Goal: Task Accomplishment & Management: Manage account settings

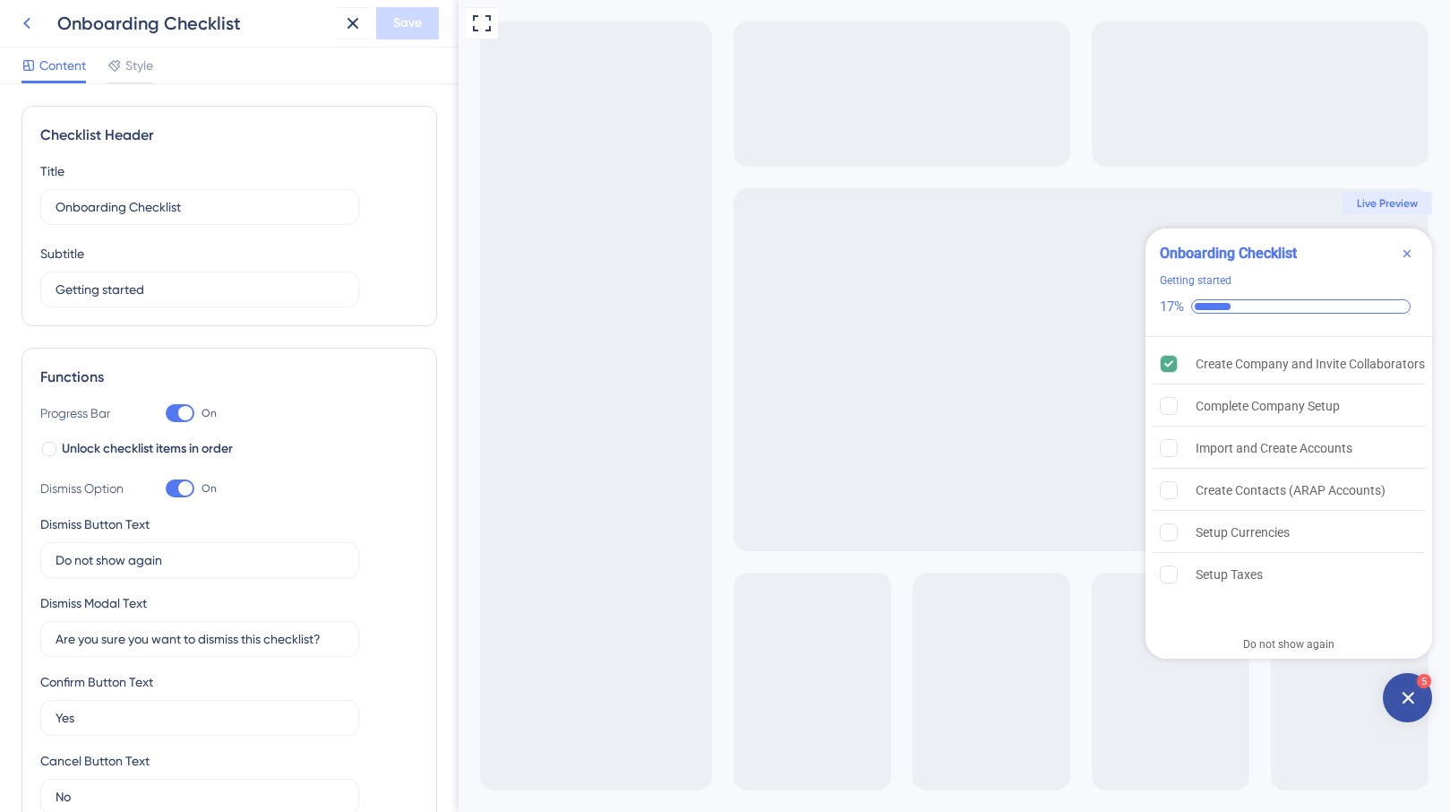
click at [29, 31] on icon at bounding box center [27, 24] width 22 height 22
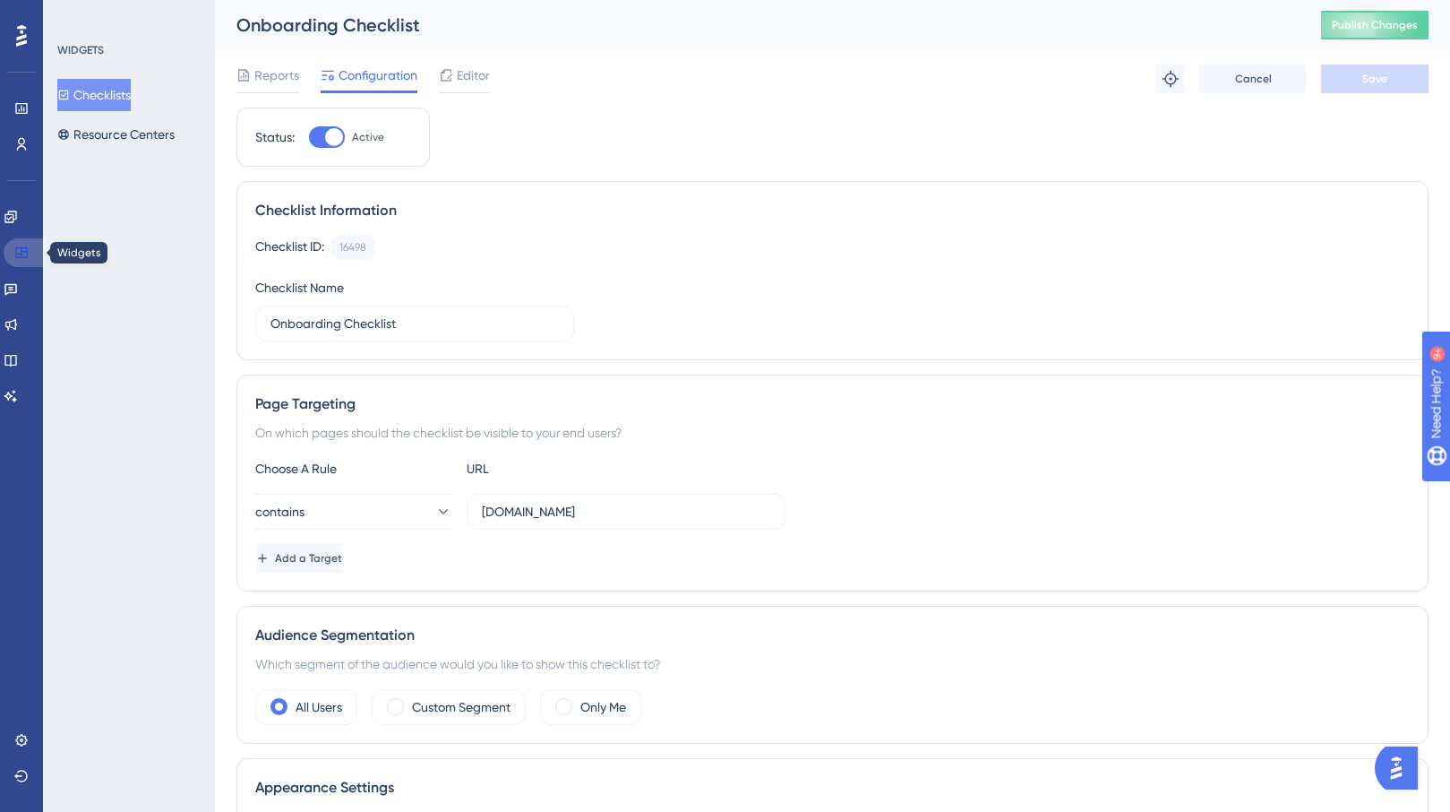
click at [25, 246] on icon at bounding box center [21, 252] width 14 height 14
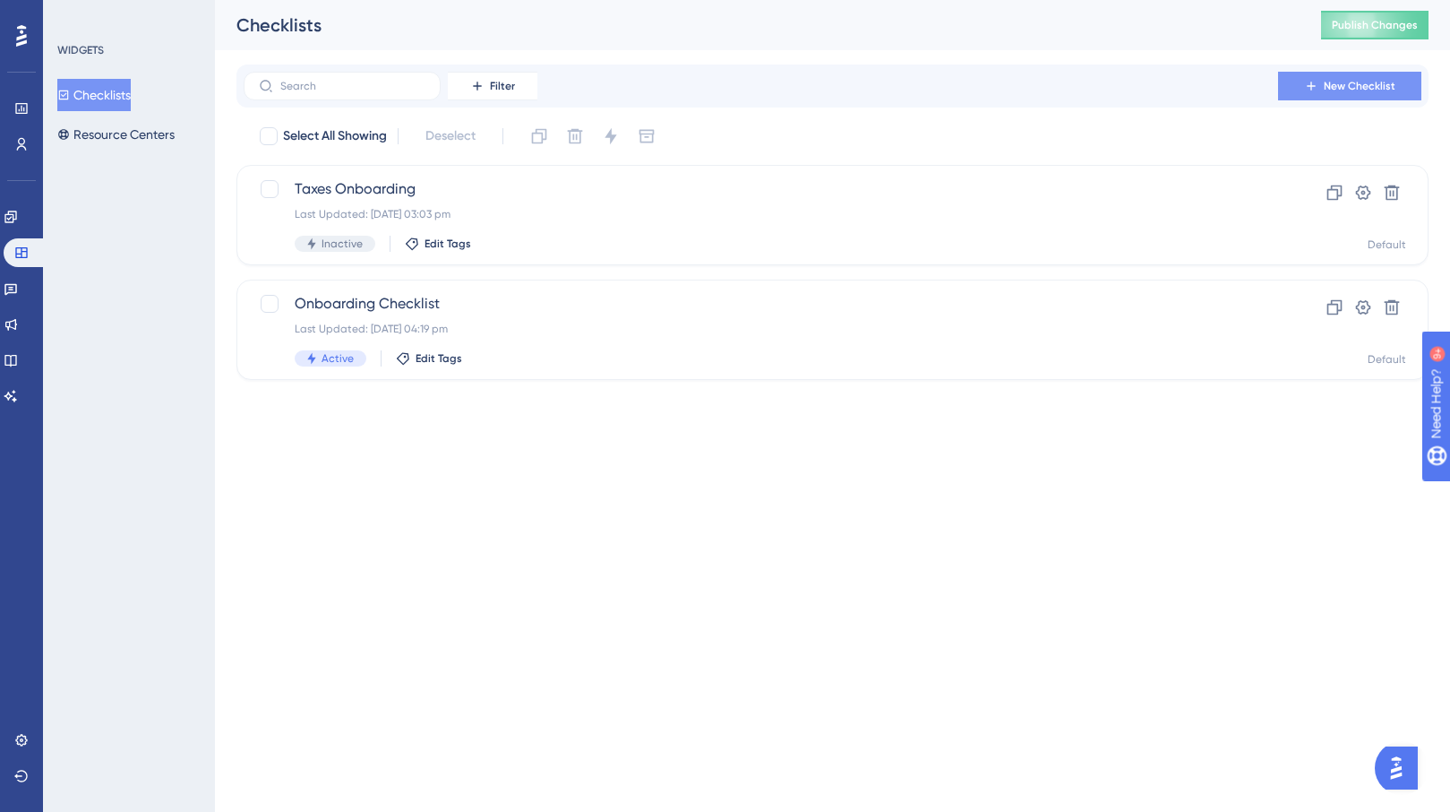
click at [1337, 91] on span "New Checklist" at bounding box center [1360, 86] width 72 height 14
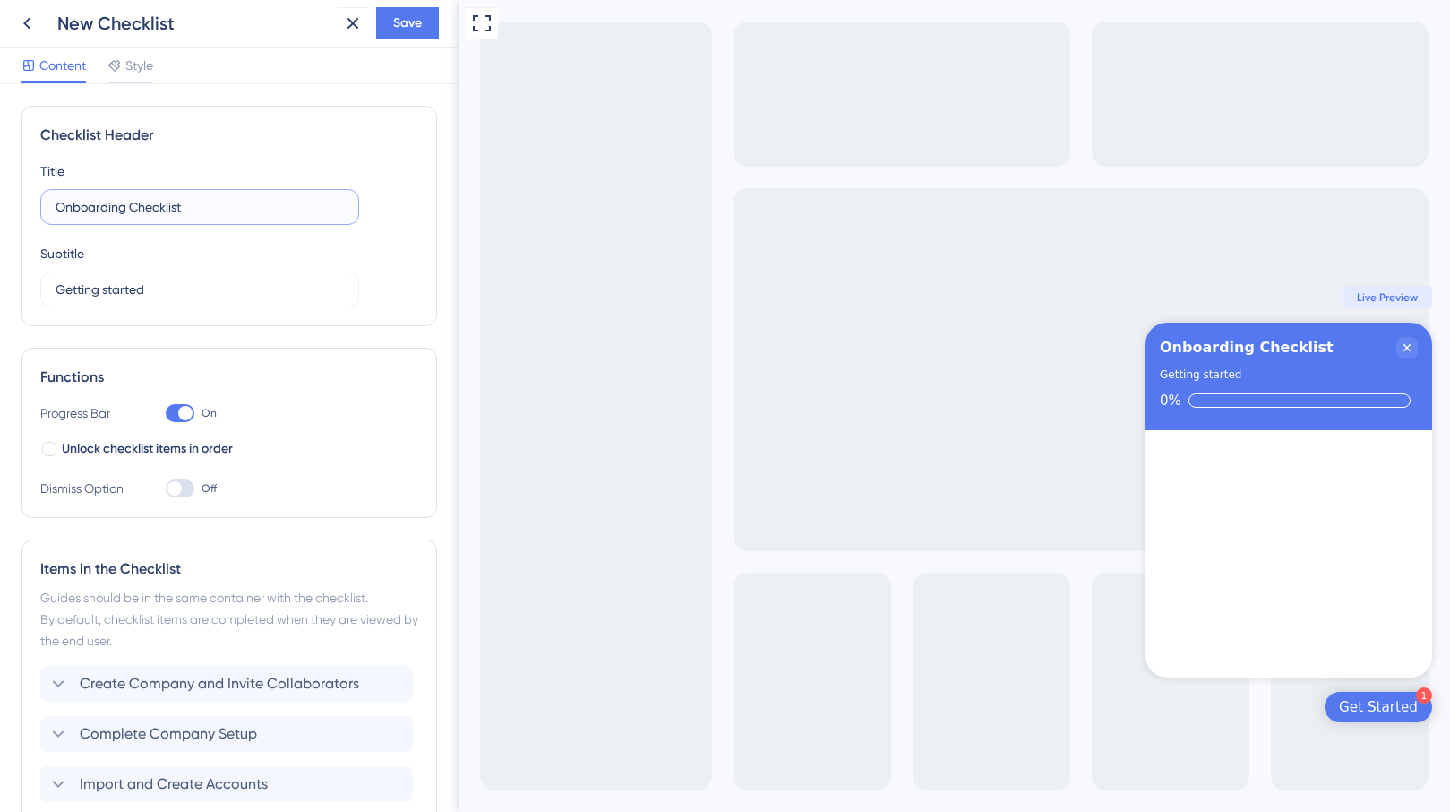
click at [229, 200] on input "Onboarding Checklist" at bounding box center [200, 207] width 288 height 20
click at [26, 21] on icon at bounding box center [26, 24] width 7 height 12
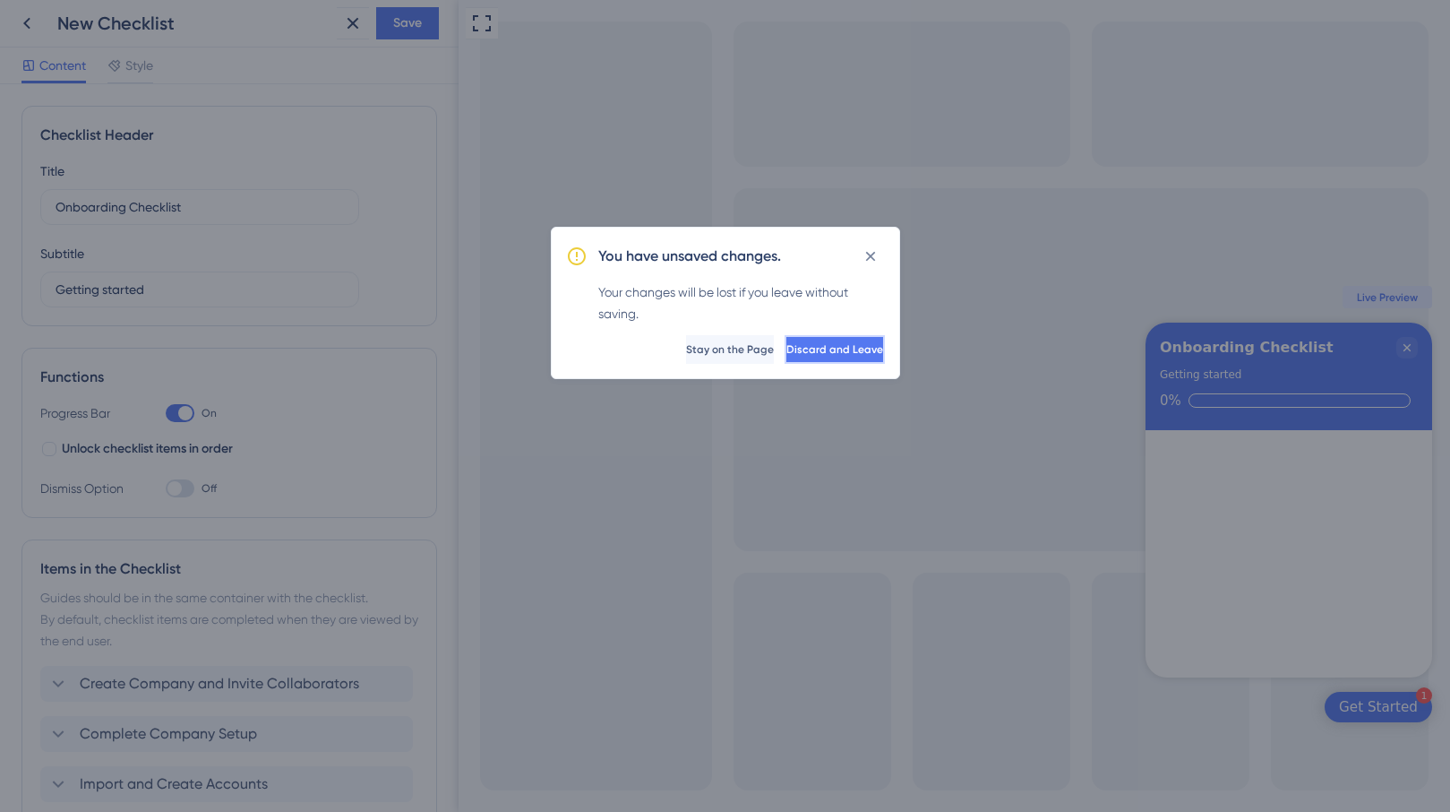
click at [785, 353] on button "Discard and Leave" at bounding box center [835, 349] width 100 height 29
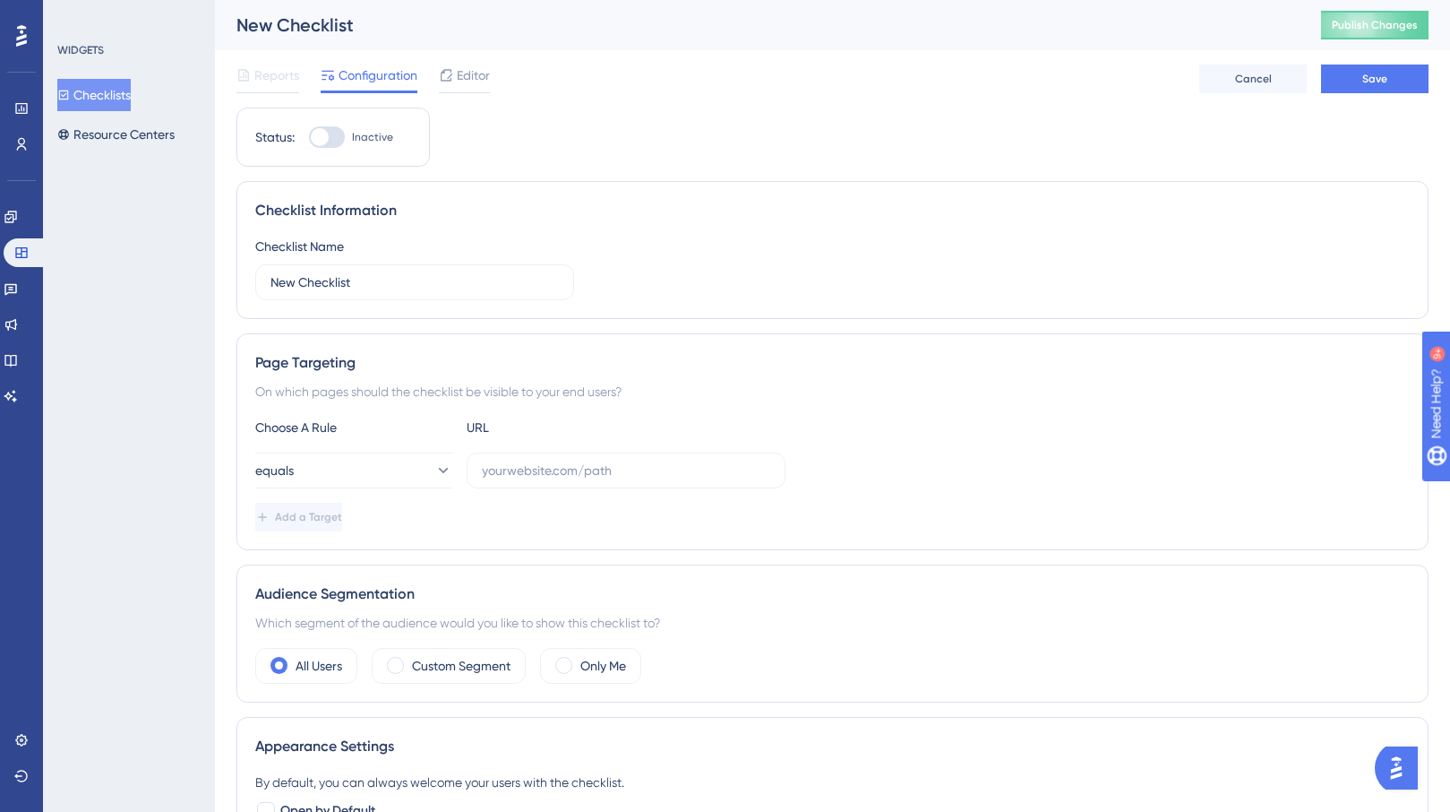
click at [124, 99] on button "Checklists" at bounding box center [93, 95] width 73 height 32
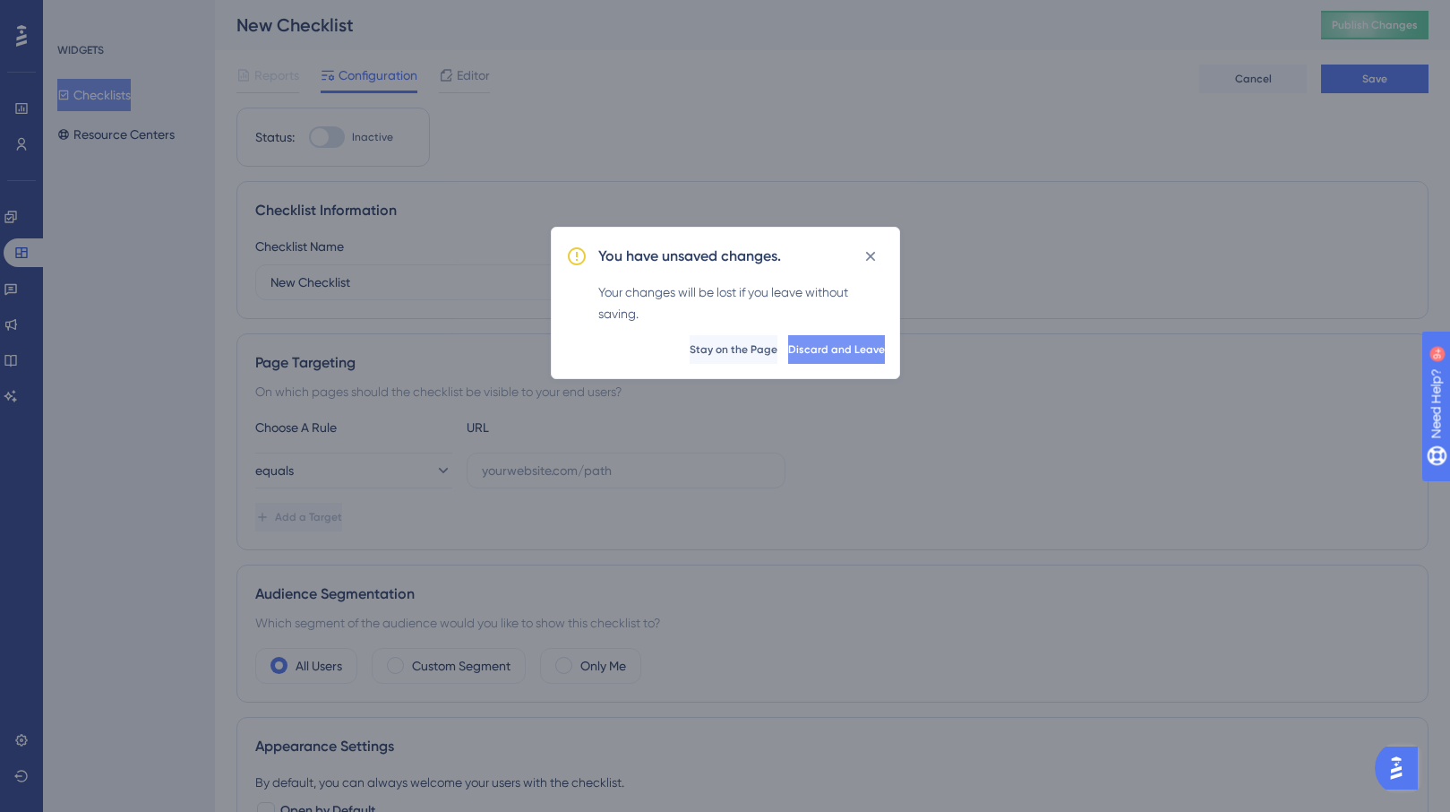
click at [788, 340] on button "Discard and Leave" at bounding box center [836, 349] width 97 height 29
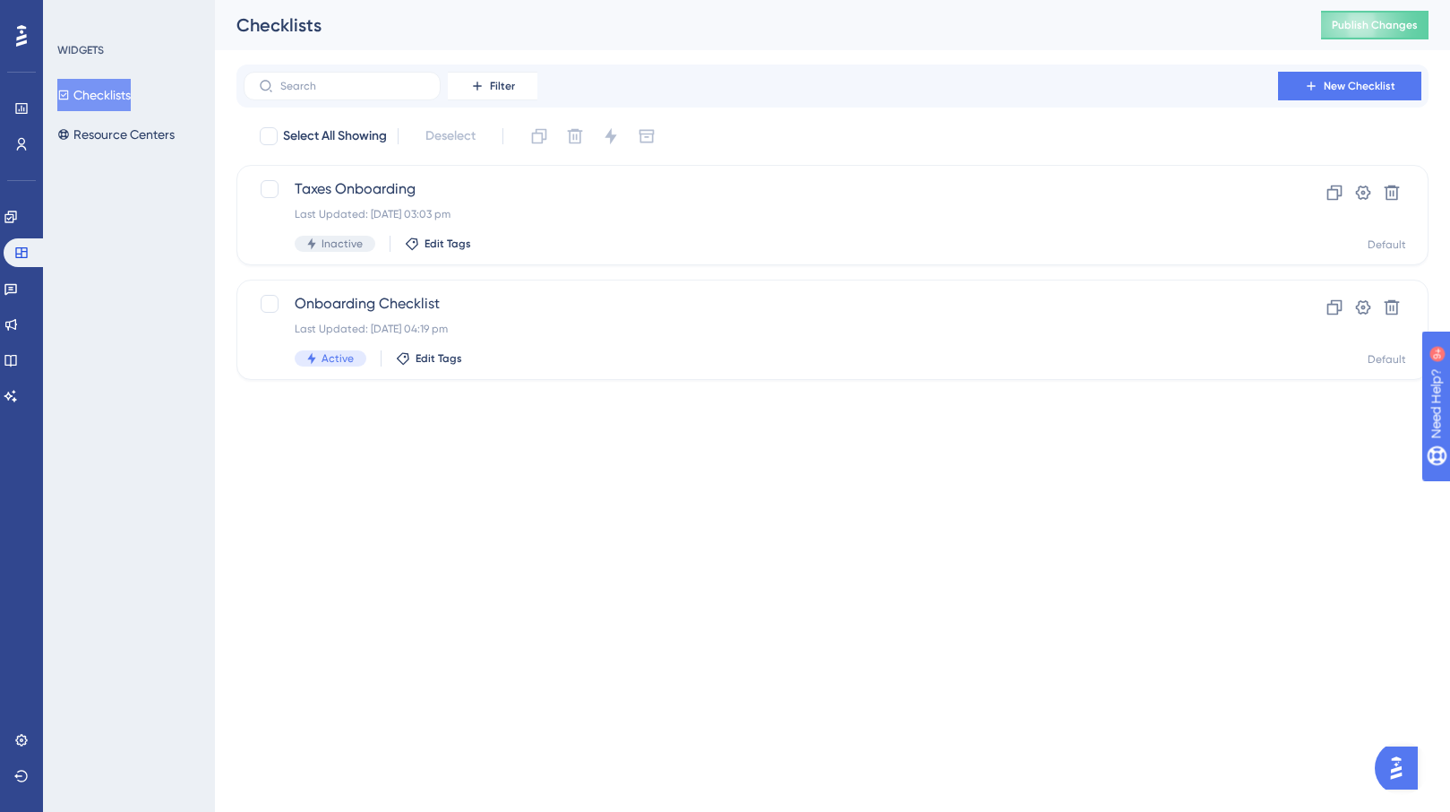
click at [499, 0] on html "Performance Users Engagement Widgets Feedback Product Updates Knowledge Base AI…" at bounding box center [725, 0] width 1450 height 0
click at [1377, 81] on span "New Checklist" at bounding box center [1360, 86] width 72 height 14
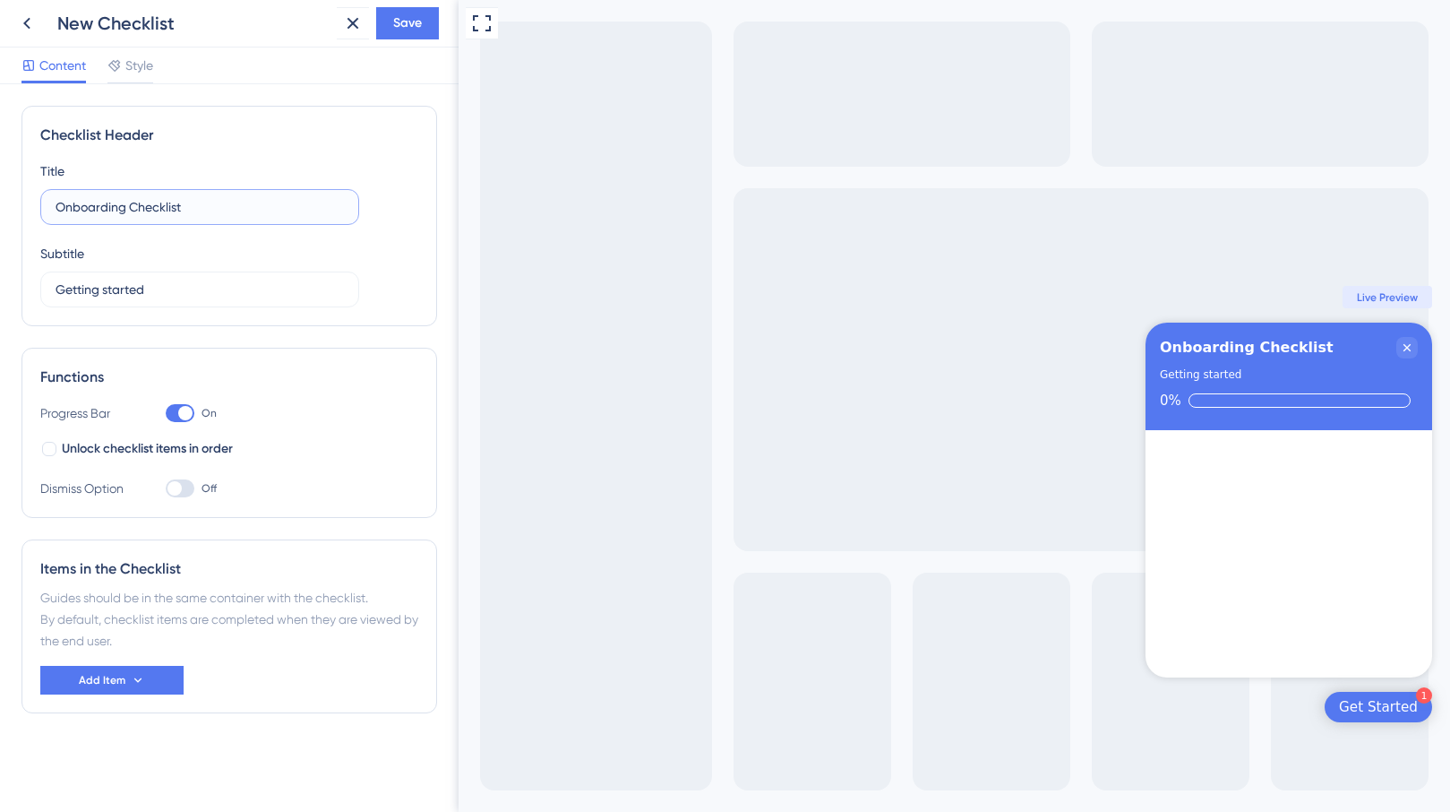
click at [204, 215] on input "Onboarding Checklist" at bounding box center [200, 207] width 288 height 20
click at [114, 208] on input "Onboarding Checklist" at bounding box center [200, 207] width 288 height 20
click at [185, 203] on input "Introduction to Checklist" at bounding box center [200, 207] width 288 height 20
click at [185, 204] on input "Introduction to Checklist" at bounding box center [200, 207] width 288 height 20
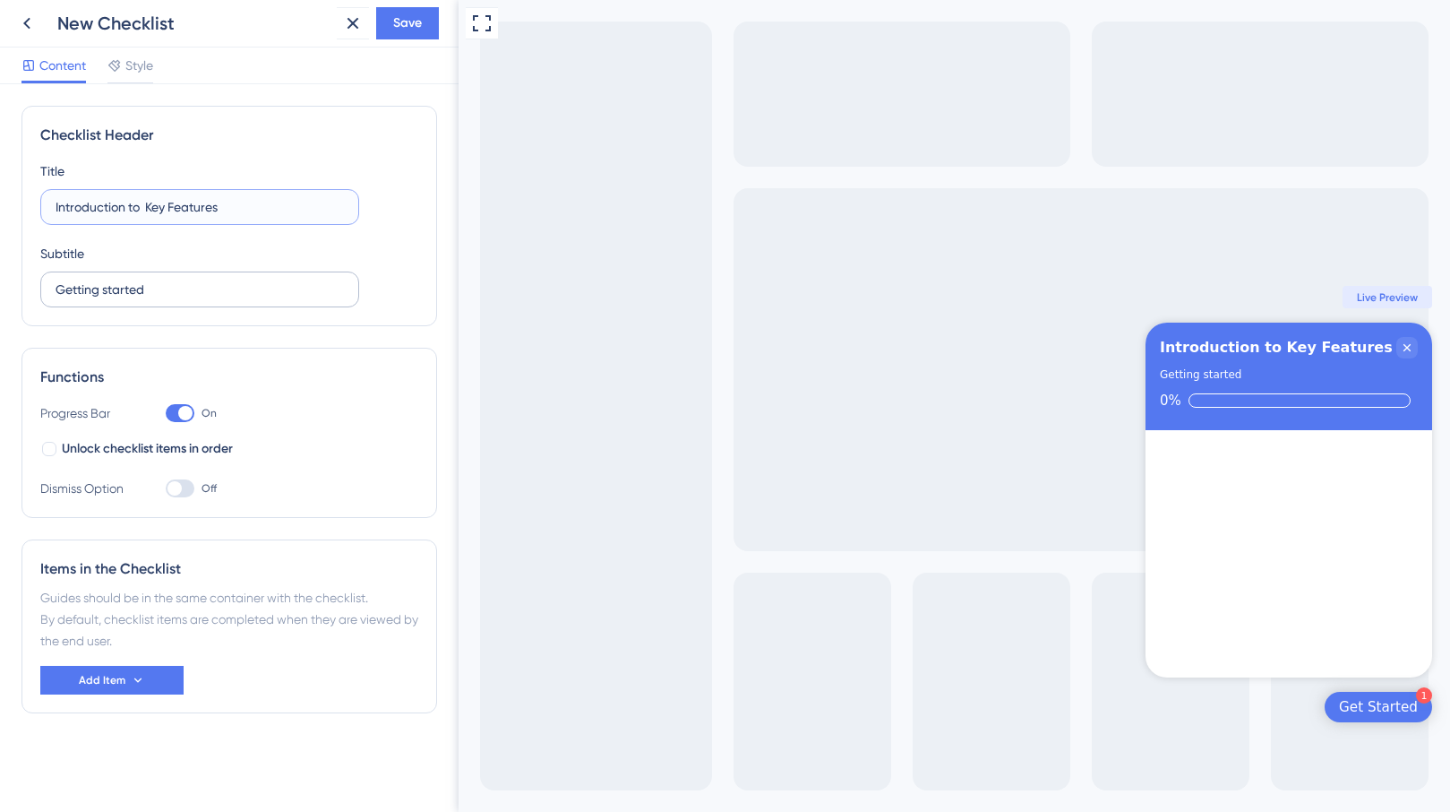
type input "Introduction to Key Features"
click at [340, 280] on input "Getting started" at bounding box center [200, 290] width 288 height 20
click at [169, 299] on label "Getting started" at bounding box center [199, 289] width 319 height 36
click at [169, 299] on input "Getting started" at bounding box center [200, 290] width 288 height 20
drag, startPoint x: 181, startPoint y: 293, endPoint x: 3, endPoint y: 294, distance: 178.3
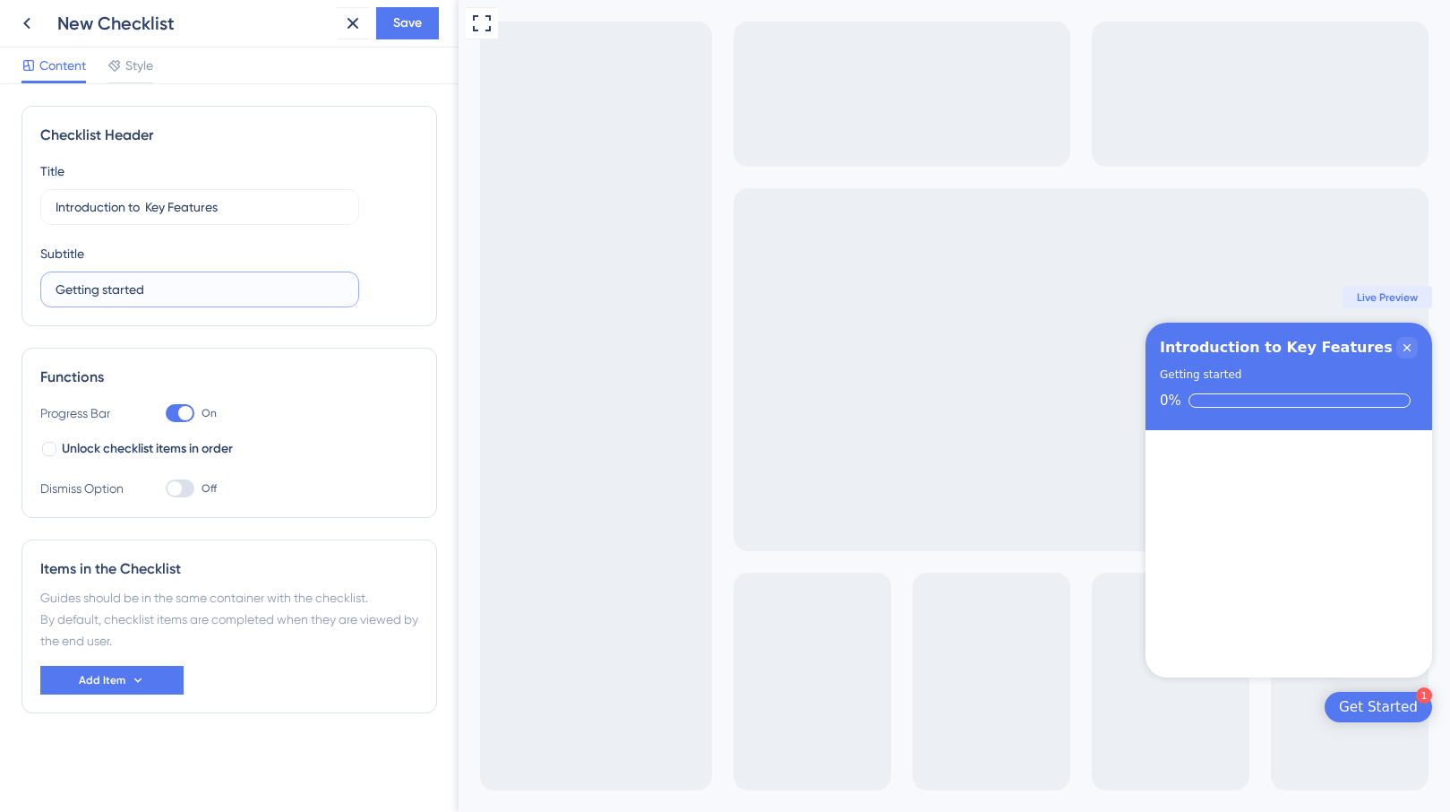
click at [3, 294] on div "Checklist Header Title Introduction to Key Features Subtitle Getting started Fu…" at bounding box center [229, 447] width 459 height 727
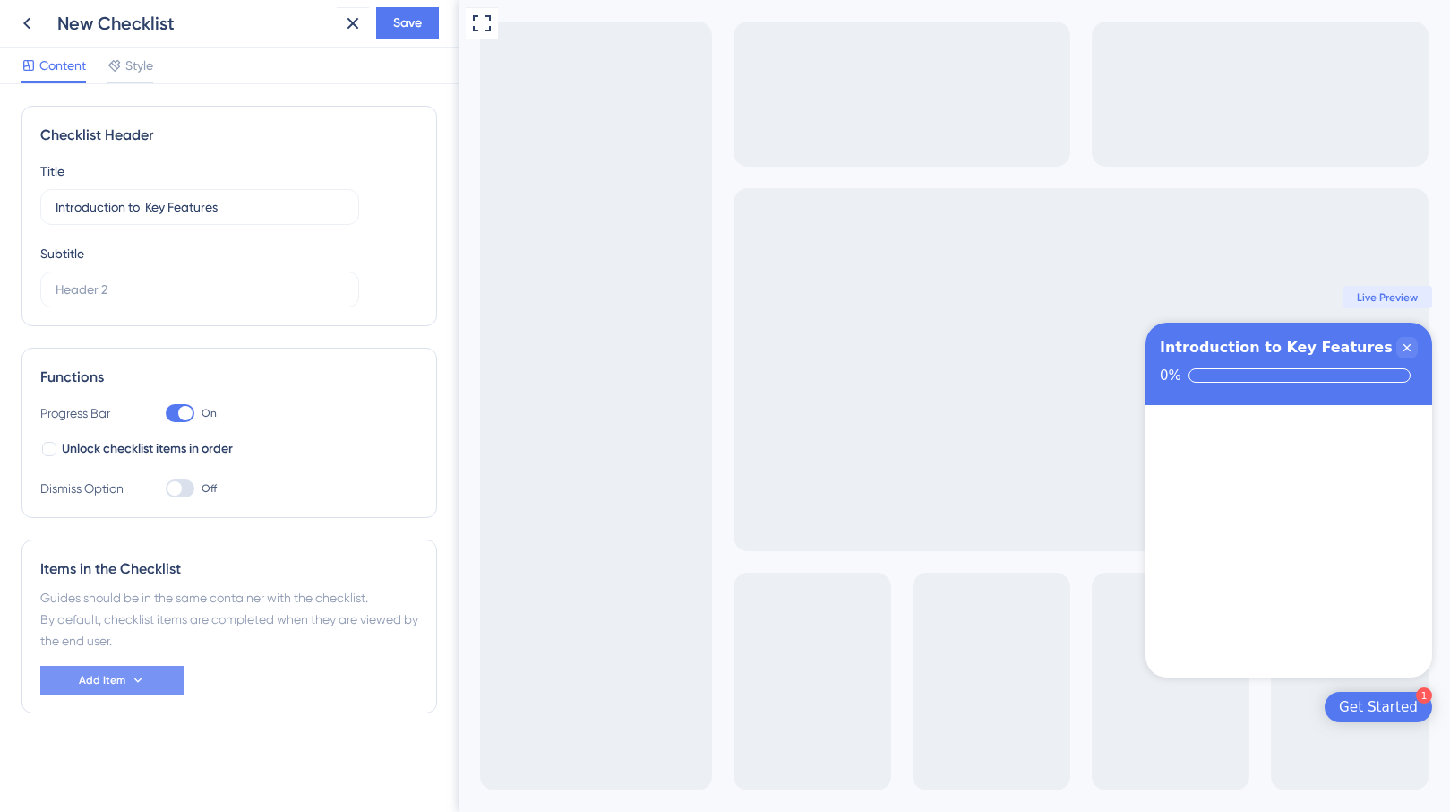
click at [146, 676] on button "Add Item" at bounding box center [111, 680] width 143 height 29
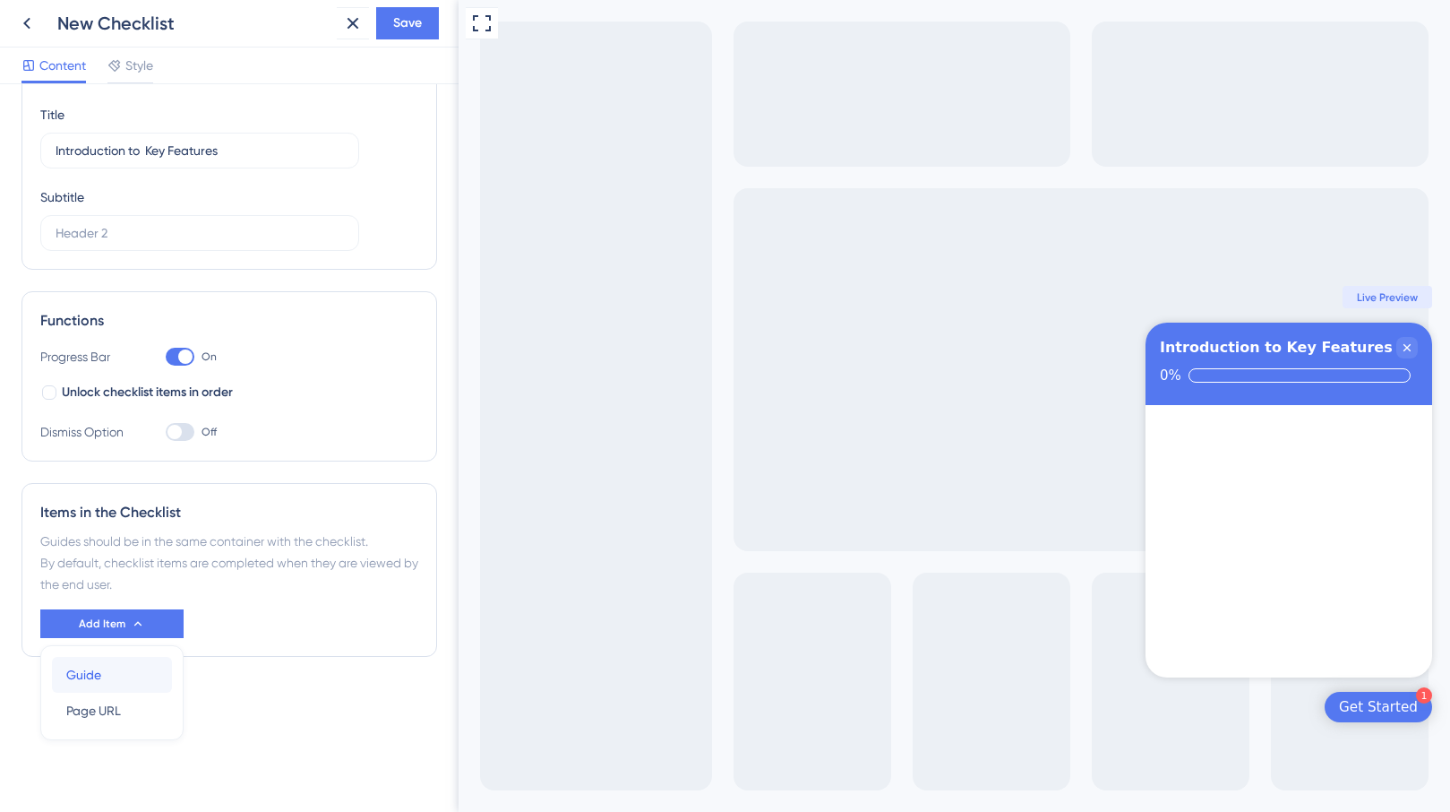
click at [129, 678] on div "Guide Guide" at bounding box center [111, 675] width 91 height 36
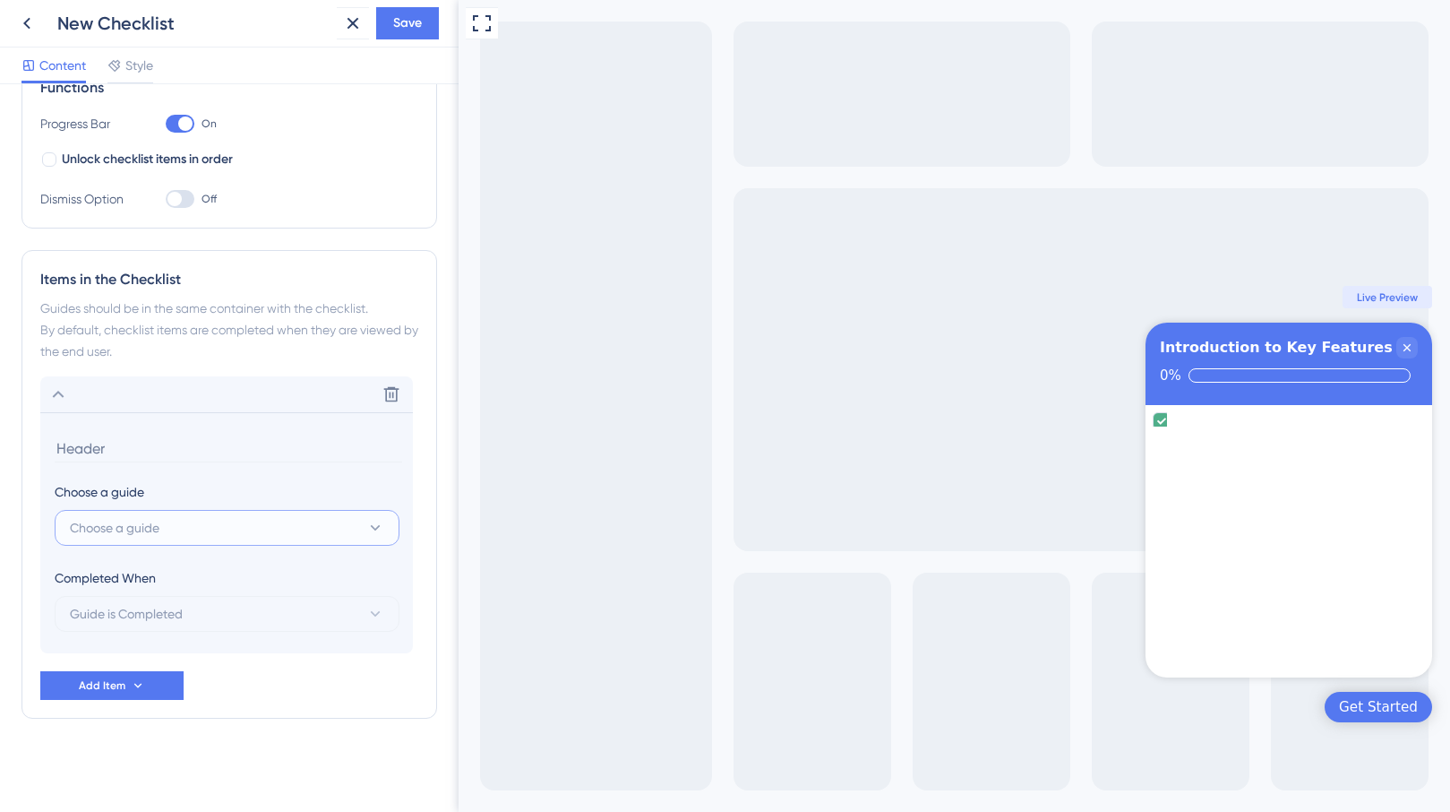
click at [187, 534] on button "Choose a guide" at bounding box center [227, 528] width 345 height 36
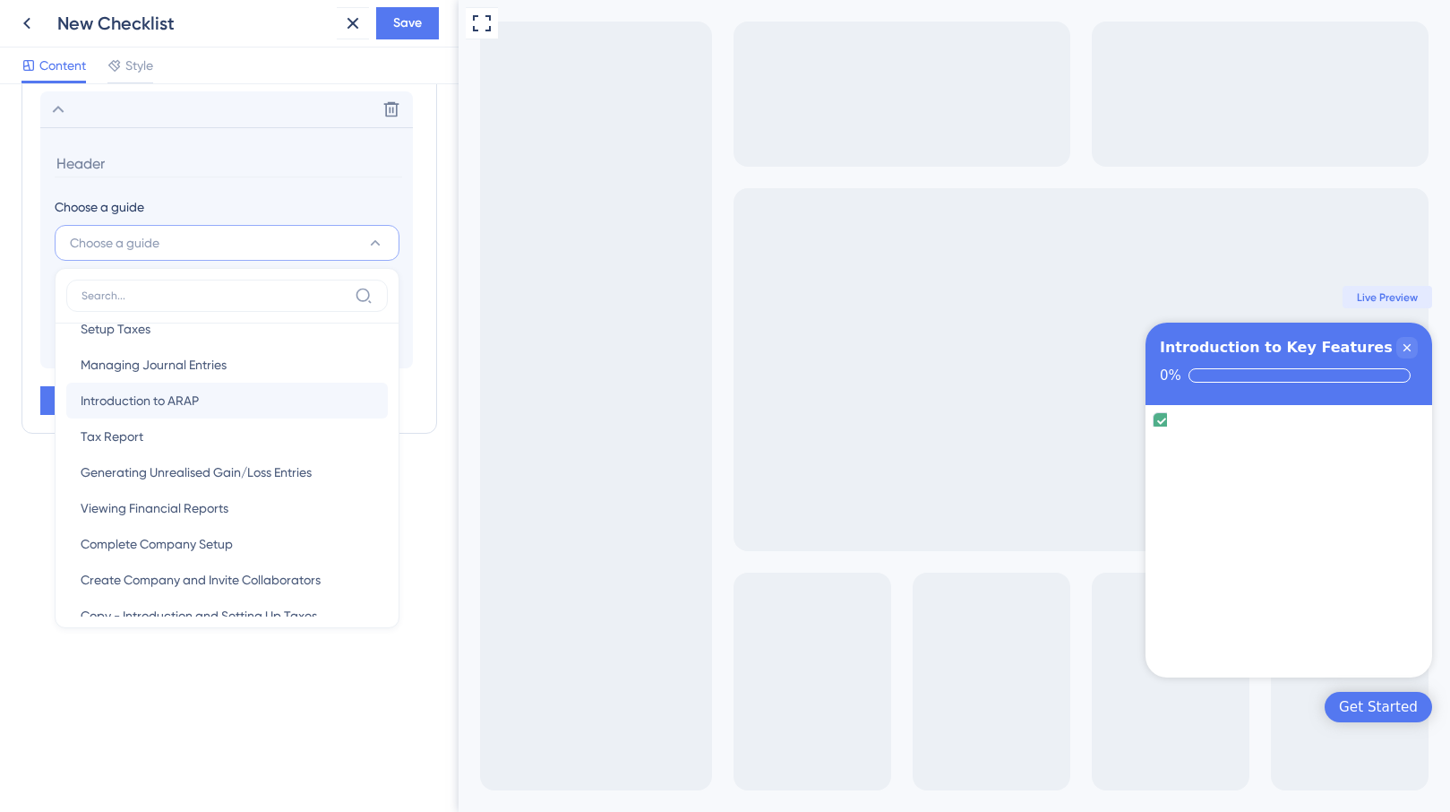
scroll to position [95, 0]
click at [174, 406] on span "Introduction to ARAP" at bounding box center [140, 401] width 118 height 22
type input "Introduction to ARAP"
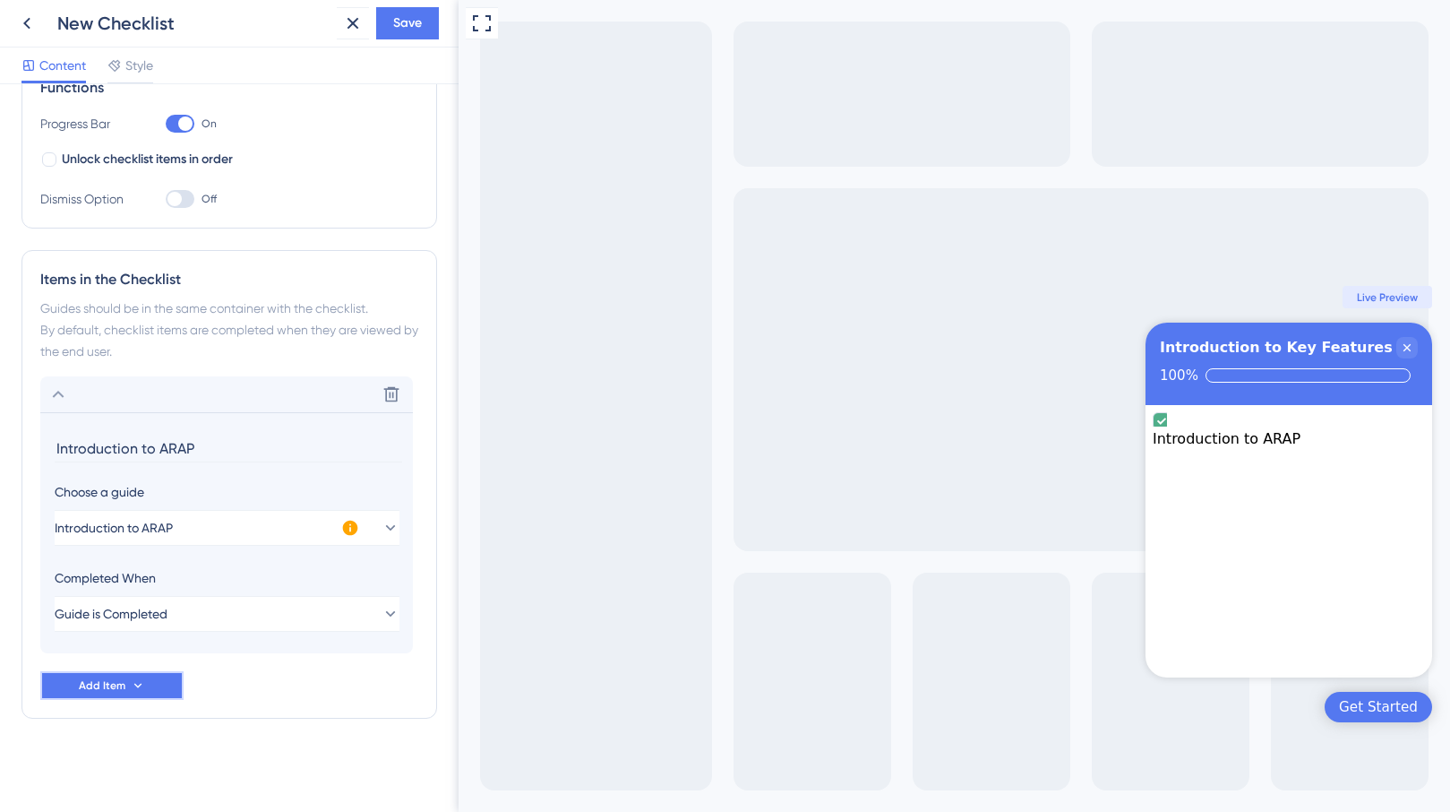
click at [173, 692] on button "Add Item" at bounding box center [111, 685] width 143 height 29
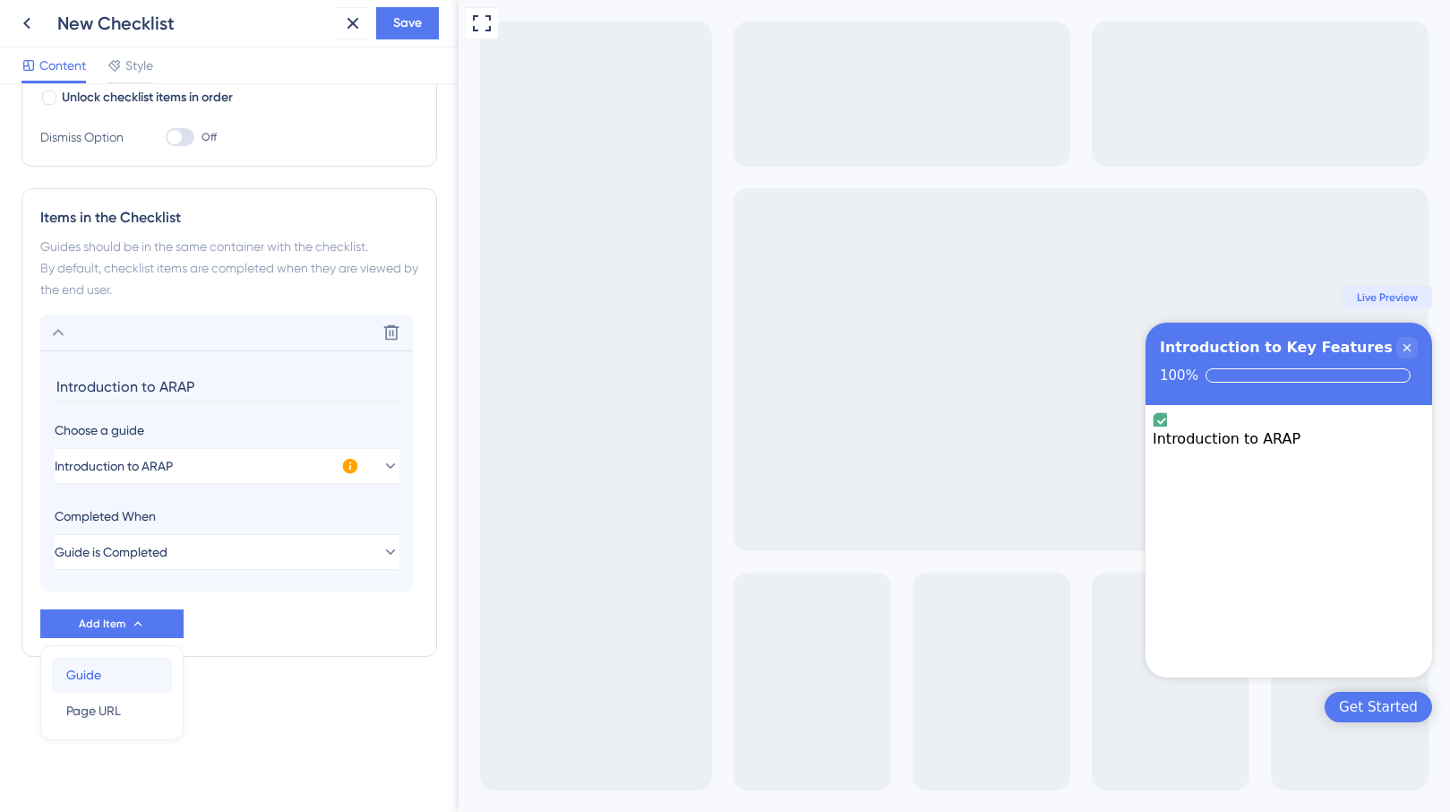
click at [139, 684] on div "Guide Guide" at bounding box center [111, 675] width 91 height 36
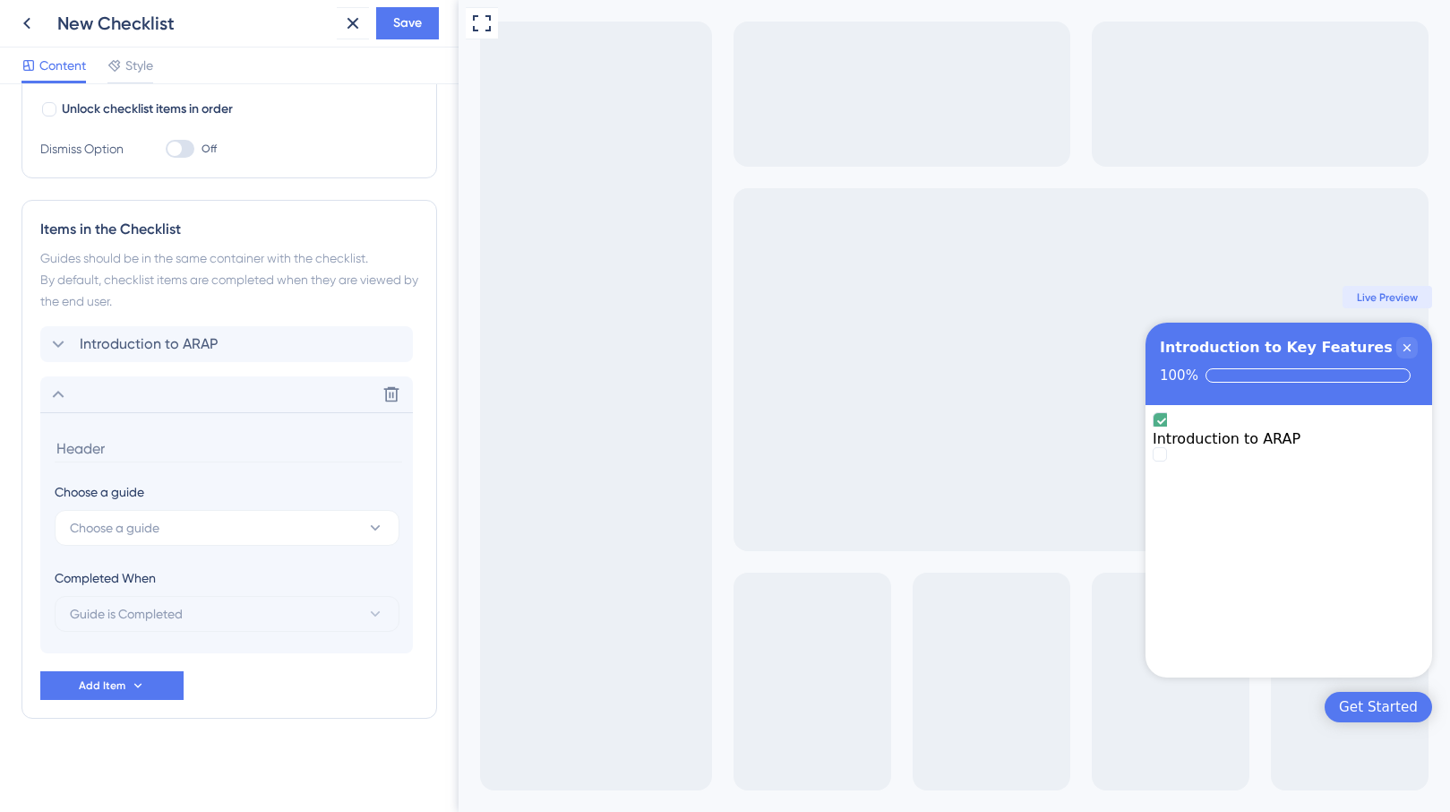
click at [198, 486] on div "Choose a guide" at bounding box center [227, 492] width 344 height 22
click at [194, 514] on button "Choose a guide" at bounding box center [227, 528] width 345 height 36
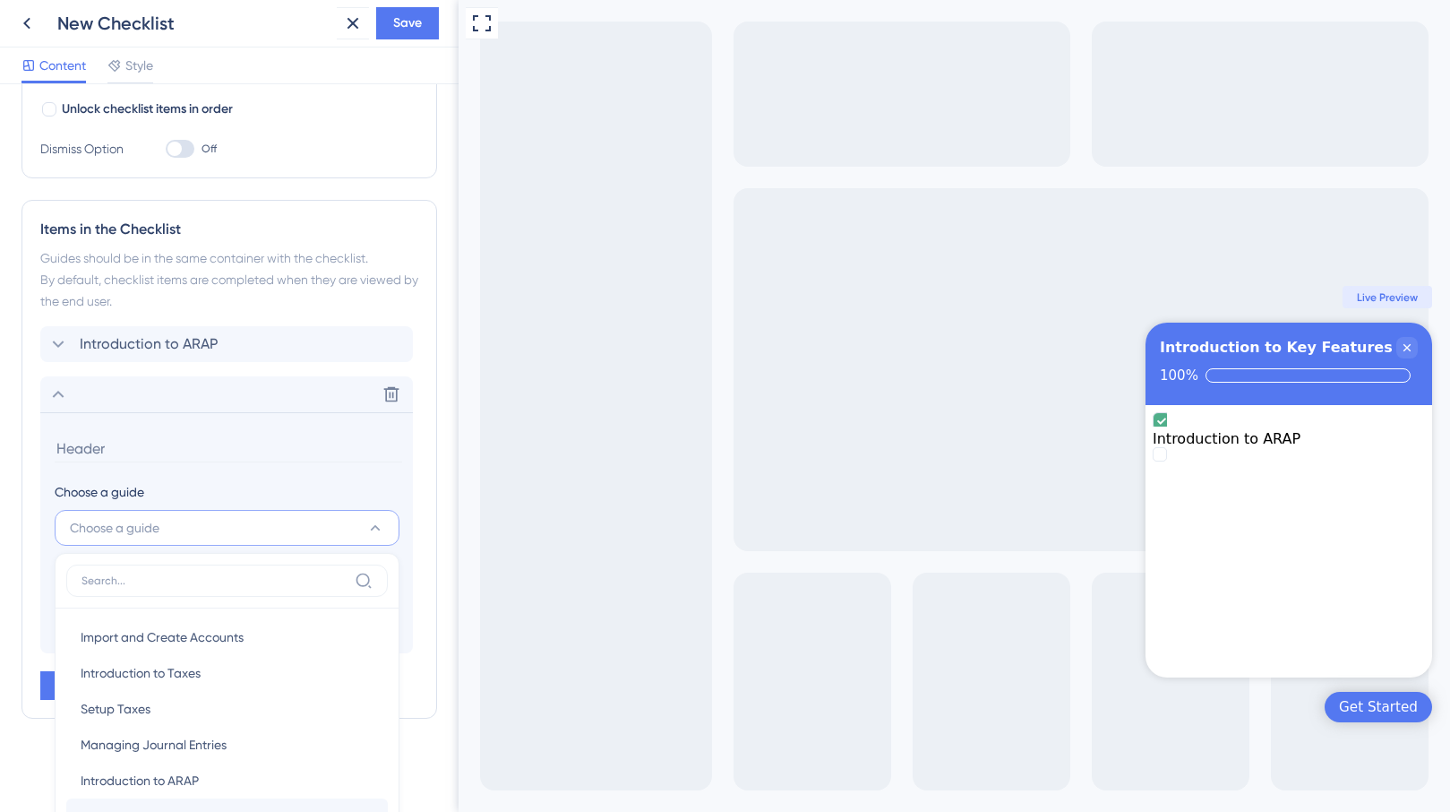
scroll to position [621, 0]
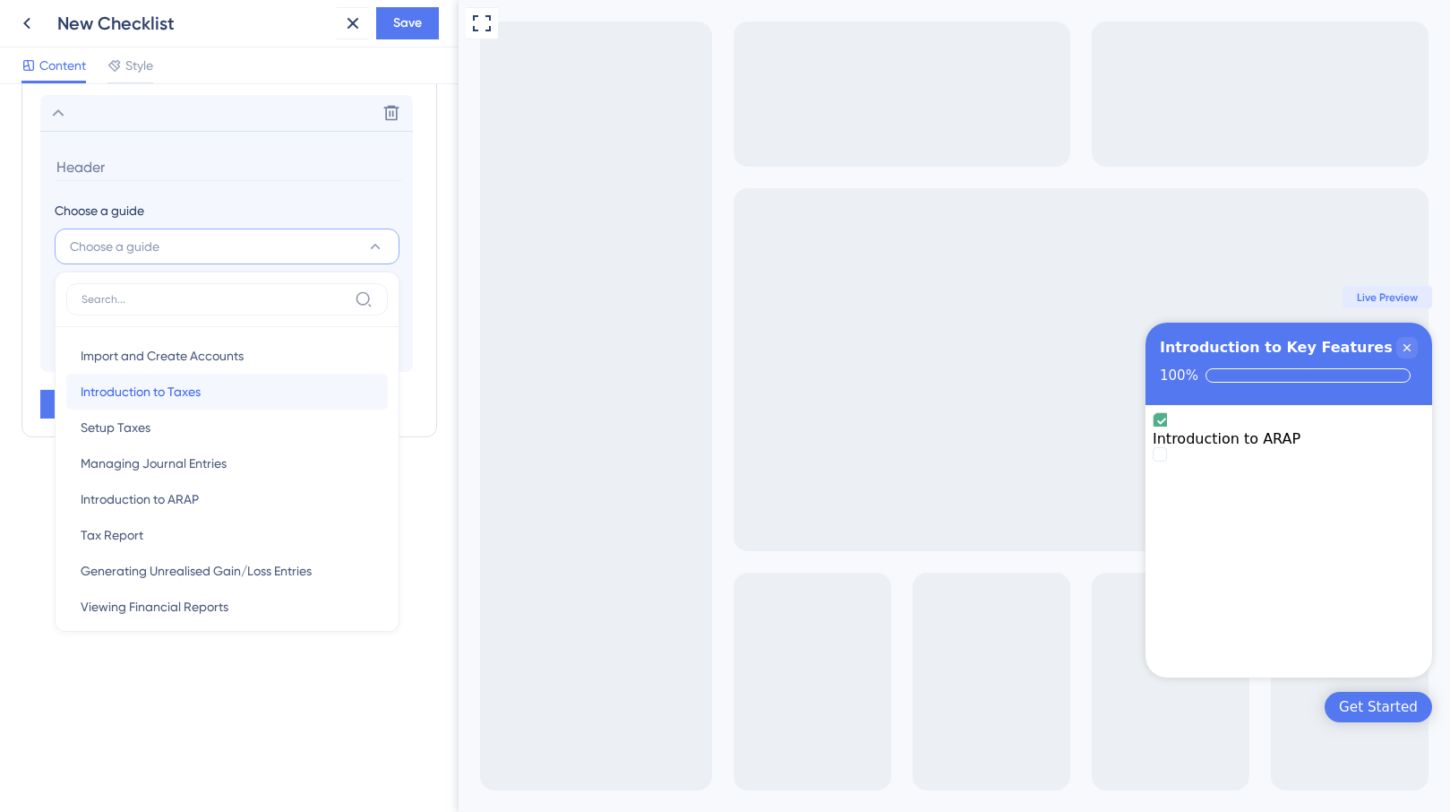
click at [185, 391] on span "Introduction to Taxes" at bounding box center [141, 392] width 120 height 22
type input "Introduction to Taxes"
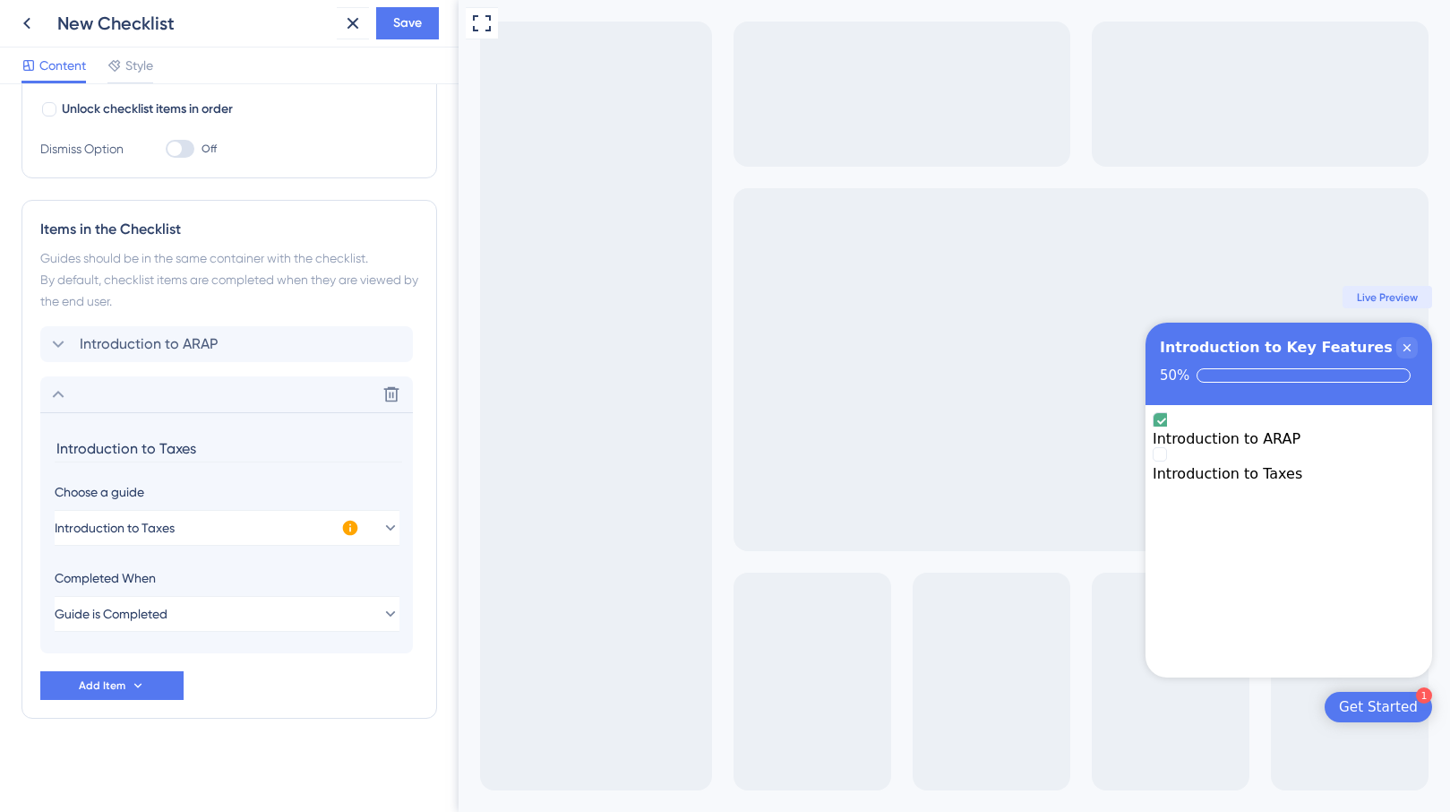
scroll to position [340, 0]
click at [141, 693] on button "Add Item" at bounding box center [111, 685] width 143 height 29
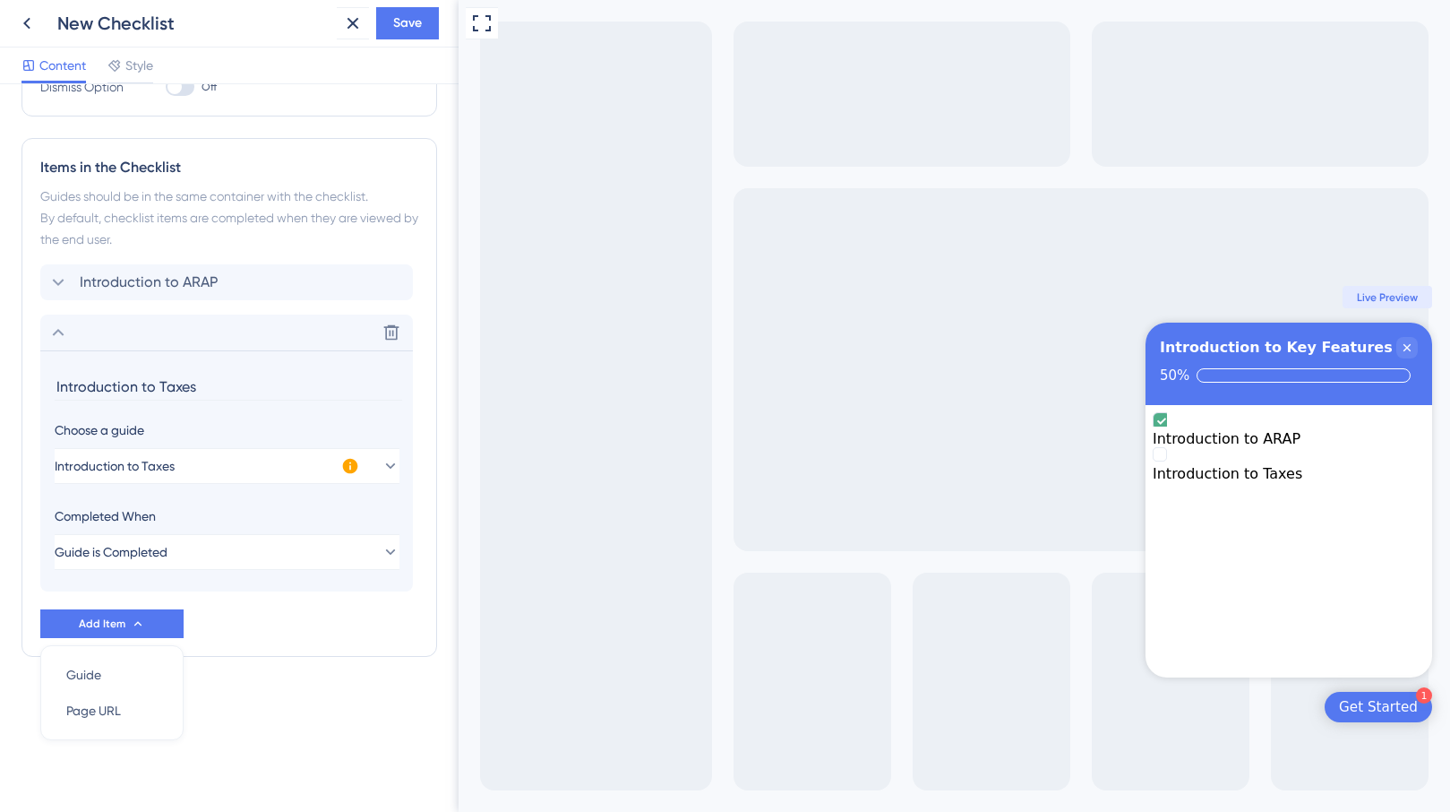
click at [237, 658] on div "Checklist Header Title Introduction to Key Features Subtitle Functions Progress…" at bounding box center [230, 216] width 416 height 1024
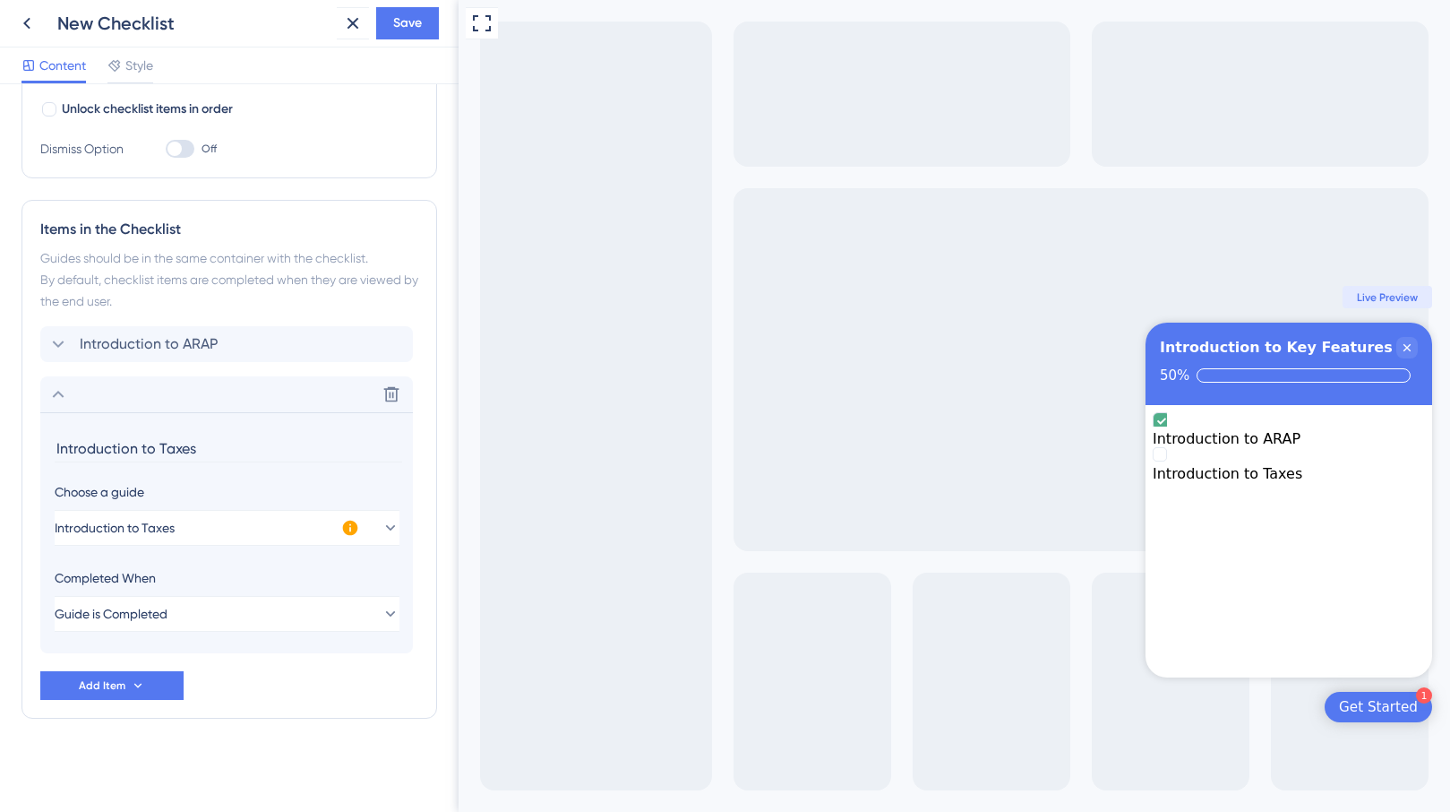
click at [407, 39] on div "New Checklist Save" at bounding box center [229, 23] width 459 height 47
click at [406, 30] on span "Save" at bounding box center [407, 24] width 29 height 22
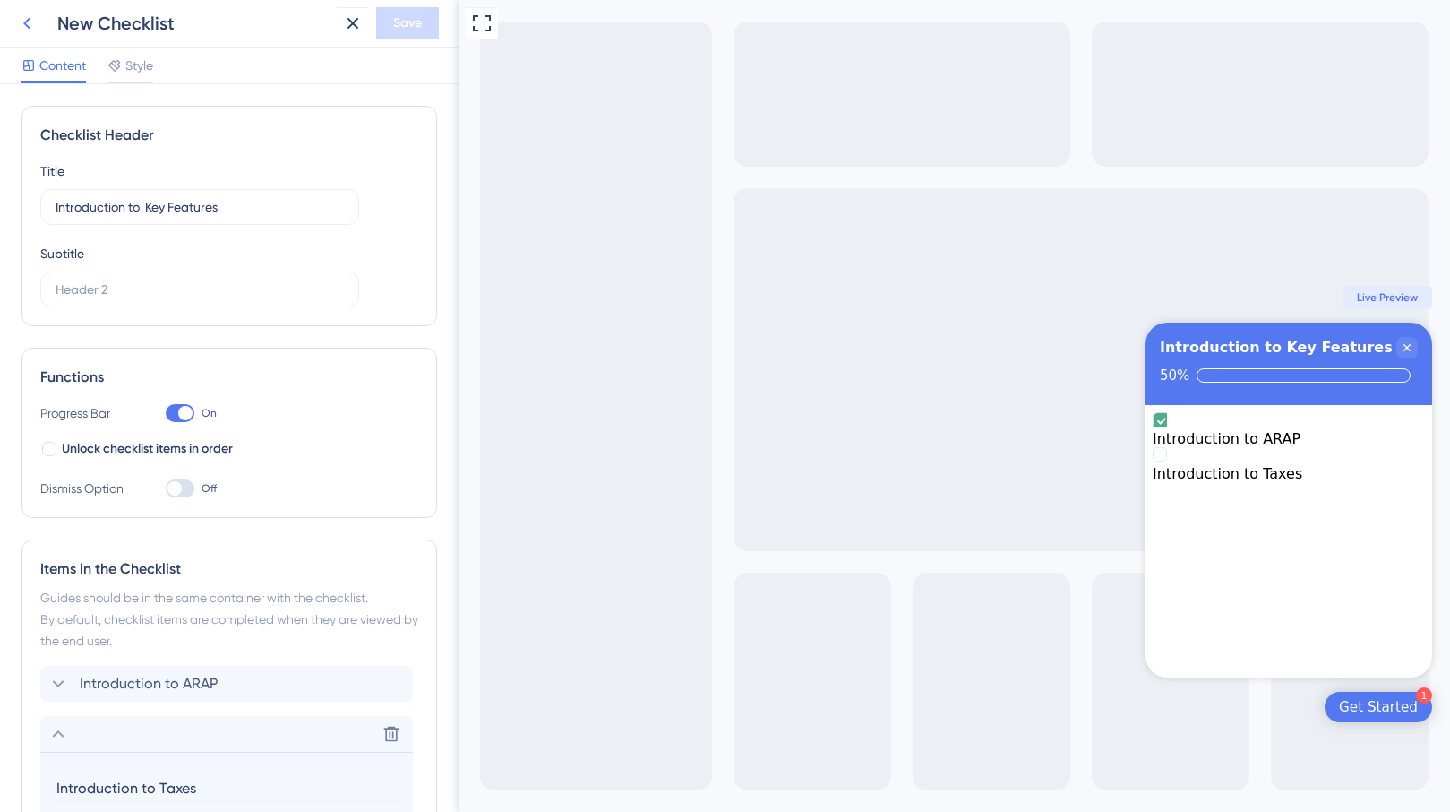
click at [22, 30] on icon at bounding box center [27, 24] width 22 height 22
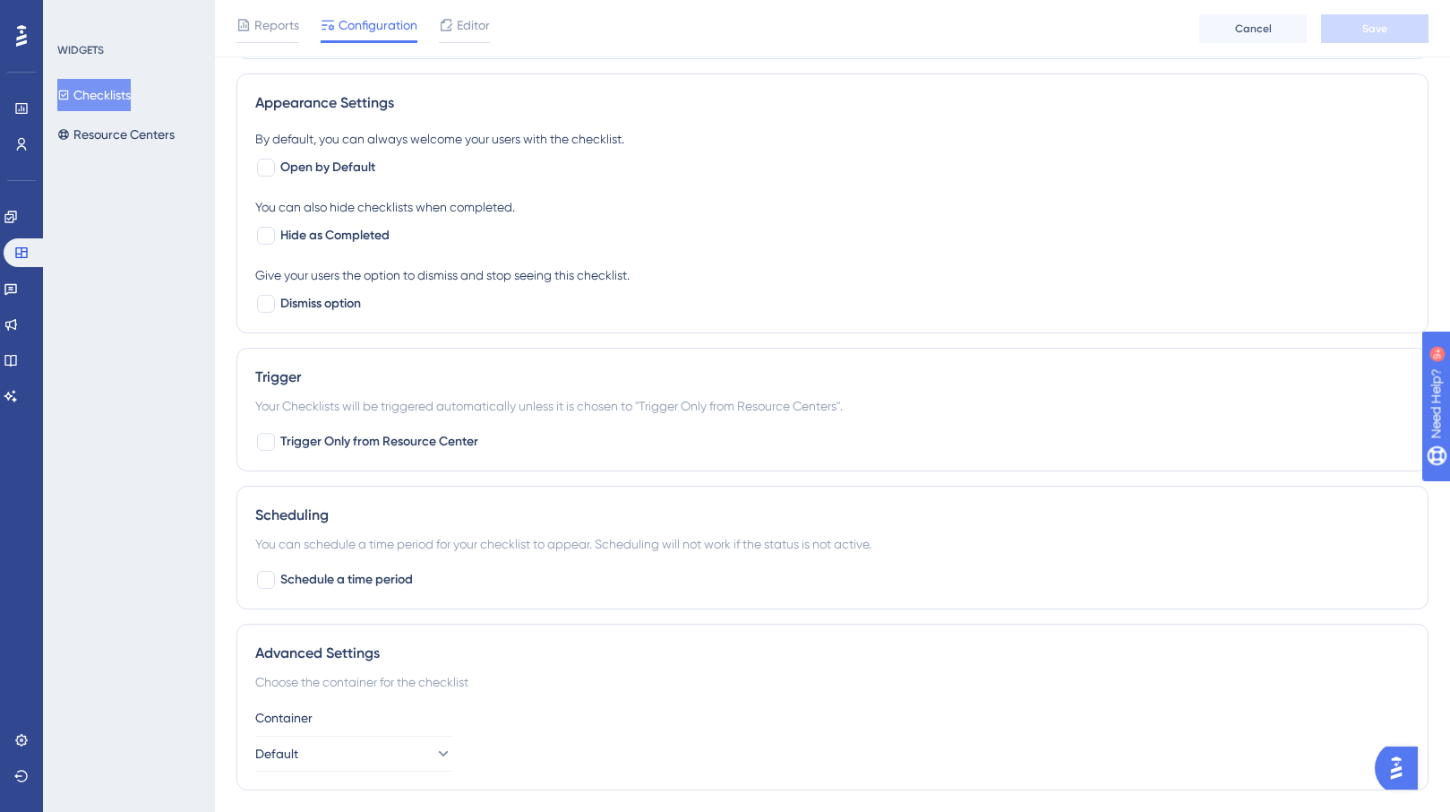
scroll to position [449, 0]
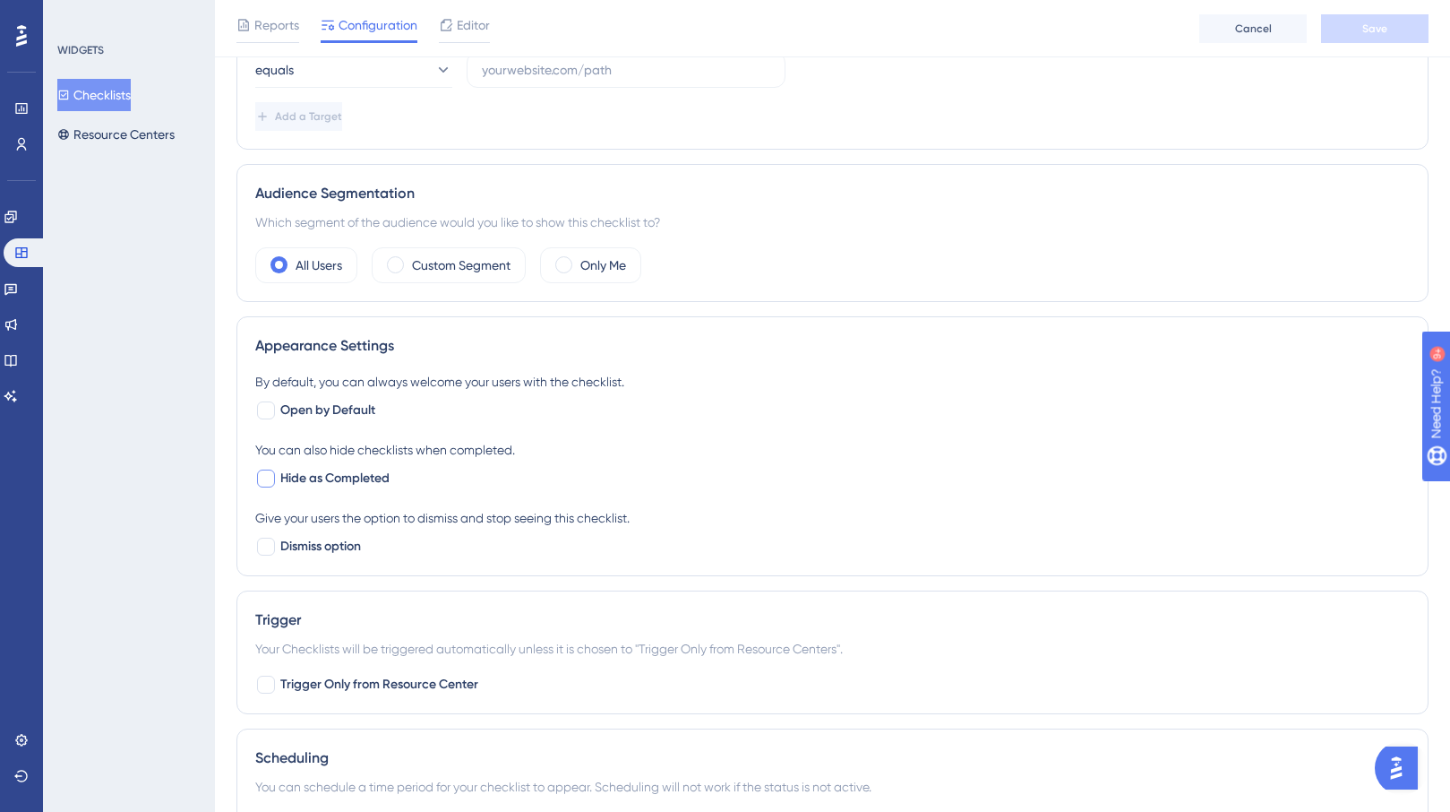
click at [311, 480] on span "Hide as Completed" at bounding box center [334, 479] width 109 height 22
checkbox input "true"
click at [336, 417] on span "Open by Default" at bounding box center [327, 411] width 95 height 22
checkbox input "true"
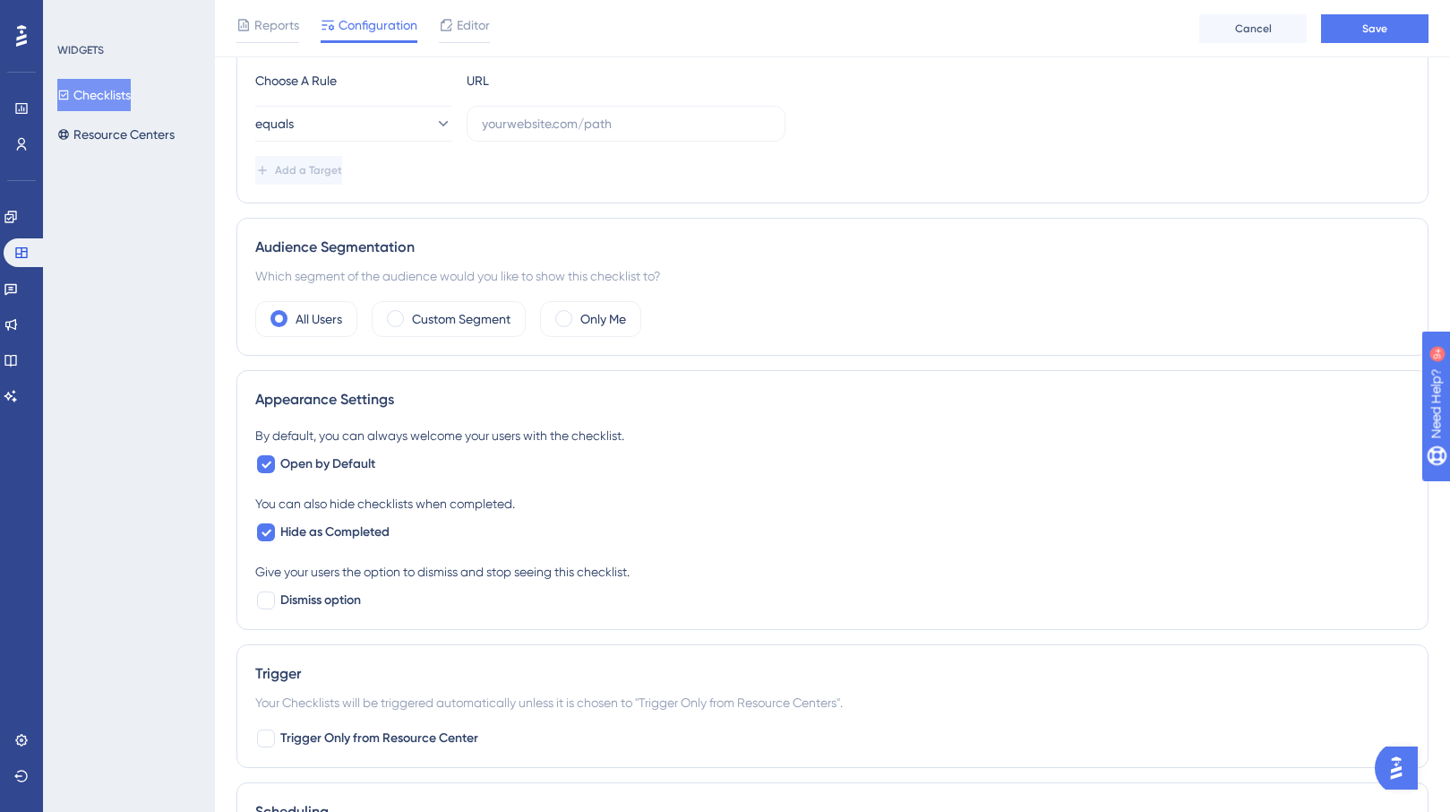
scroll to position [0, 0]
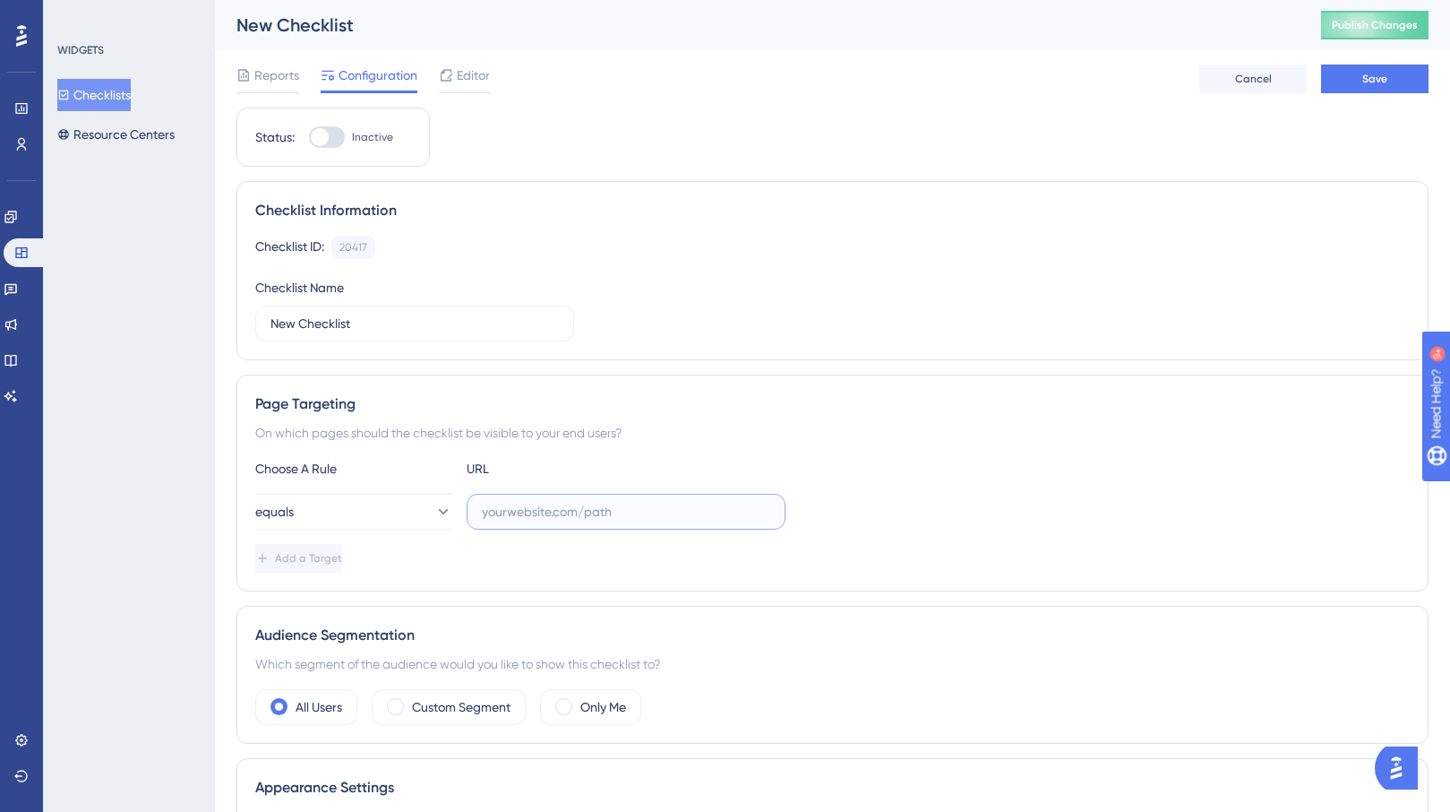
click at [525, 512] on input "text" at bounding box center [626, 512] width 288 height 20
click at [29, 153] on link at bounding box center [21, 144] width 14 height 29
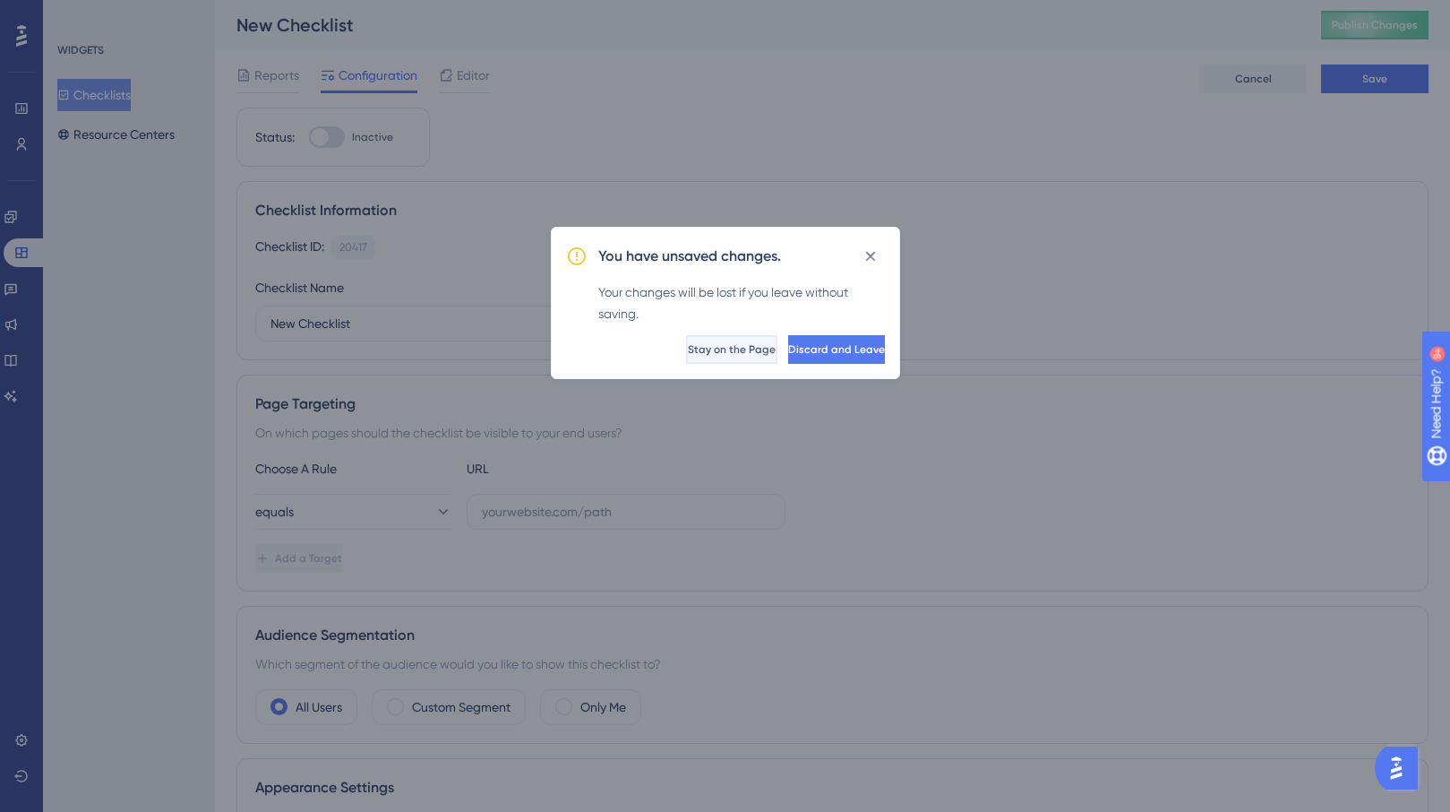
click at [688, 351] on span "Stay on the Page" at bounding box center [732, 349] width 88 height 14
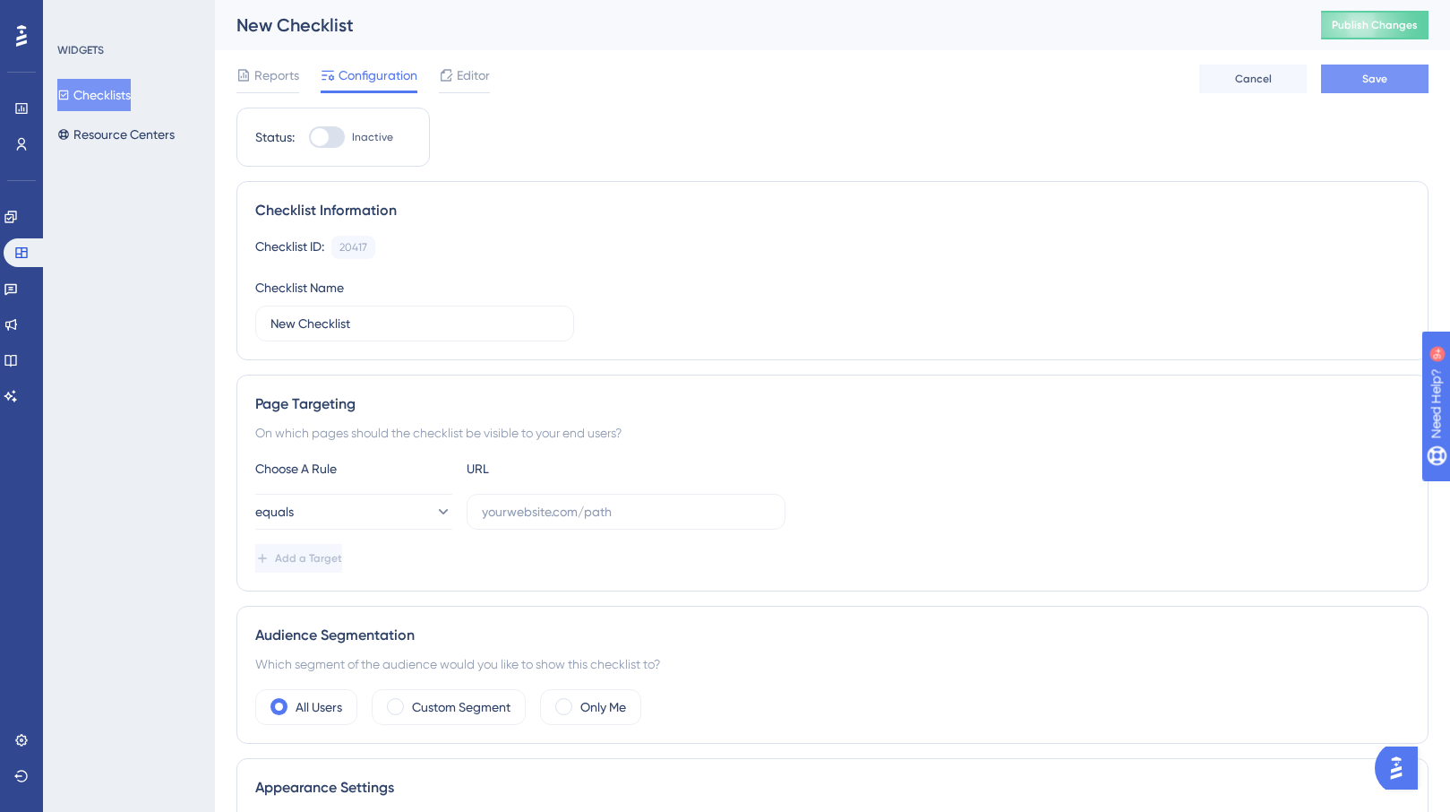
click at [1379, 73] on span "Save" at bounding box center [1375, 79] width 25 height 14
click at [529, 504] on input "text" at bounding box center [626, 512] width 288 height 20
paste input "[URL][DOMAIN_NAME]"
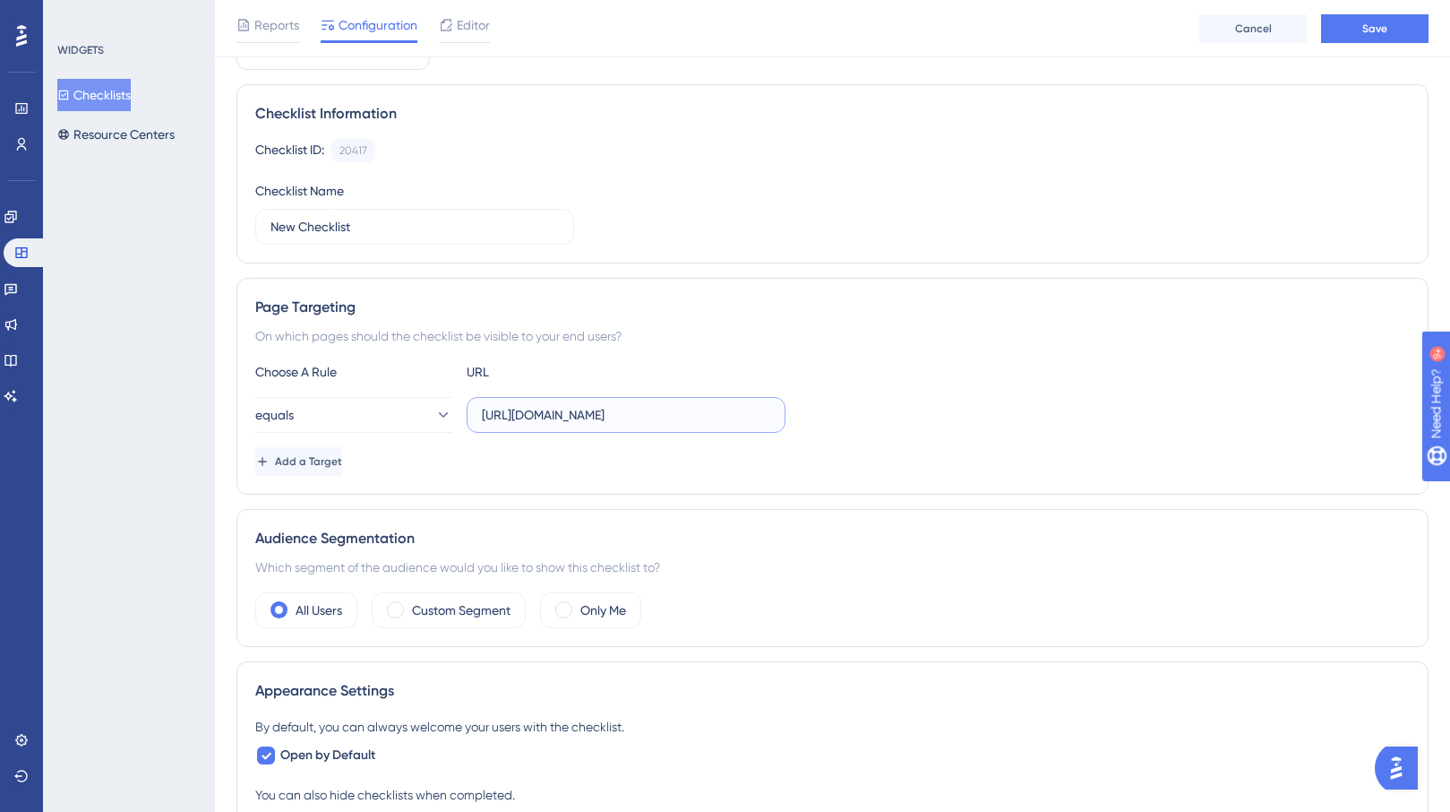
scroll to position [106, 0]
type input "[URL][DOMAIN_NAME]"
click at [1366, 24] on span "Save" at bounding box center [1375, 29] width 25 height 14
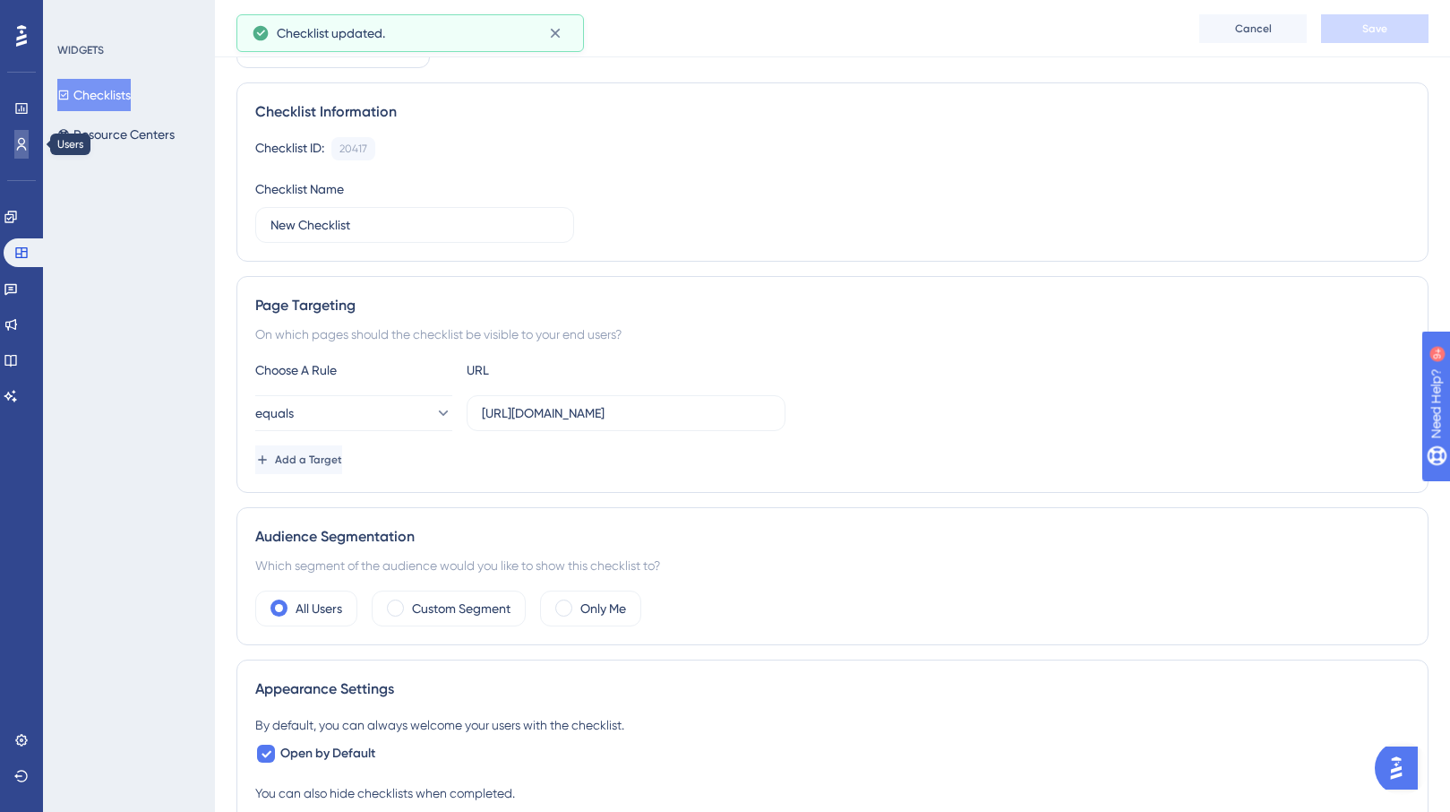
click at [17, 137] on icon at bounding box center [21, 144] width 14 height 14
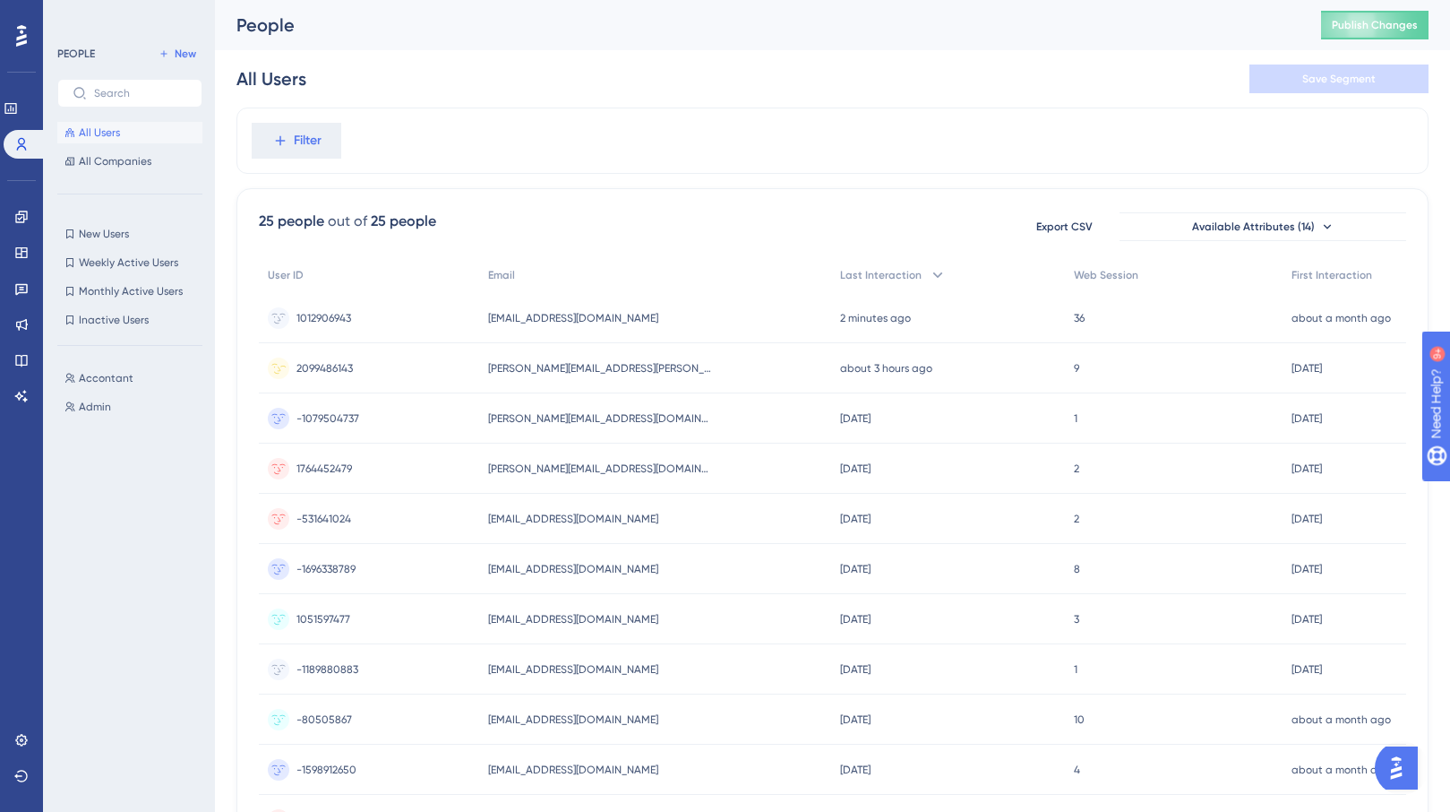
click at [1350, 365] on div "[DATE] [DATE] 09:46" at bounding box center [1345, 368] width 124 height 50
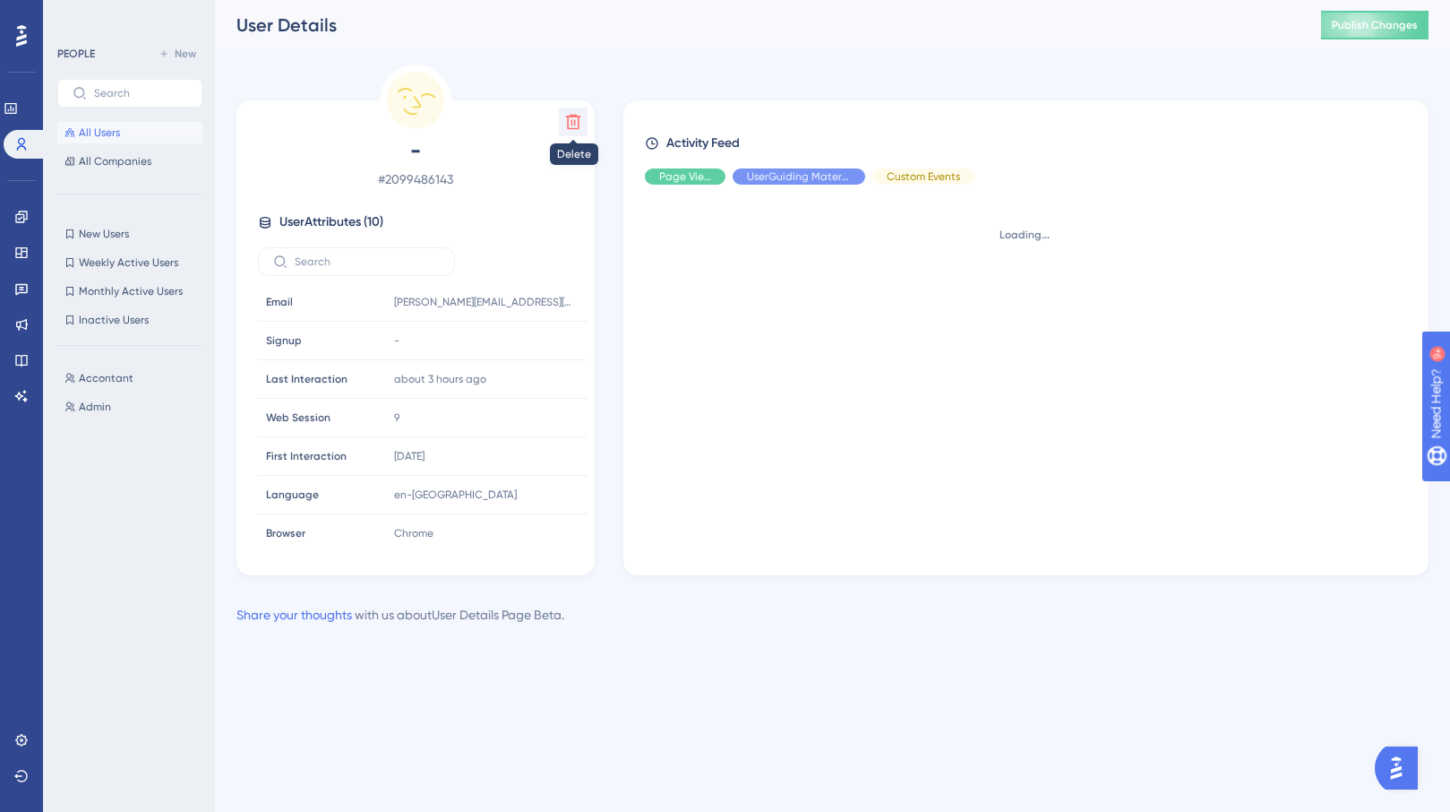
click at [572, 118] on icon at bounding box center [573, 122] width 18 height 18
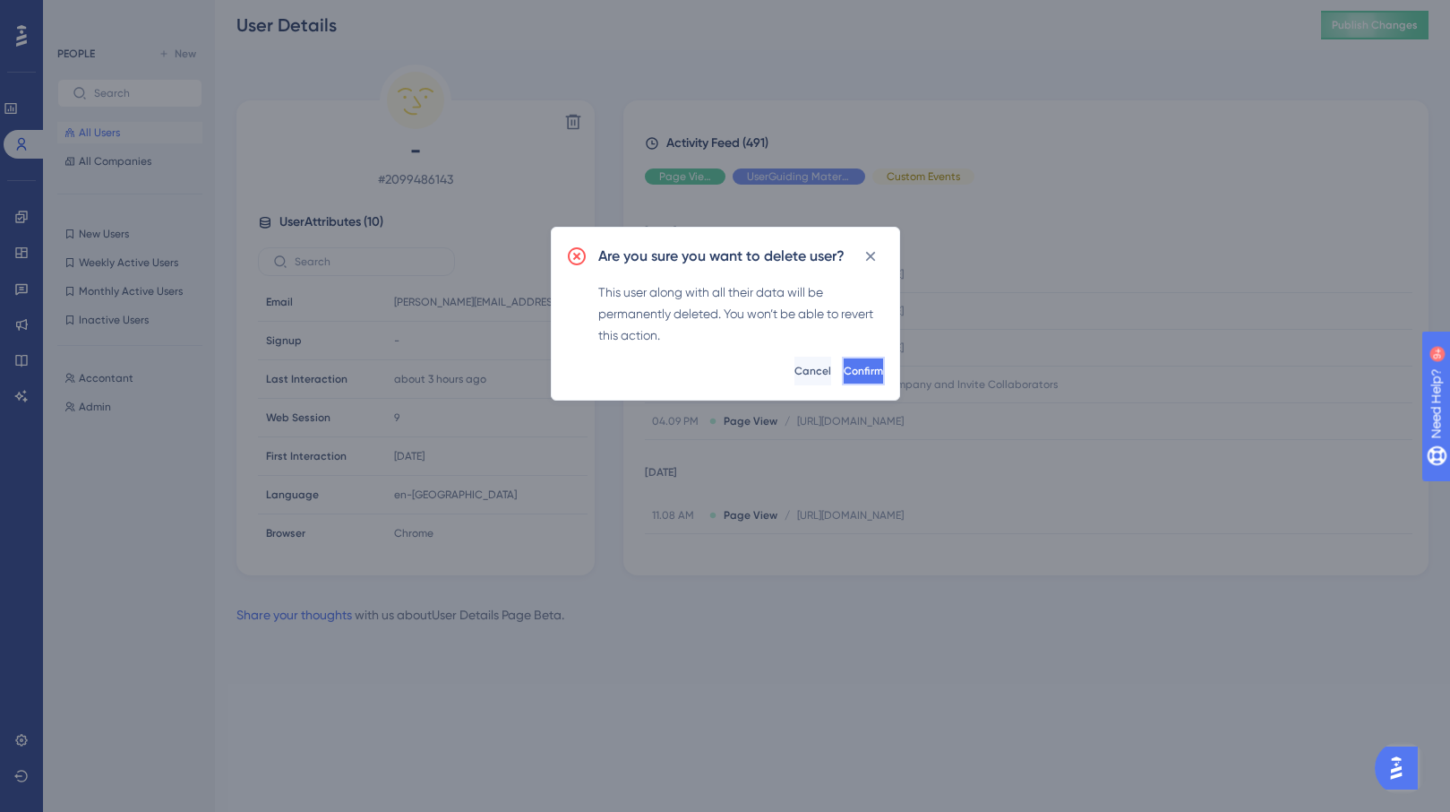
click at [853, 370] on span "Confirm" at bounding box center [863, 371] width 39 height 14
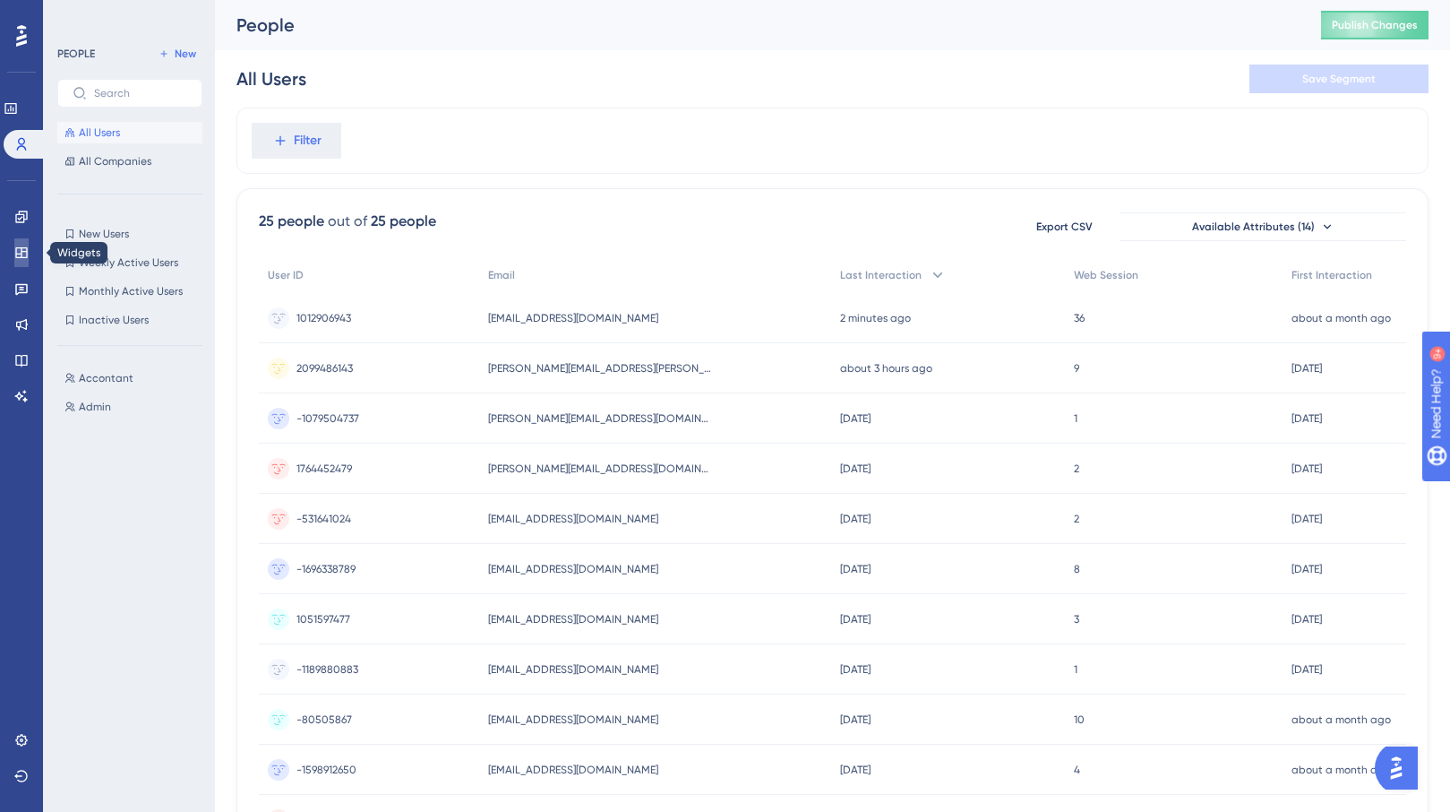
click at [20, 245] on icon at bounding box center [21, 252] width 14 height 14
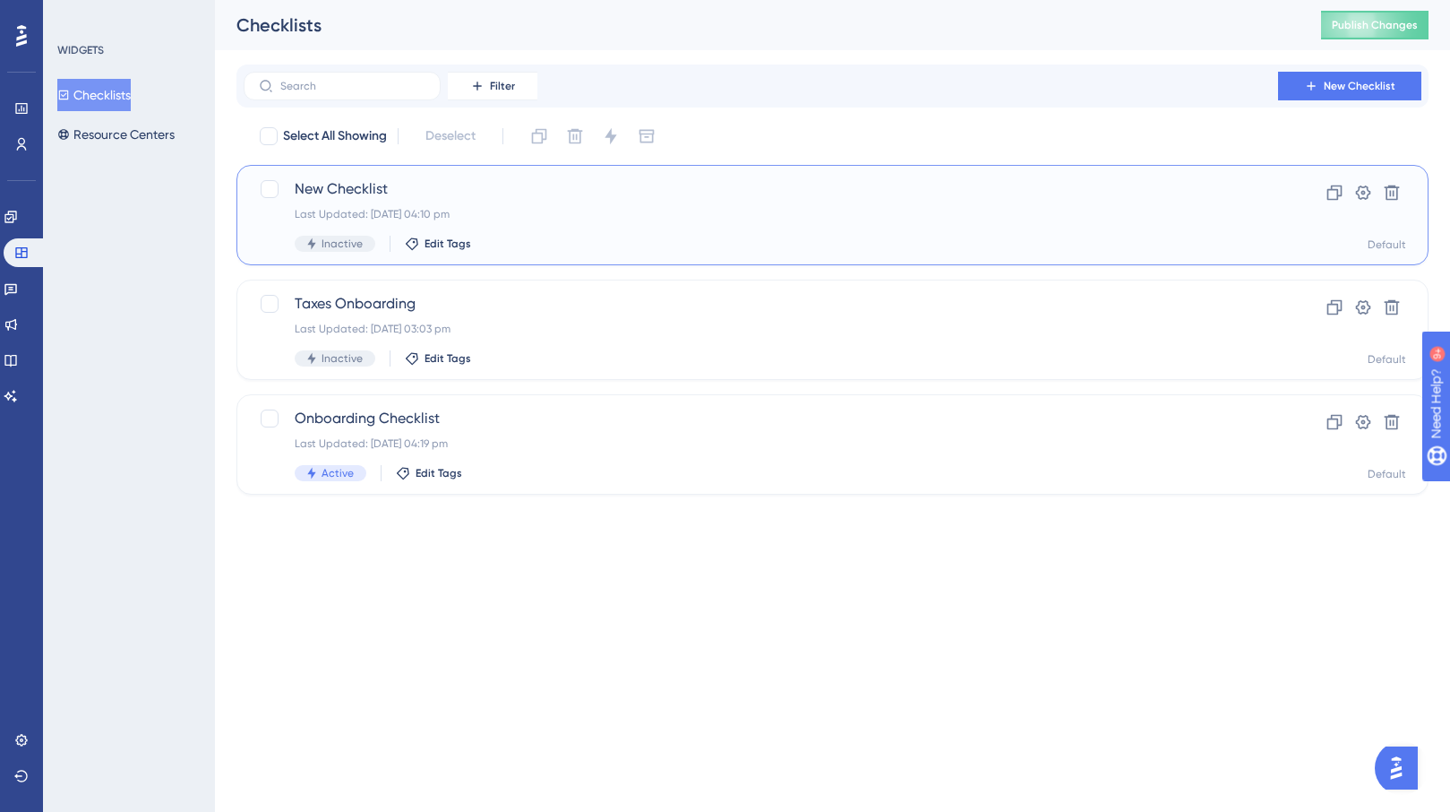
click at [545, 226] on div "New Checklist Last Updated: [DATE] 04:10 pm Inactive Edit Tags" at bounding box center [761, 214] width 933 height 73
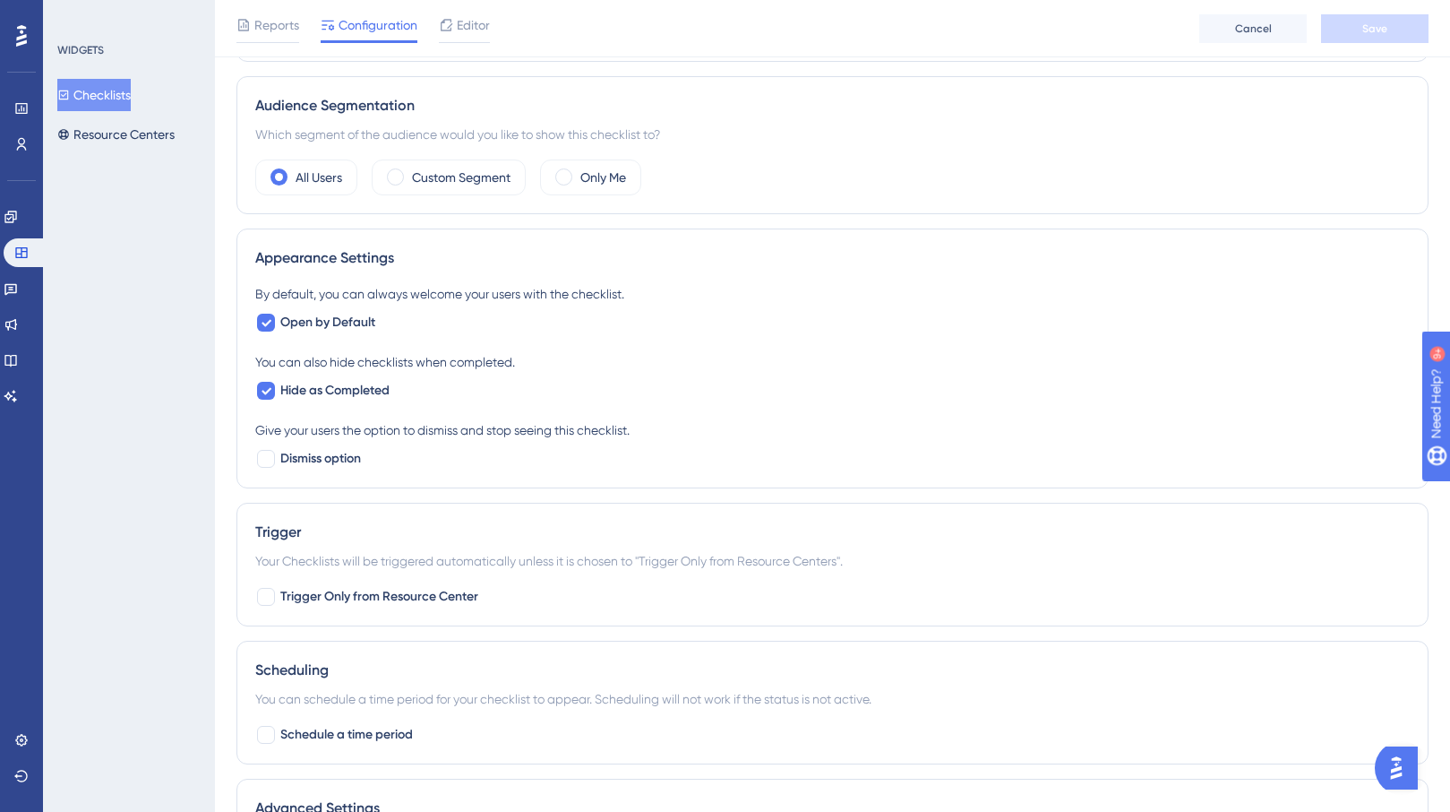
scroll to position [384, 0]
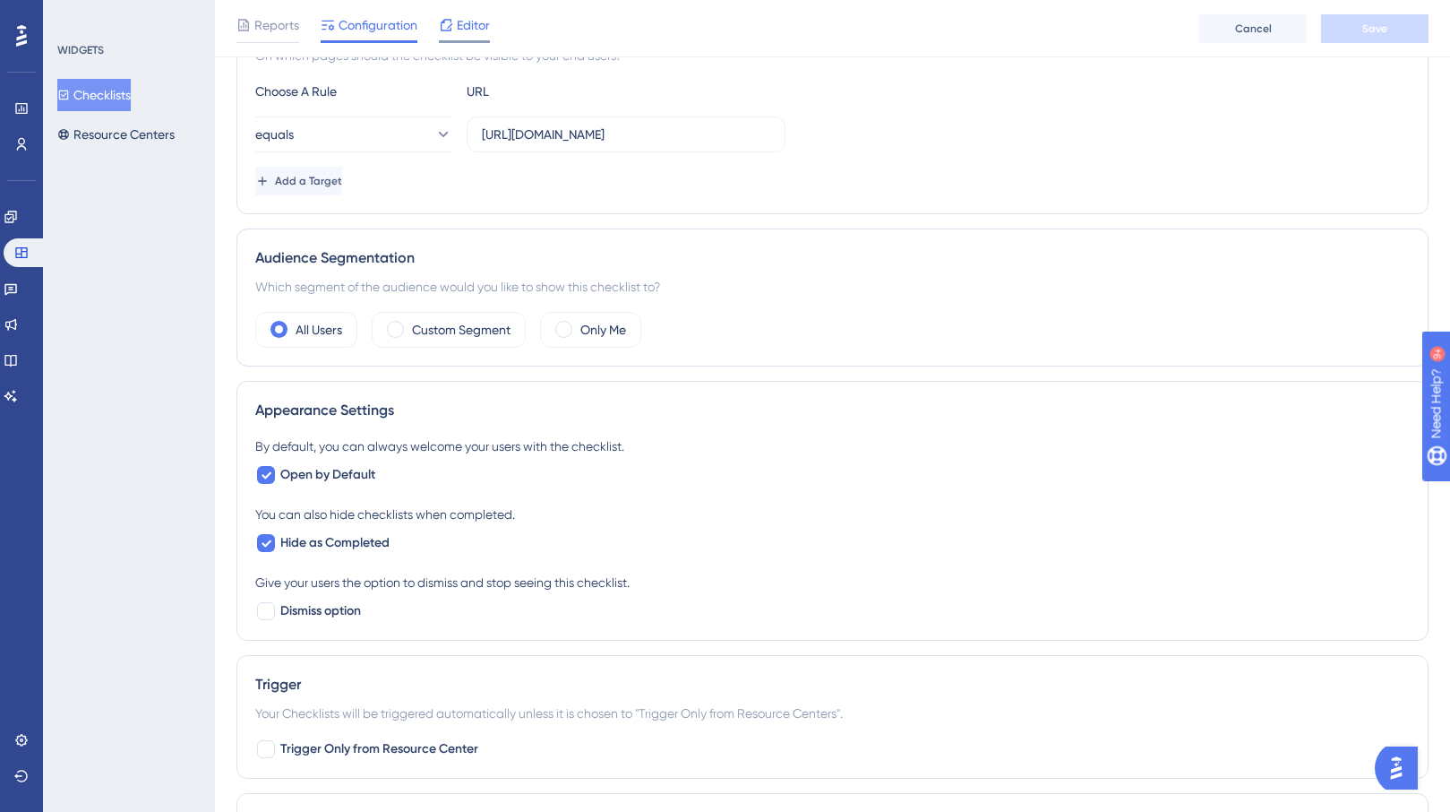
click at [455, 32] on div "Editor" at bounding box center [464, 25] width 51 height 22
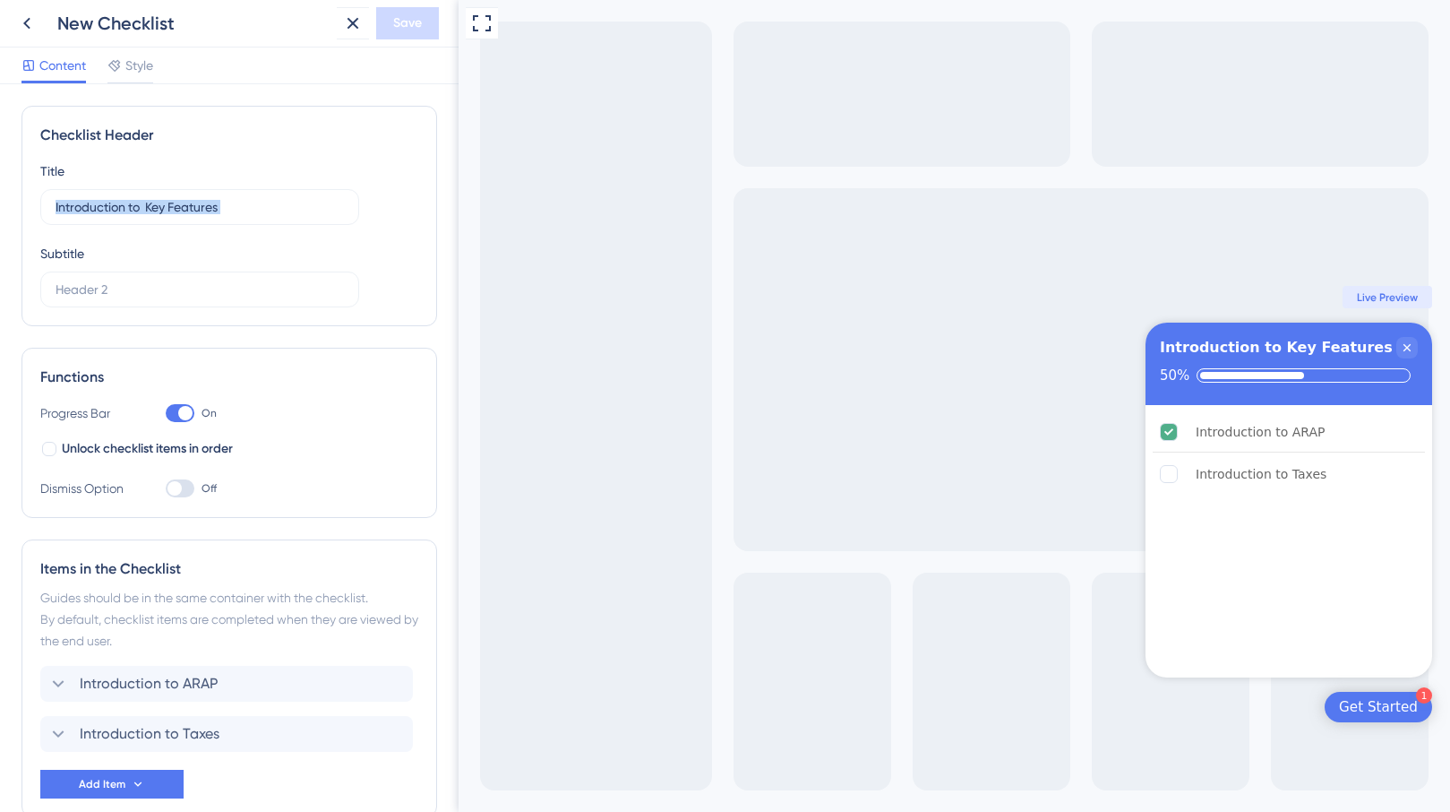
drag, startPoint x: 310, startPoint y: 219, endPoint x: -2, endPoint y: 195, distance: 312.6
click at [0, 0] on html "New Checklist Save Content Style Checklist Header Title Introduction to Key Fea…" at bounding box center [725, 0] width 1450 height 0
click at [271, 206] on input "Introduction to Key Features" at bounding box center [200, 207] width 288 height 20
drag, startPoint x: 270, startPoint y: 209, endPoint x: 53, endPoint y: 205, distance: 216.8
click at [53, 205] on label "Introduction to Key Features" at bounding box center [199, 207] width 319 height 36
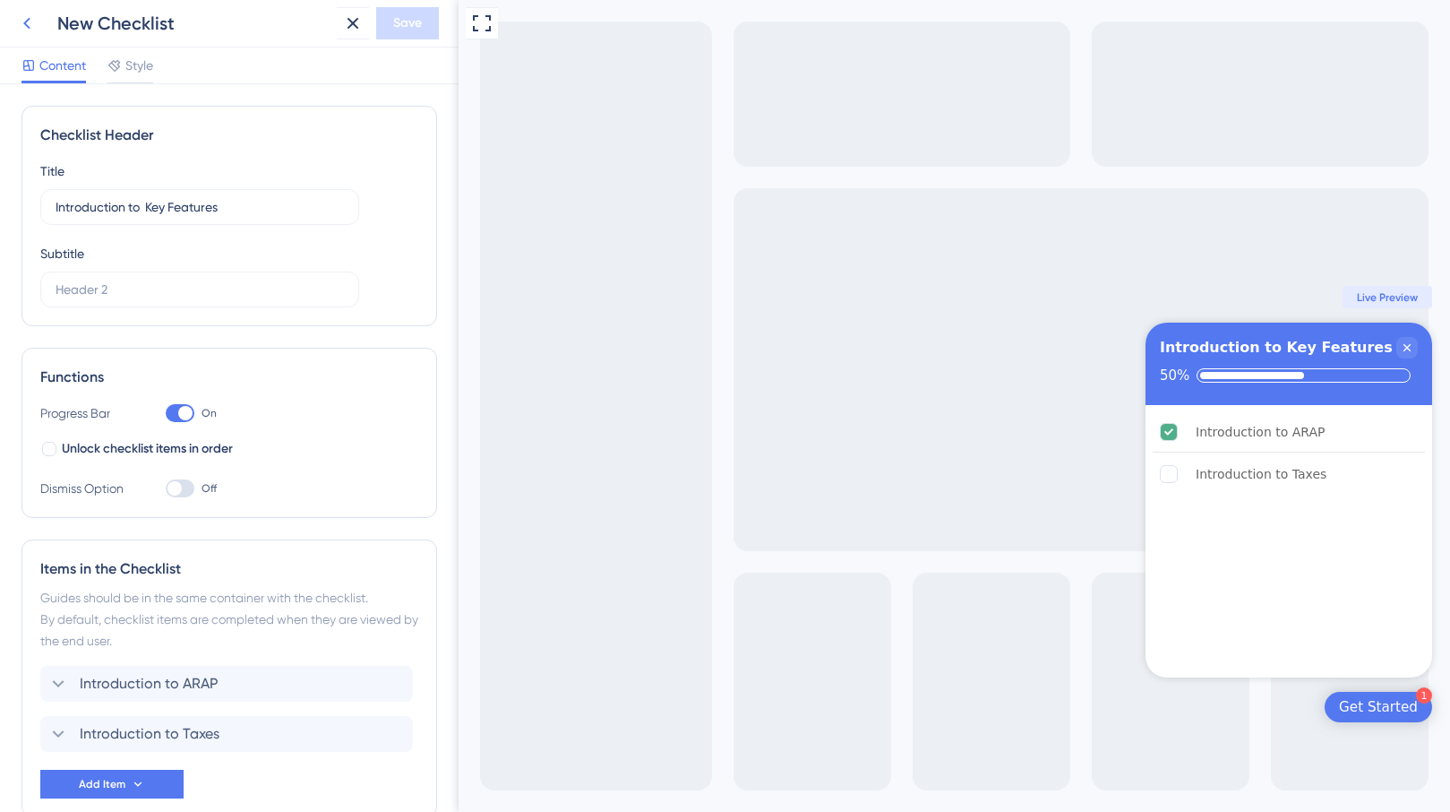
click at [22, 22] on icon at bounding box center [27, 24] width 22 height 22
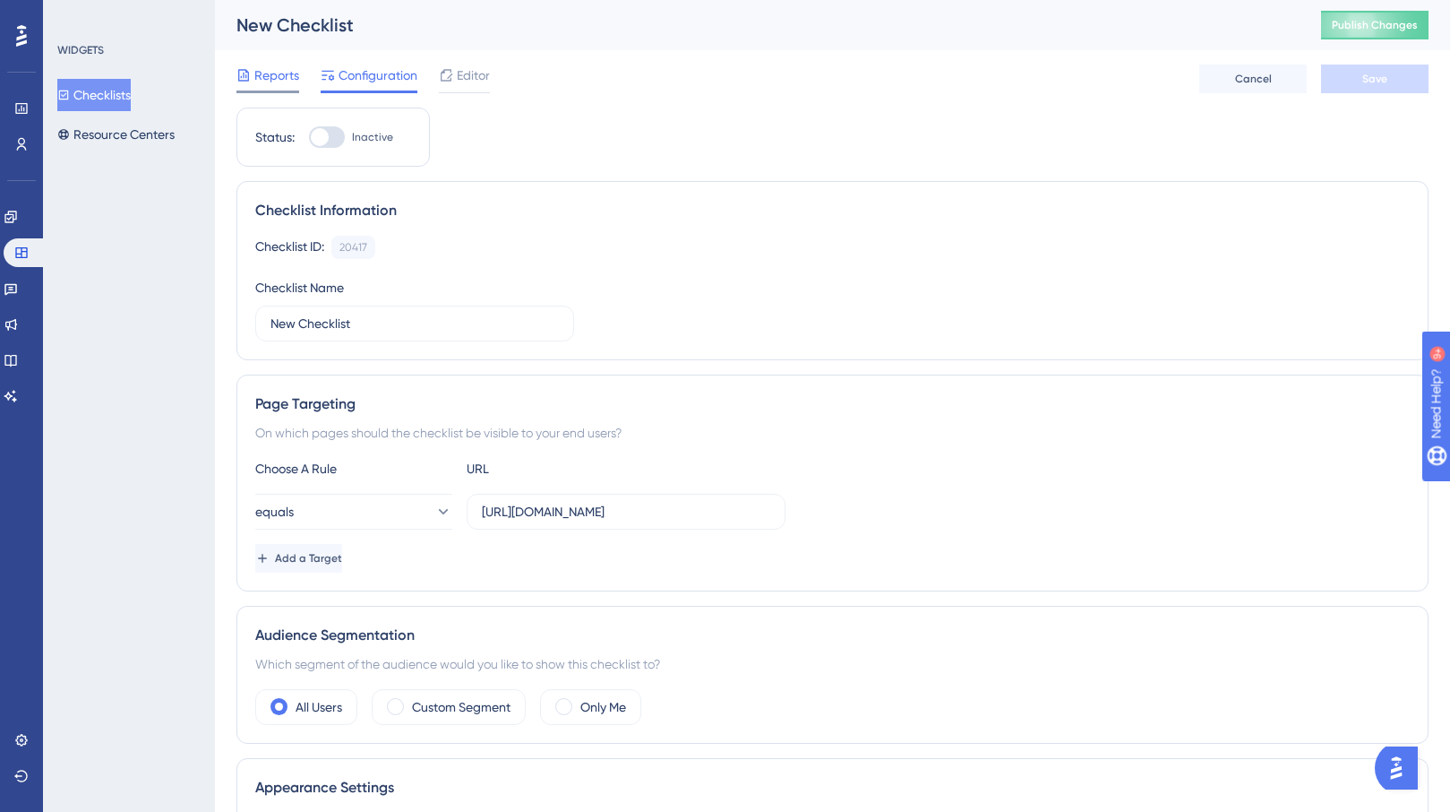
click at [277, 86] on div "Reports" at bounding box center [268, 79] width 63 height 29
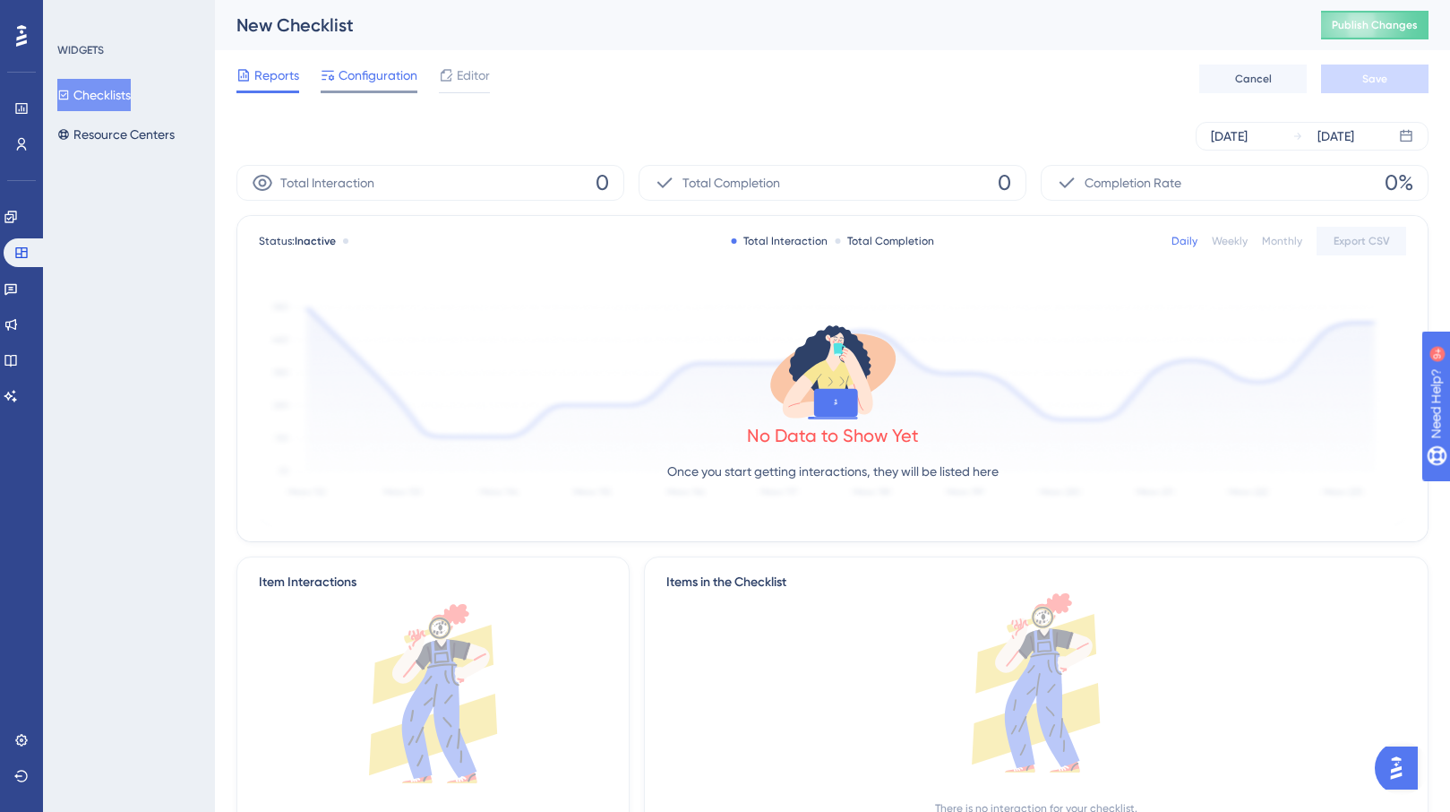
click at [355, 73] on span "Configuration" at bounding box center [378, 76] width 79 height 22
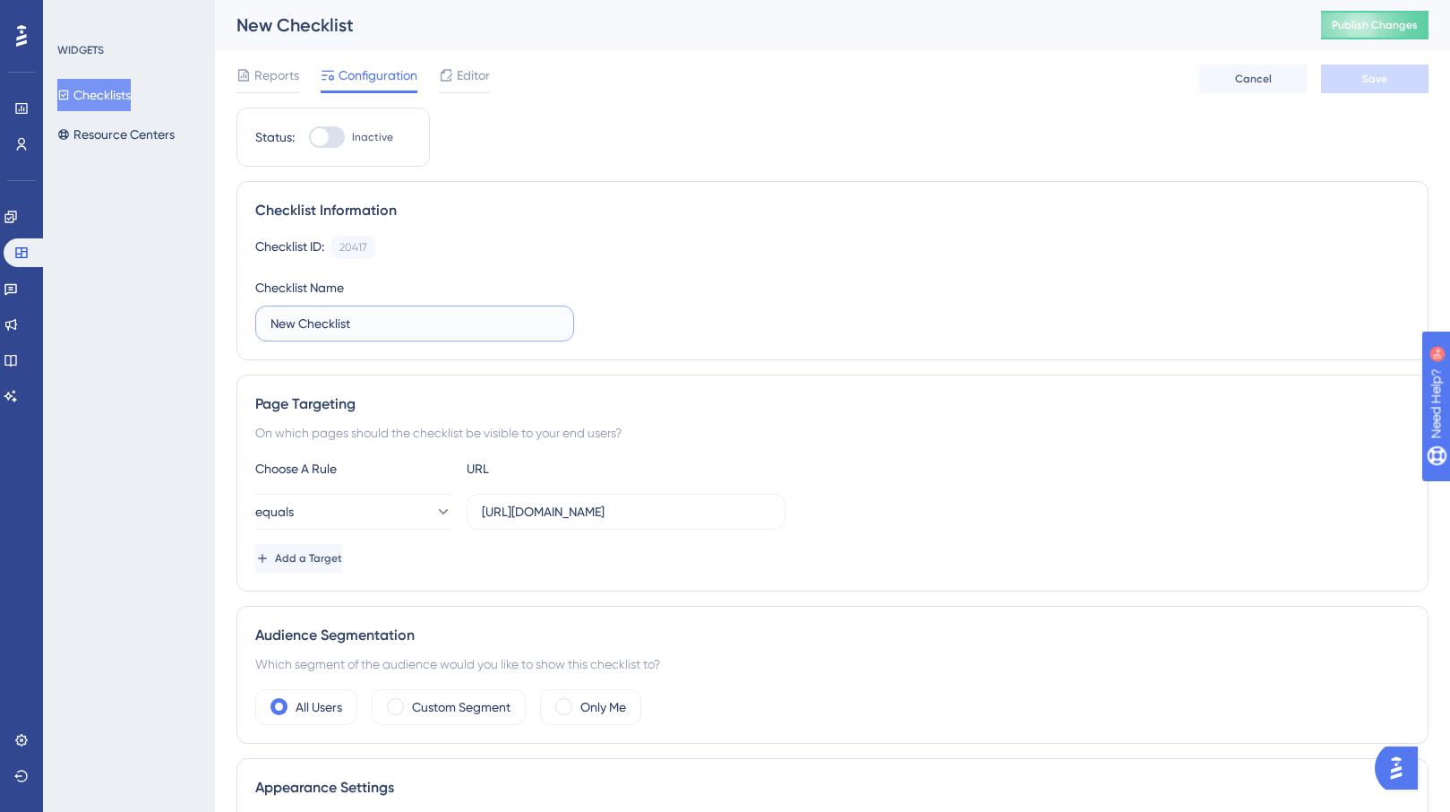
click at [372, 330] on input "New Checklist" at bounding box center [415, 324] width 288 height 20
paste input "Introduction to Key Features"
type input "Introduction to Key Features"
click at [340, 144] on div at bounding box center [327, 137] width 36 height 22
click at [309, 138] on input "Inactive" at bounding box center [308, 137] width 1 height 1
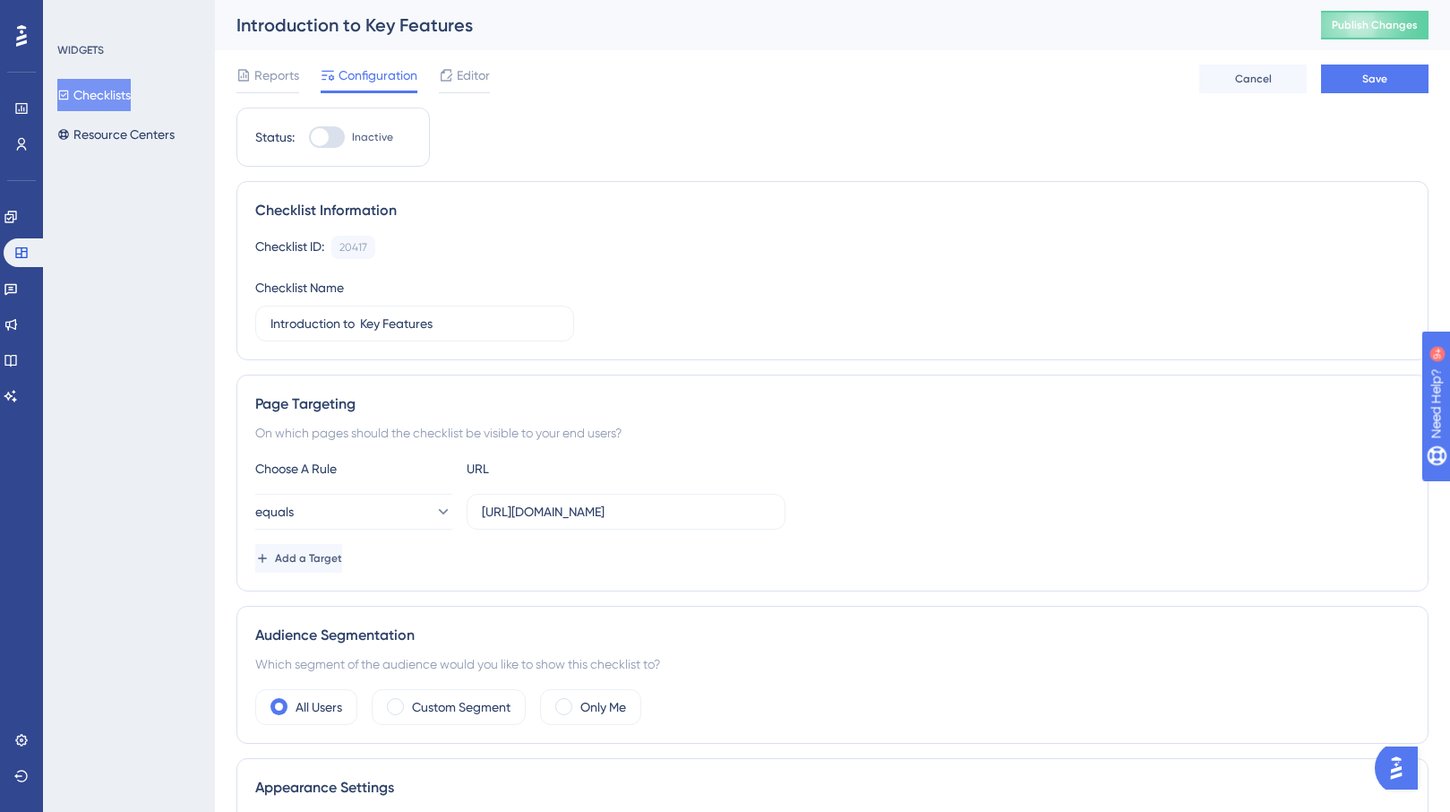
checkbox input "true"
click at [1375, 75] on span "Save" at bounding box center [1375, 79] width 25 height 14
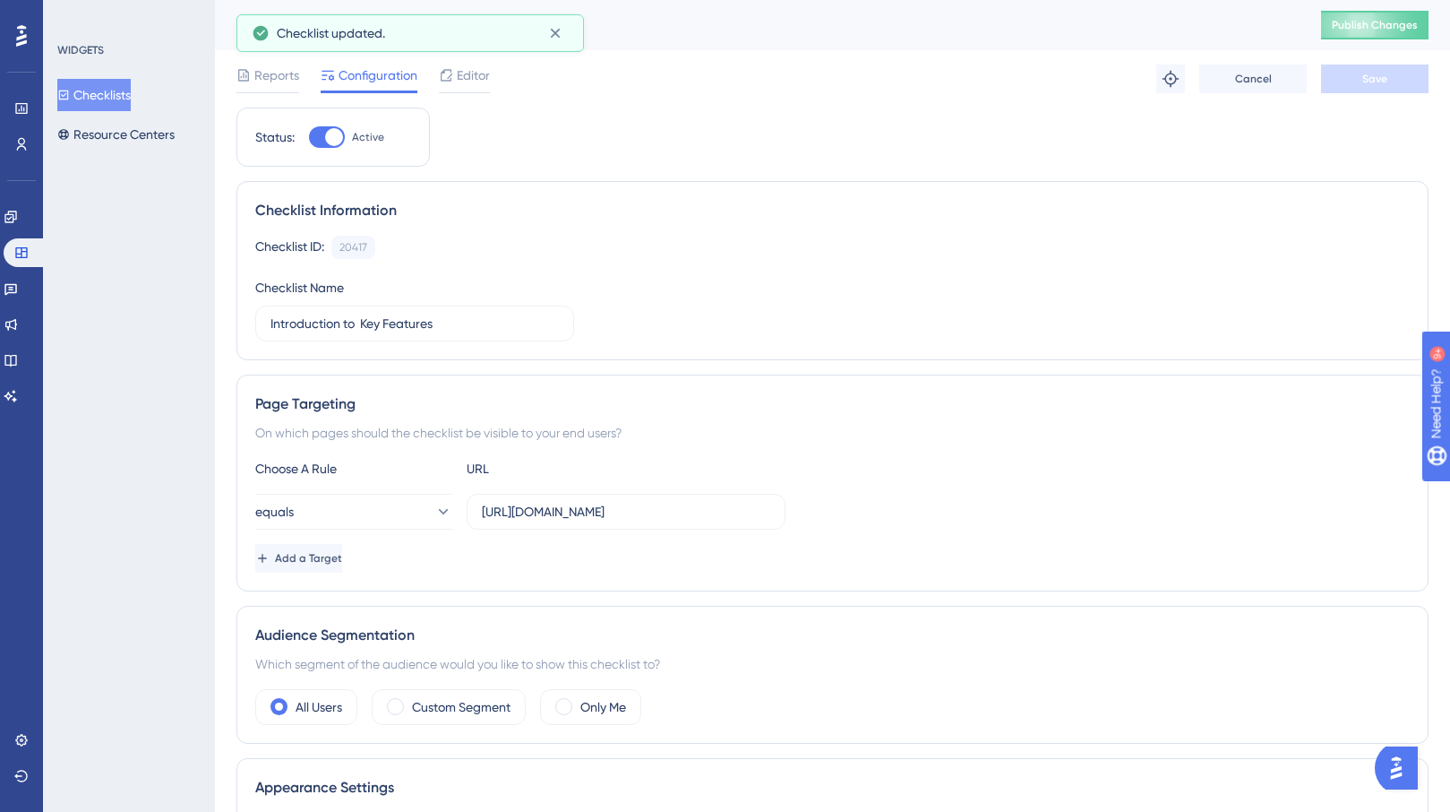
click at [1365, 42] on div "Introduction to Key Features Publish Changes" at bounding box center [832, 25] width 1235 height 50
click at [1367, 33] on button "Publish Changes" at bounding box center [1375, 25] width 108 height 29
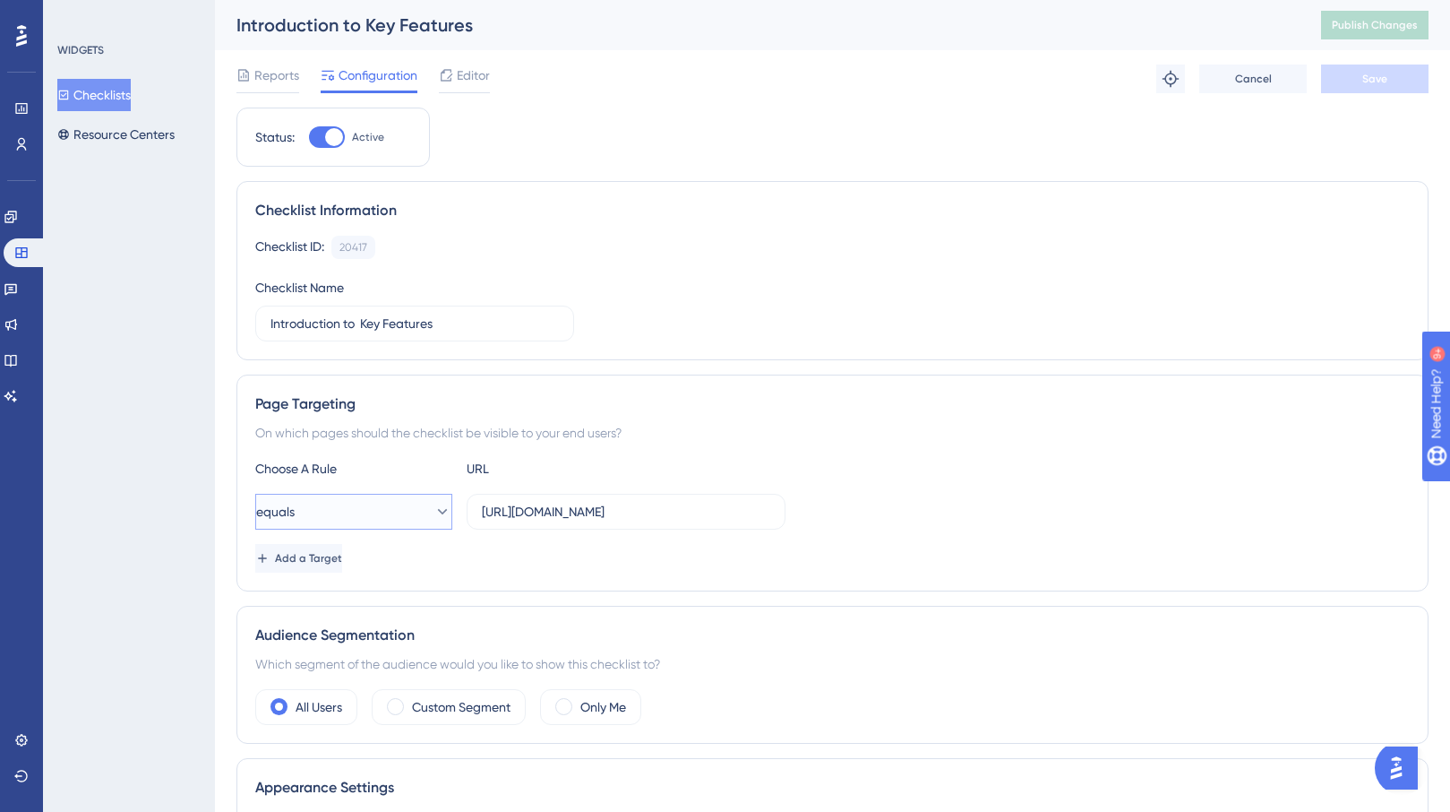
click at [356, 496] on button "equals" at bounding box center [353, 512] width 197 height 36
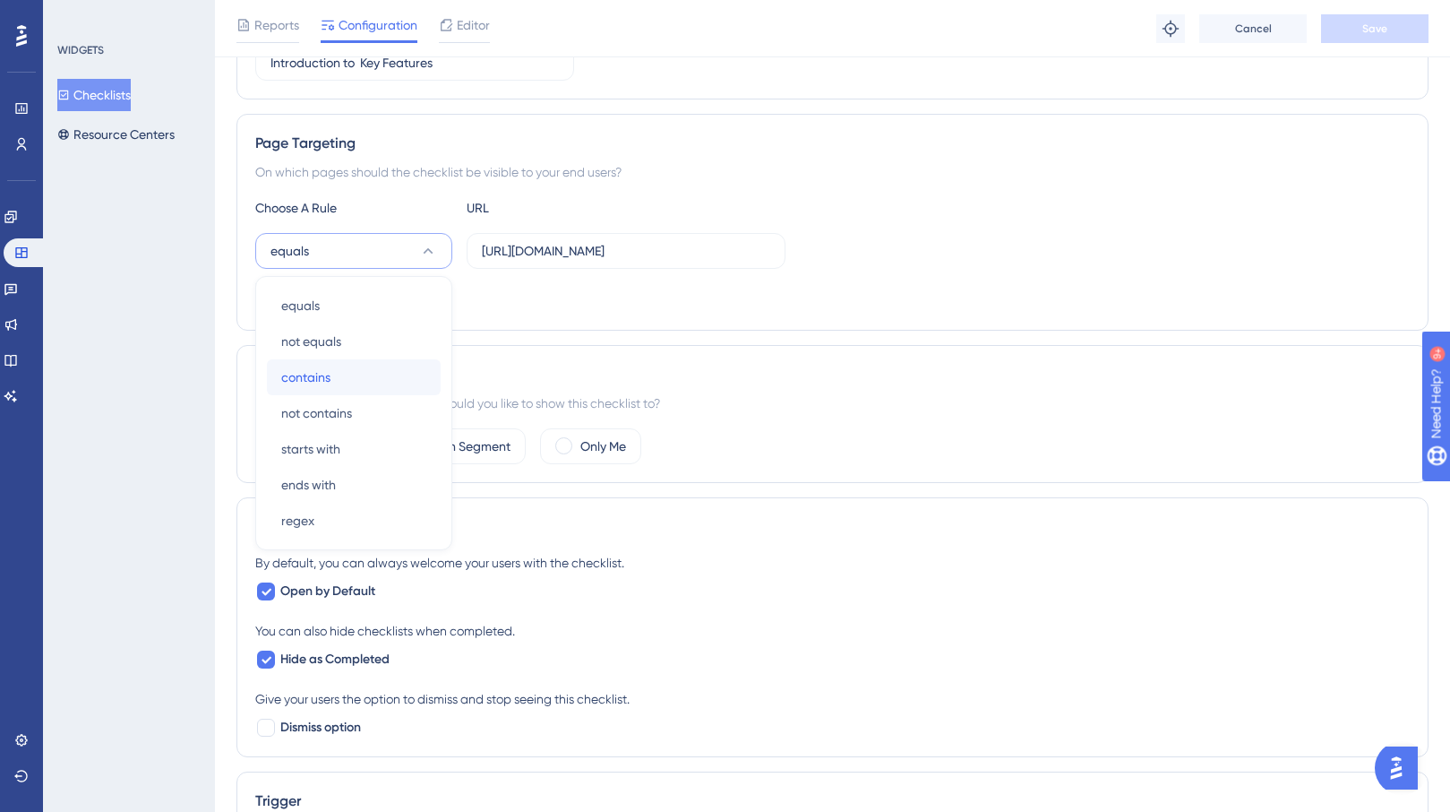
click at [352, 372] on div "contains contains" at bounding box center [353, 377] width 145 height 36
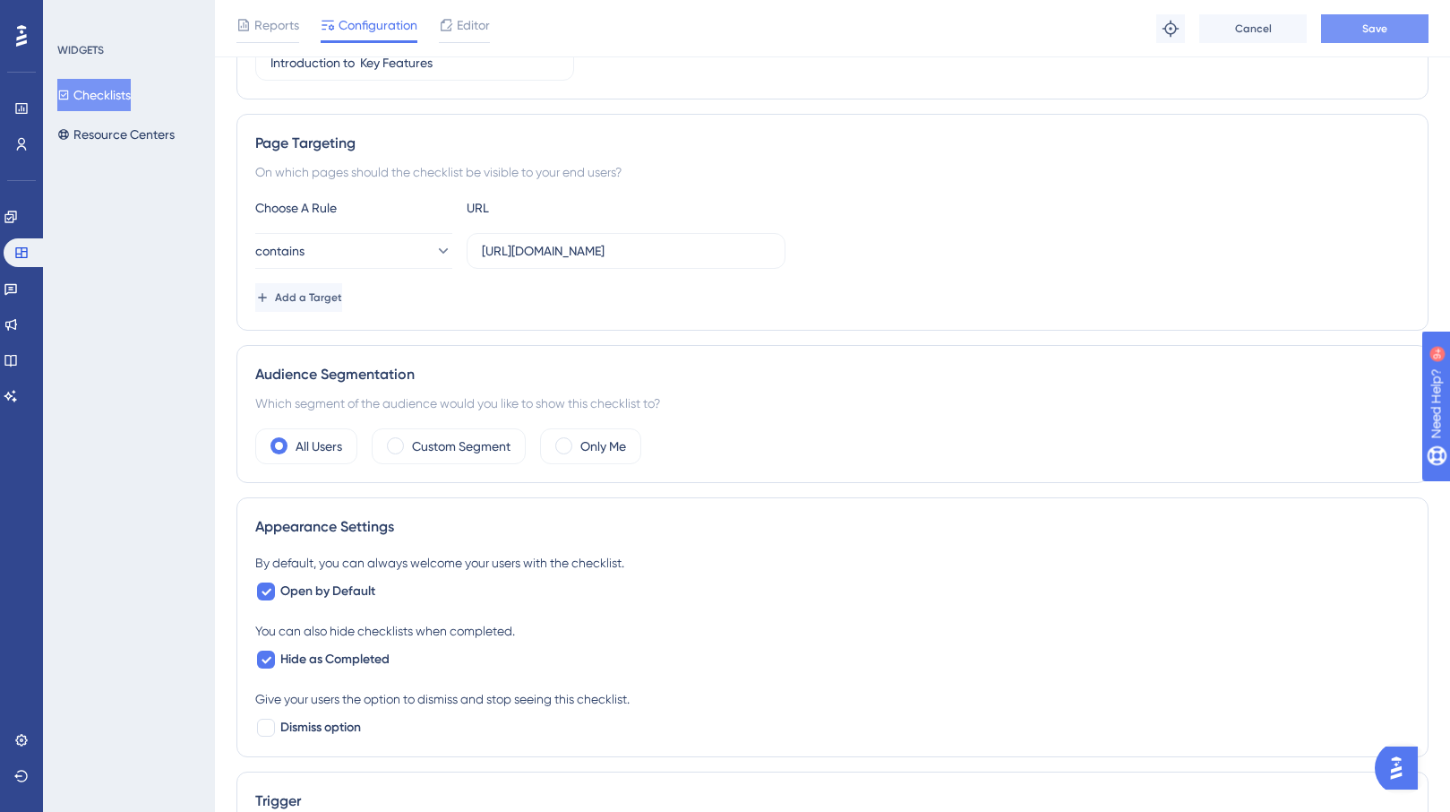
click at [1366, 18] on button "Save" at bounding box center [1375, 28] width 108 height 29
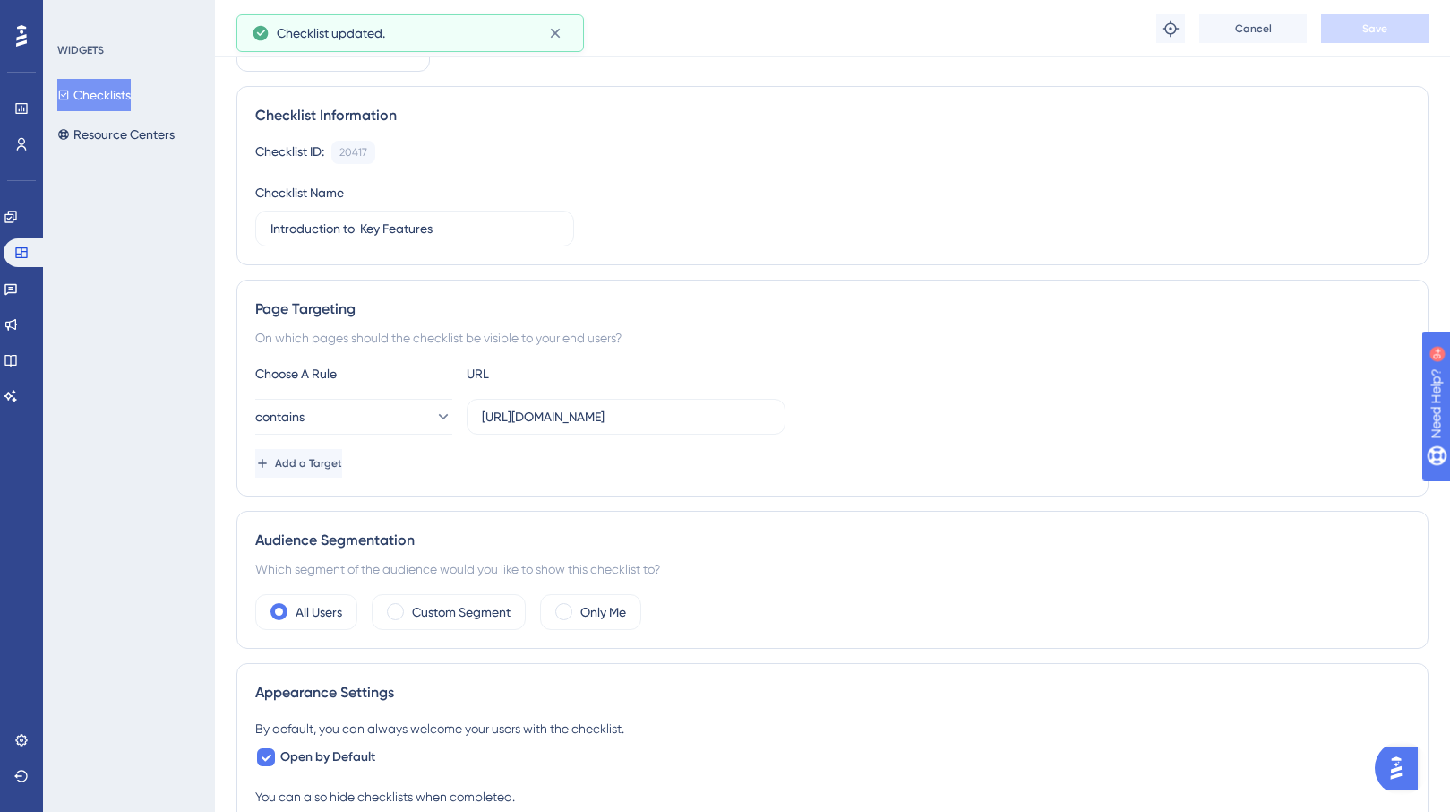
scroll to position [0, 0]
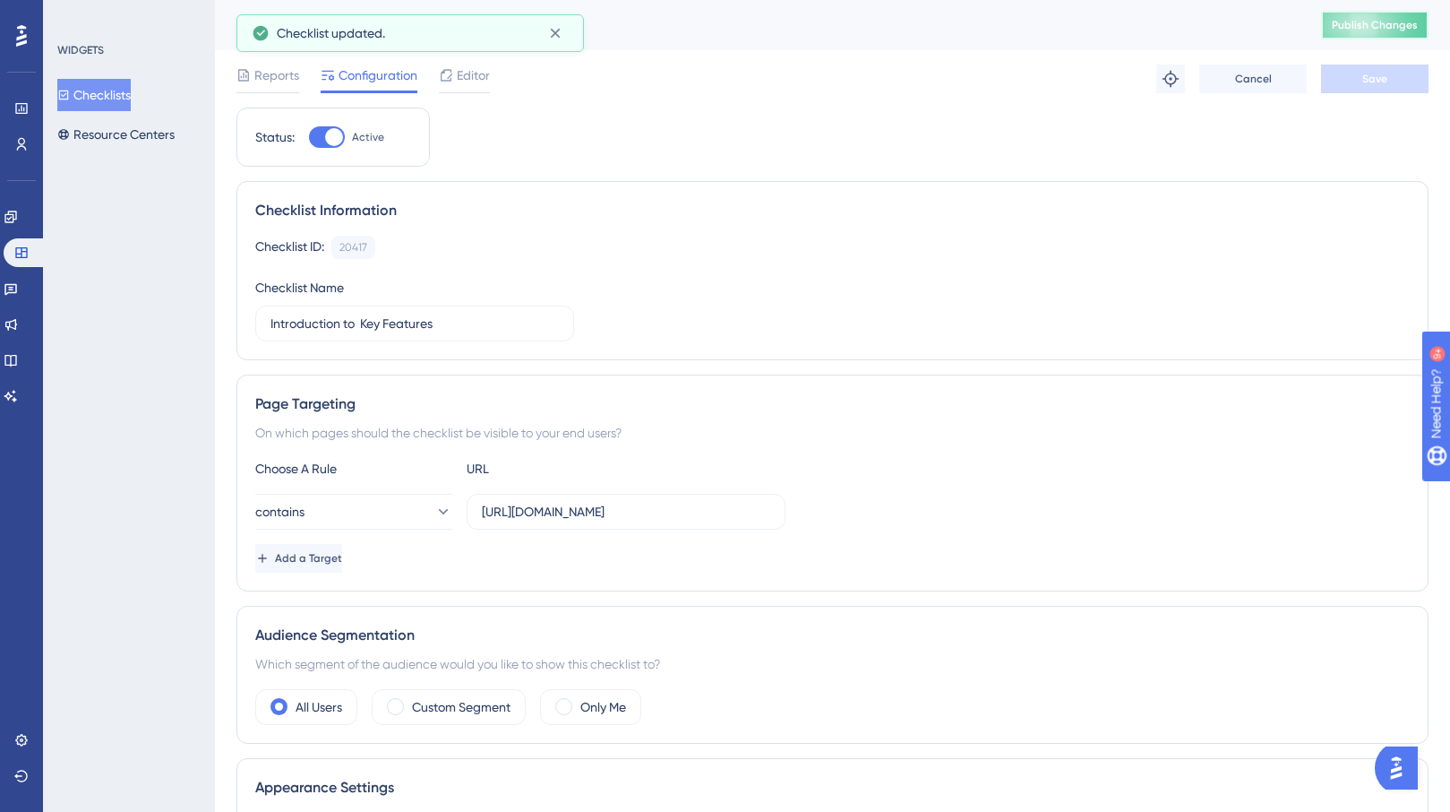
click at [1355, 27] on span "Publish Changes" at bounding box center [1375, 25] width 86 height 14
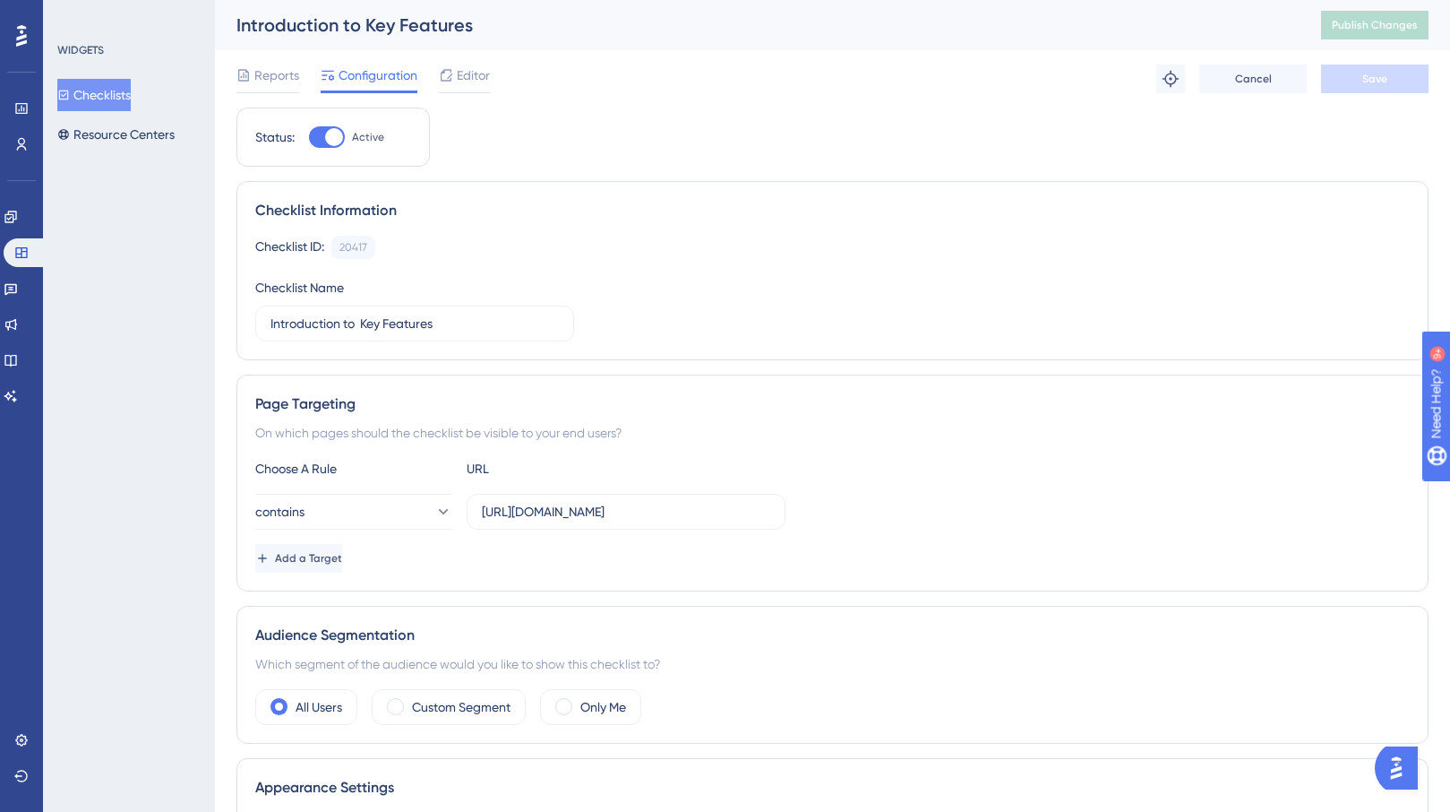
click at [92, 91] on button "Checklists" at bounding box center [93, 95] width 73 height 32
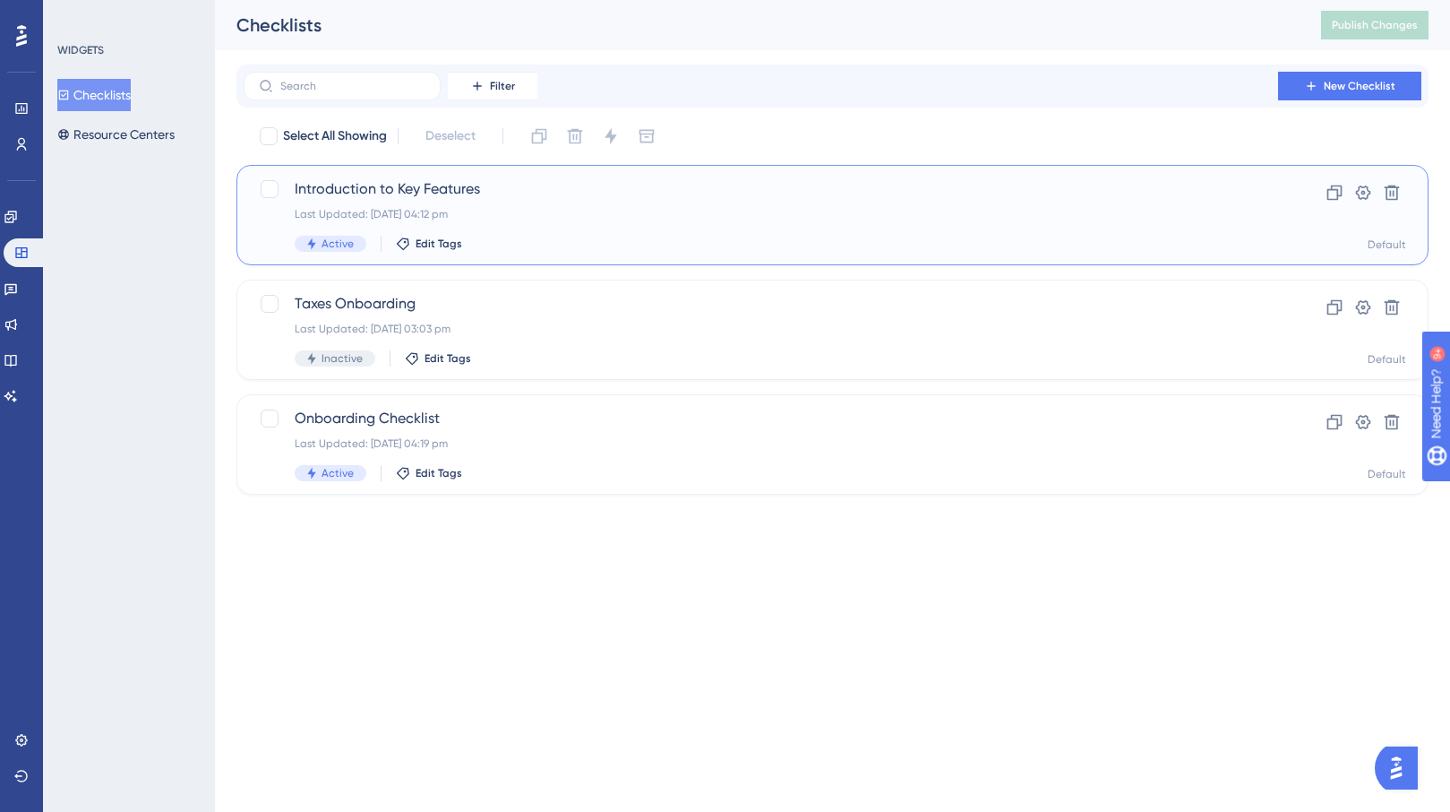
drag, startPoint x: 553, startPoint y: 193, endPoint x: 534, endPoint y: 581, distance: 389.3
click at [534, 0] on html "Performance Users Engagement Widgets Feedback Product Updates Knowledge Base AI…" at bounding box center [725, 0] width 1450 height 0
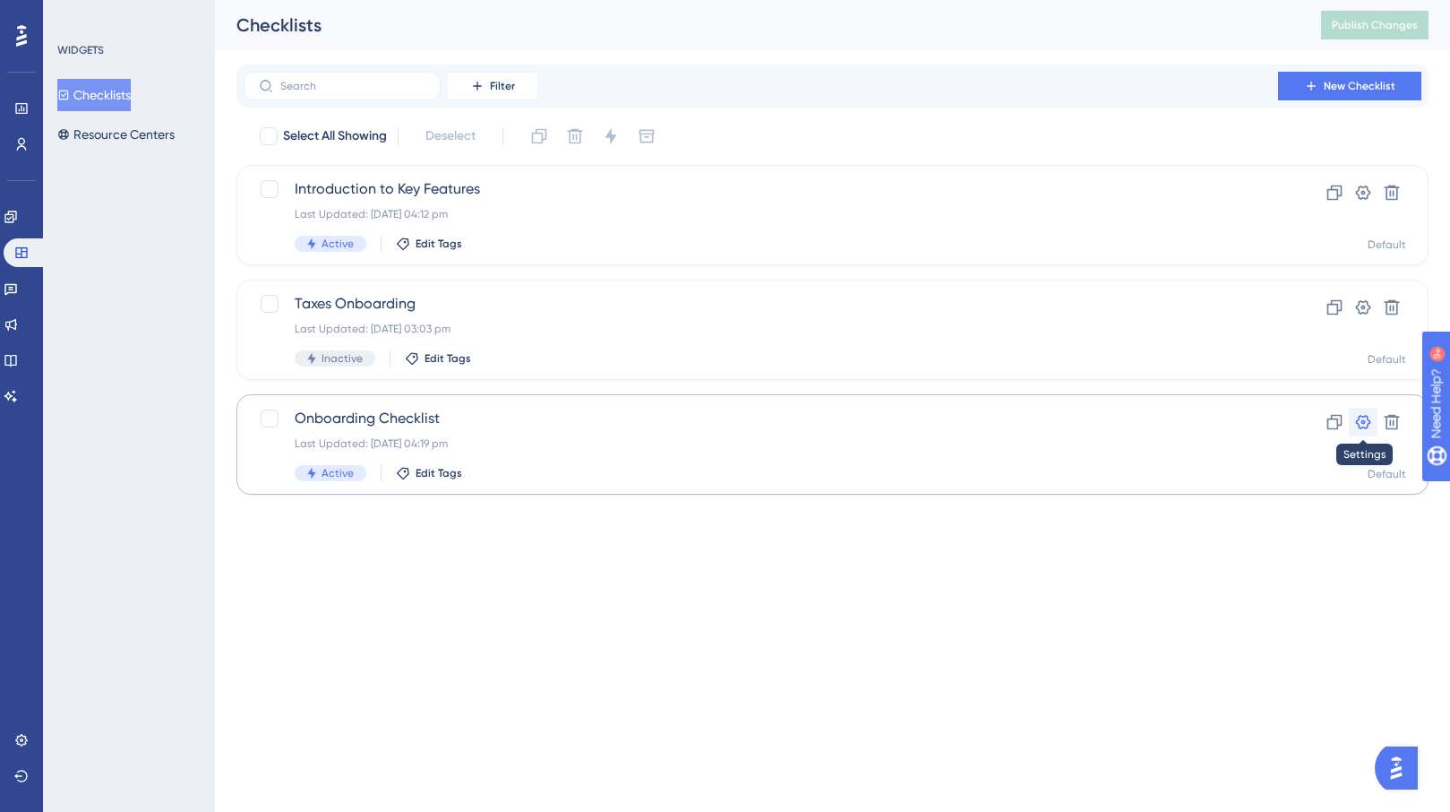
click at [1369, 421] on icon at bounding box center [1364, 422] width 18 height 18
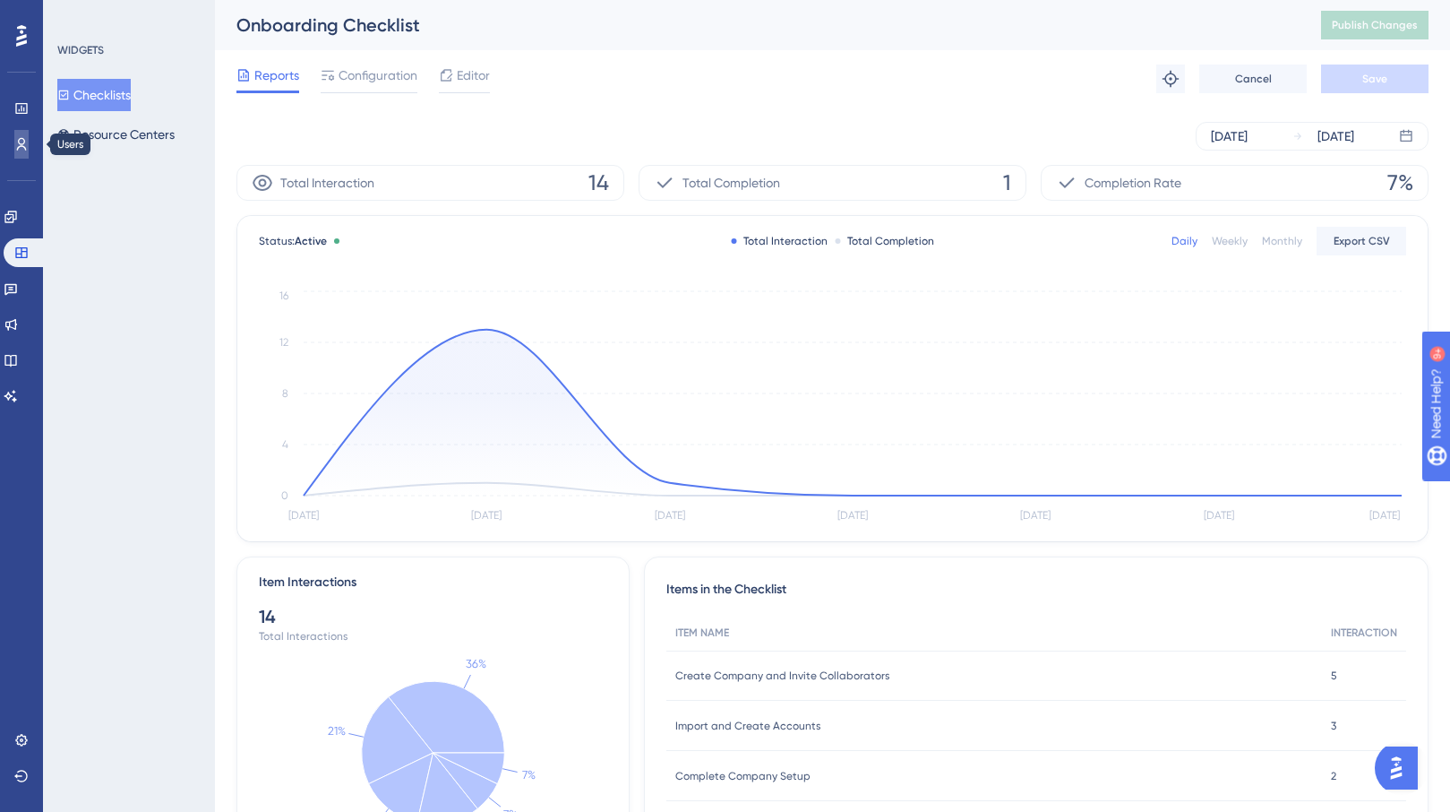
click at [19, 145] on icon at bounding box center [21, 144] width 14 height 14
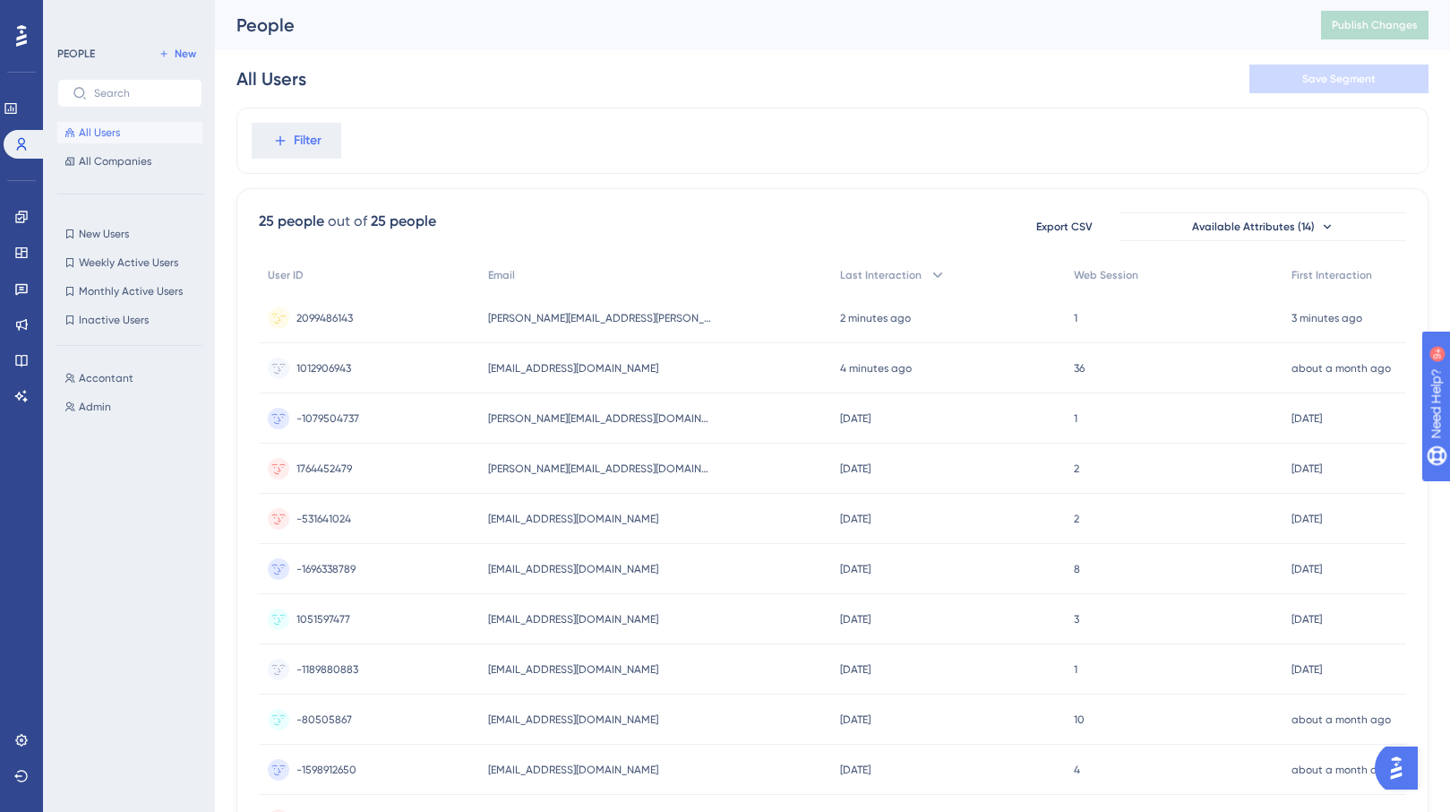
click at [976, 328] on div "2 minutes ago [DATE] 16:11" at bounding box center [948, 318] width 235 height 50
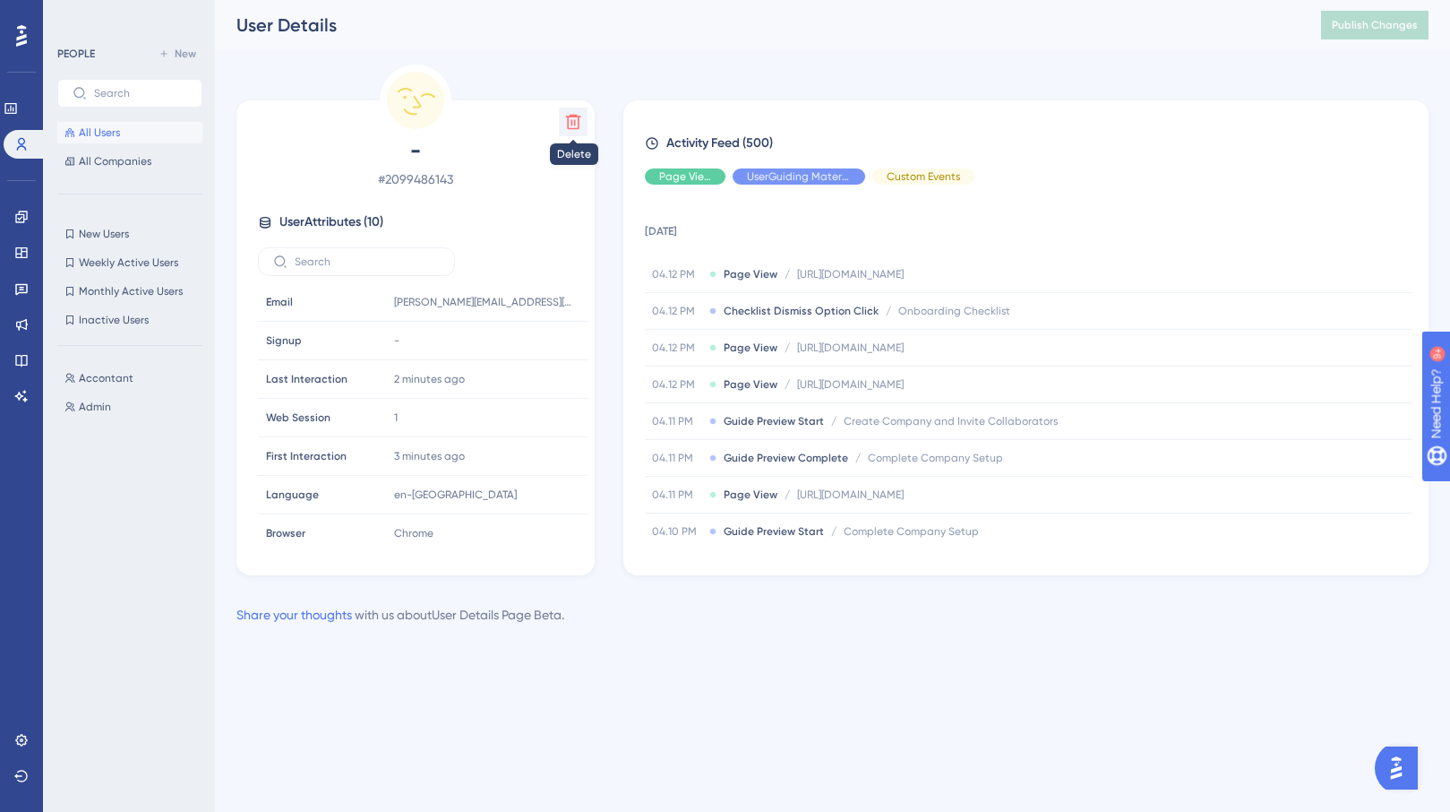
click at [572, 121] on icon at bounding box center [573, 122] width 15 height 15
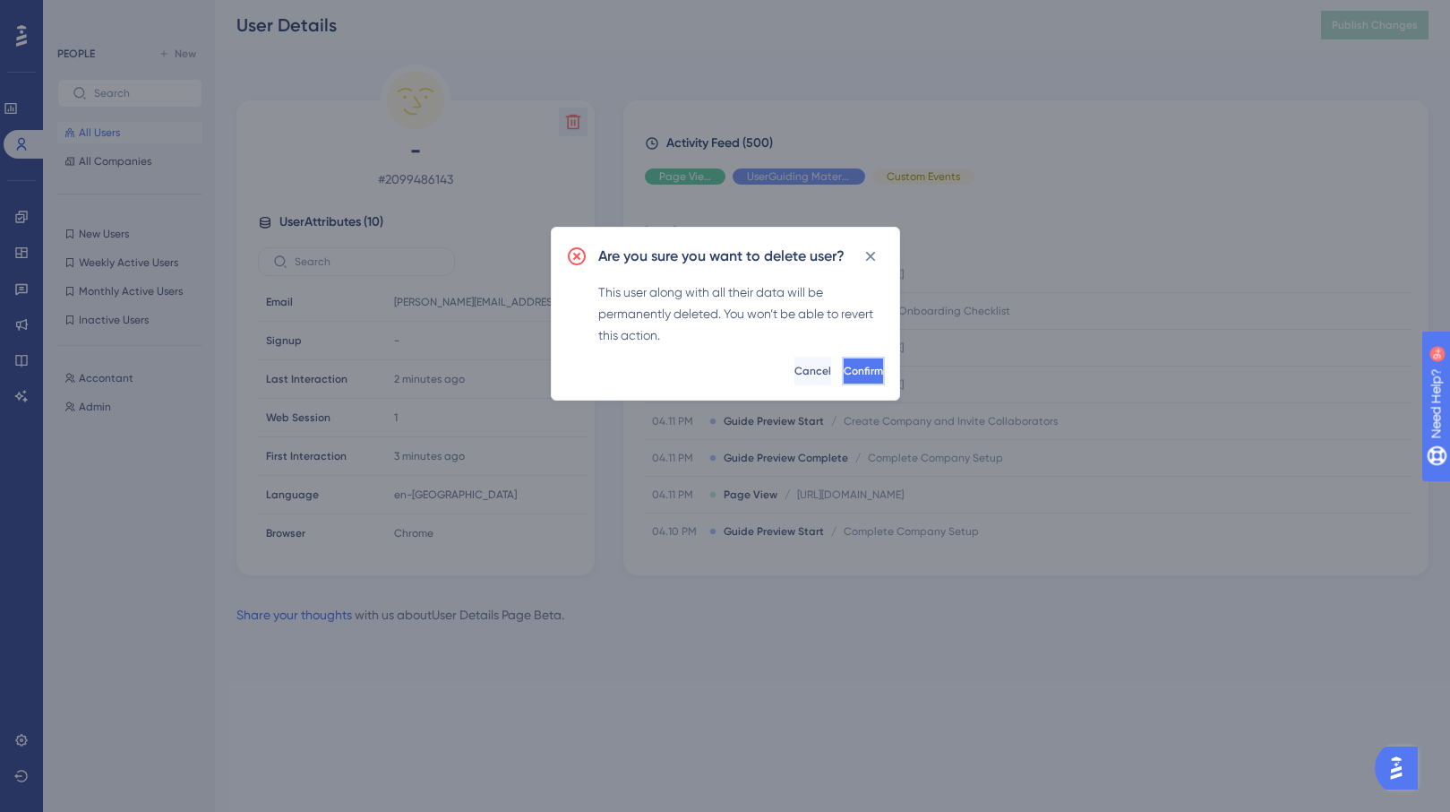
click at [844, 367] on span "Confirm" at bounding box center [863, 371] width 39 height 14
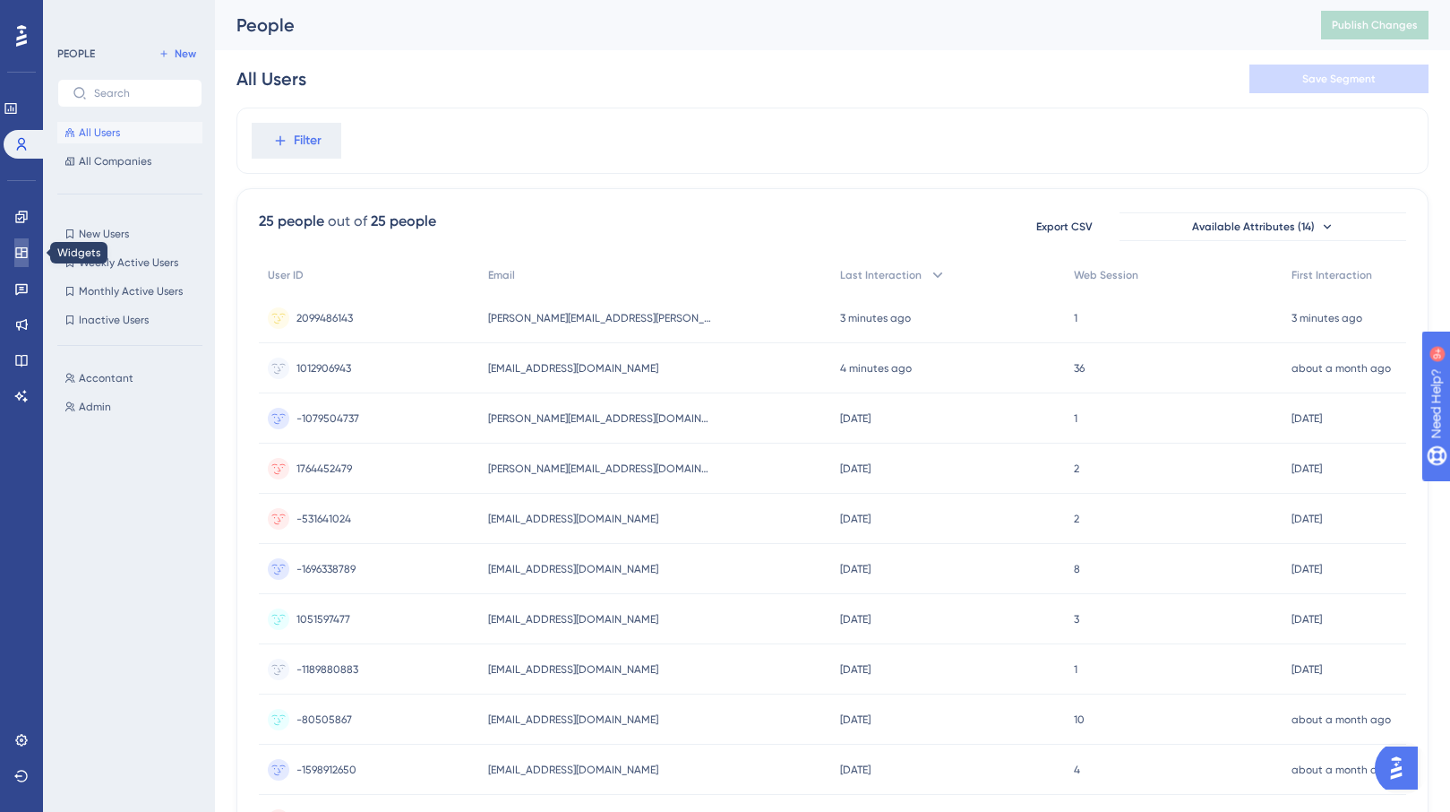
click at [19, 241] on link at bounding box center [21, 252] width 14 height 29
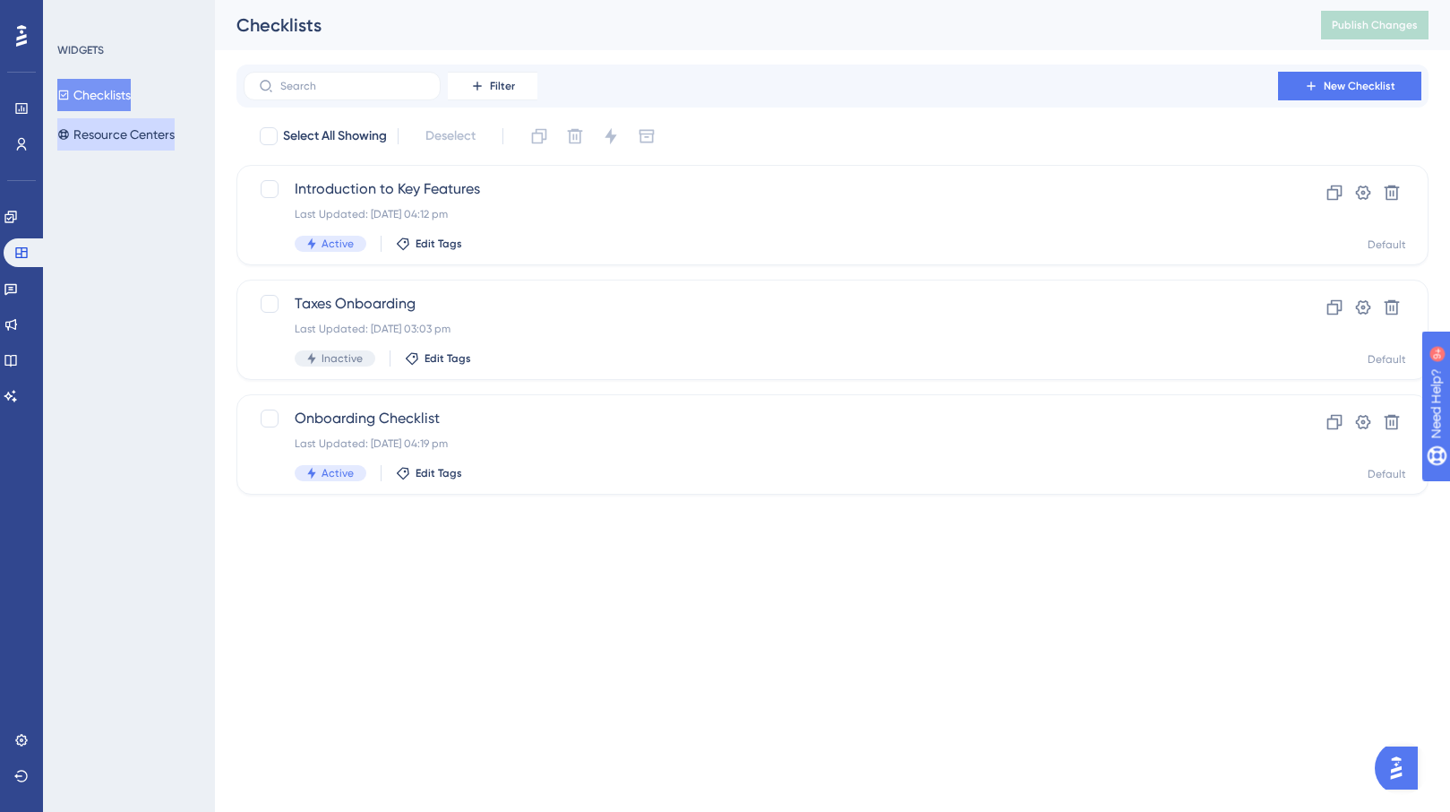
click at [166, 129] on button "Resource Centers" at bounding box center [115, 134] width 117 height 32
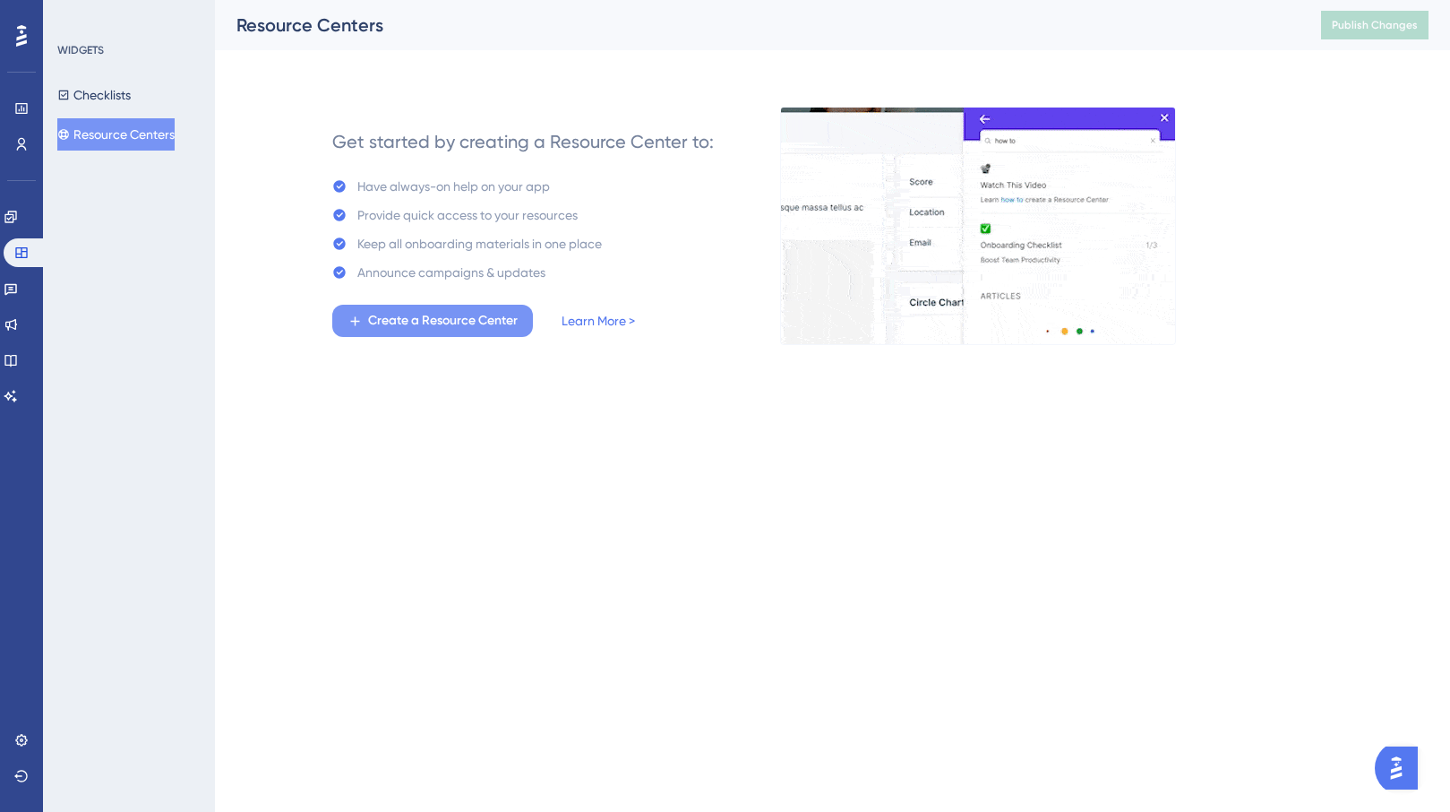
click at [378, 311] on span "Create a Resource Center" at bounding box center [443, 321] width 150 height 22
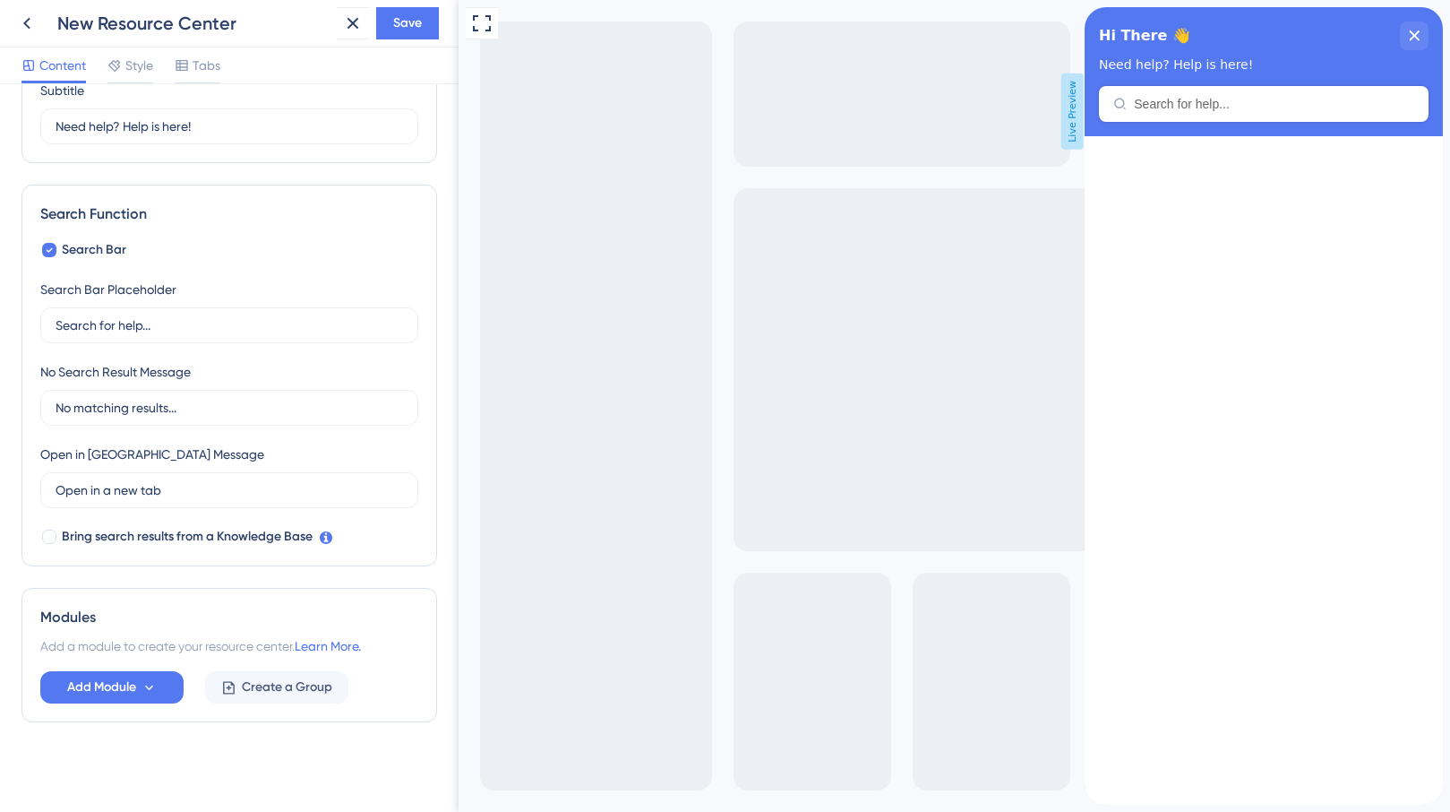
scroll to position [167, 0]
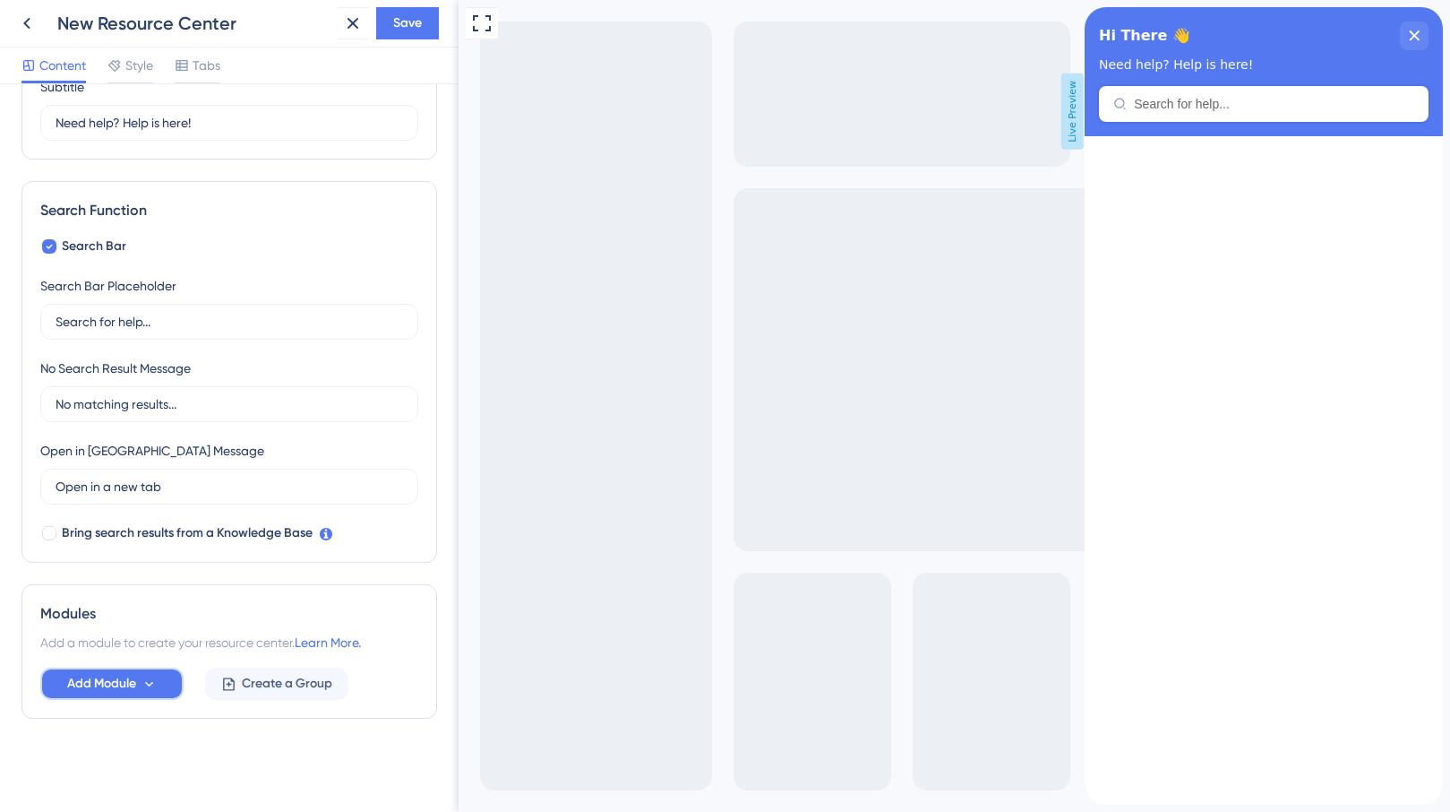
click at [147, 687] on icon at bounding box center [149, 683] width 15 height 15
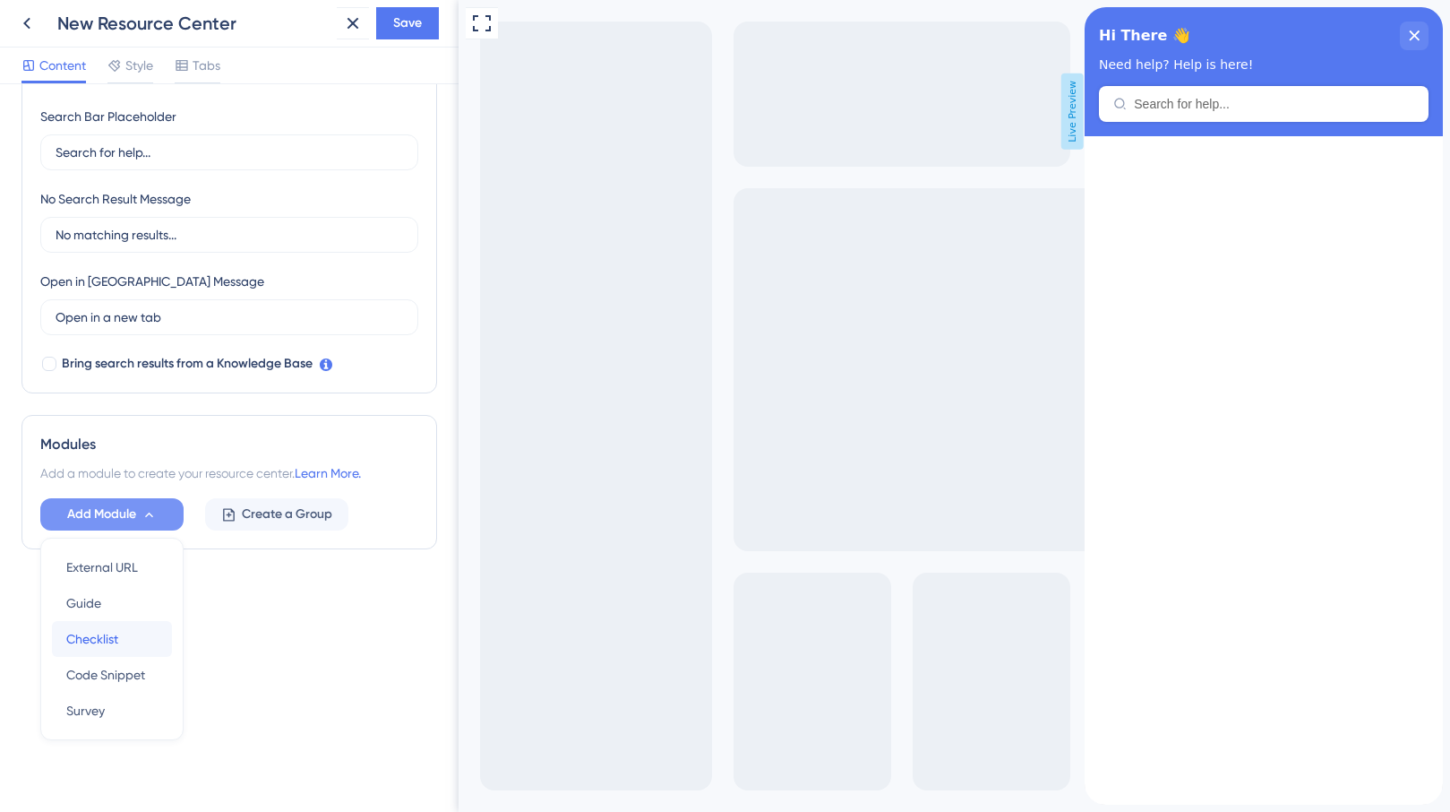
click at [133, 636] on div "Checklist Checklist" at bounding box center [111, 639] width 91 height 36
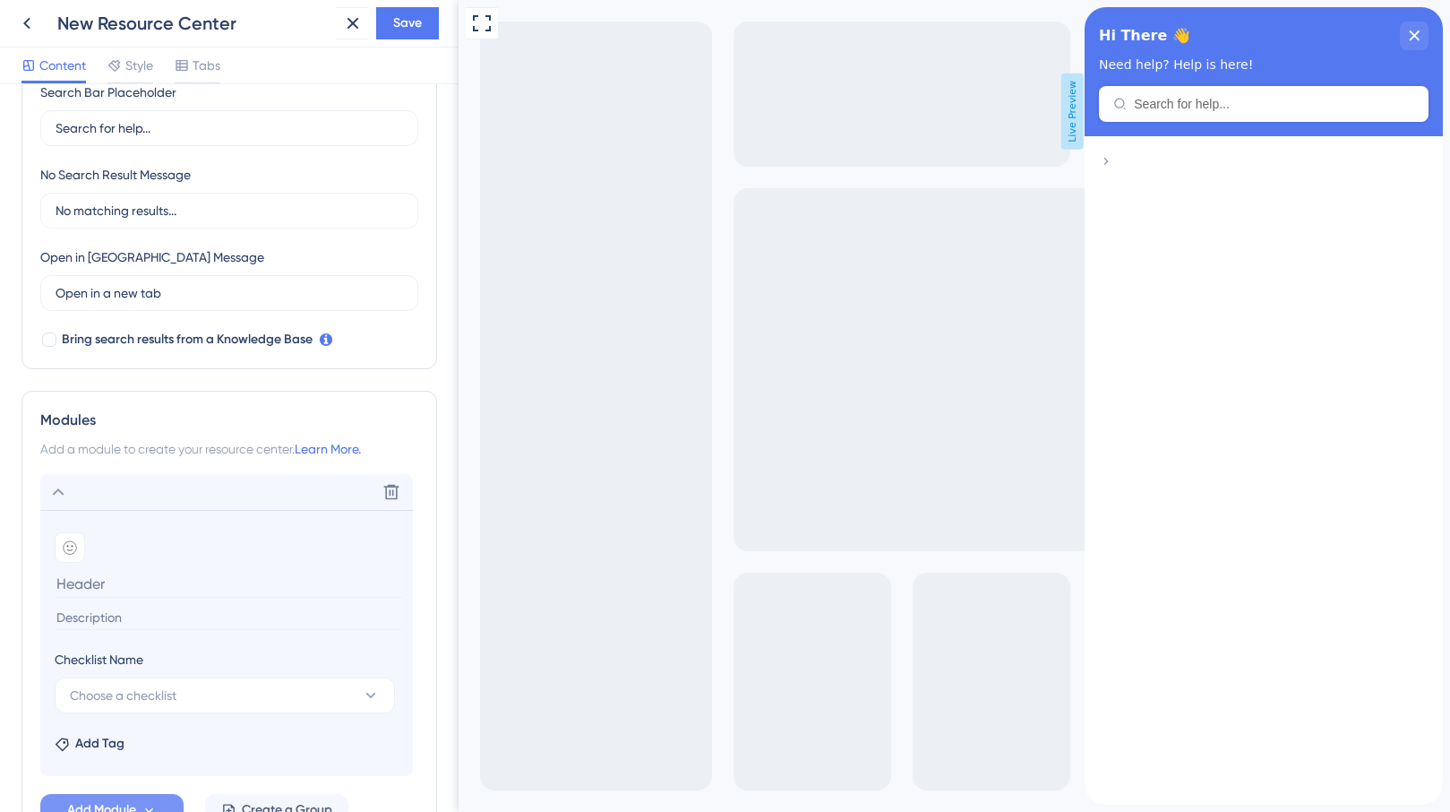
scroll to position [486, 0]
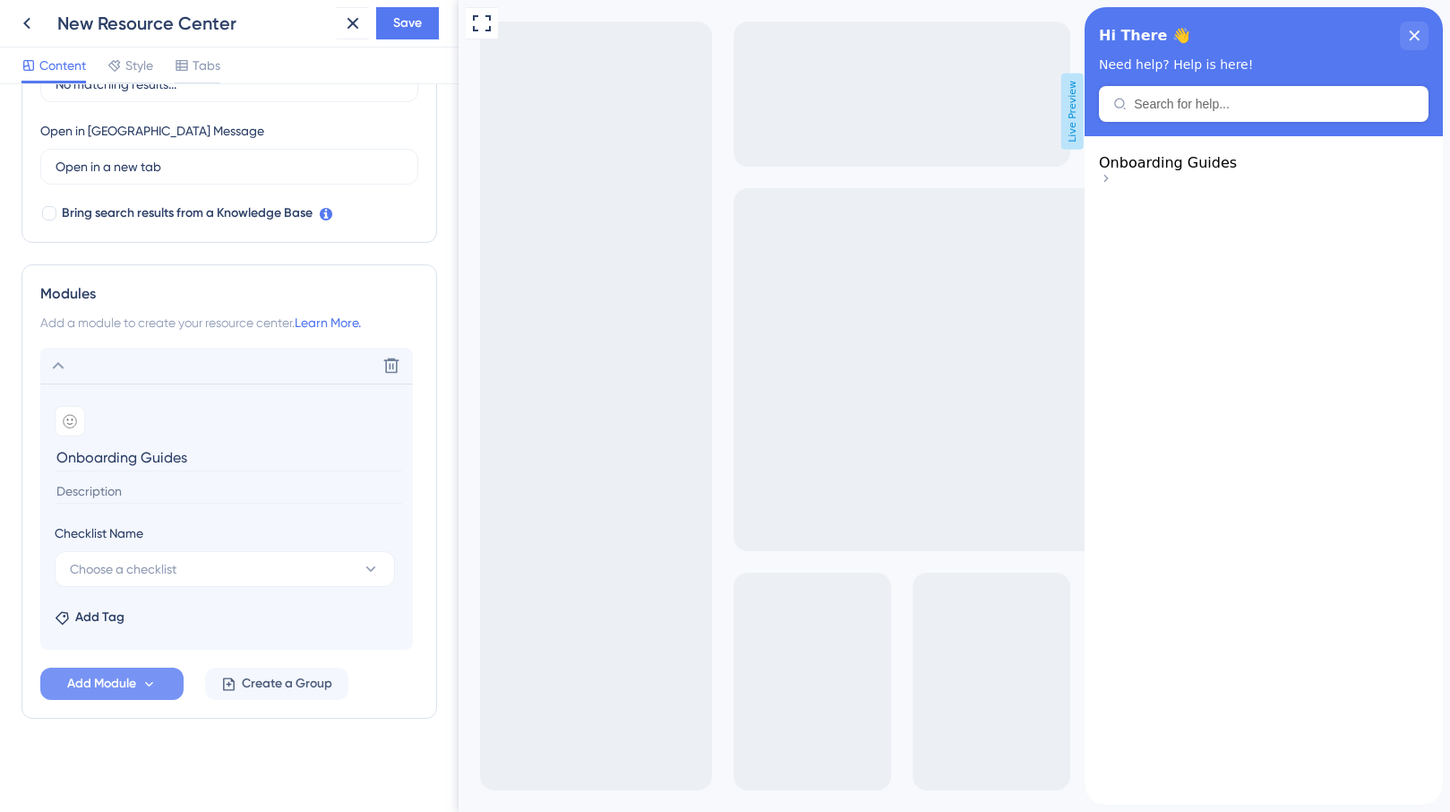
type input "Onboarding Guides"
click at [197, 492] on input at bounding box center [229, 491] width 348 height 24
type input "C"
type input "Guides to help you get started on Eleven!"
click at [157, 570] on span "Choose a checklist" at bounding box center [123, 569] width 107 height 22
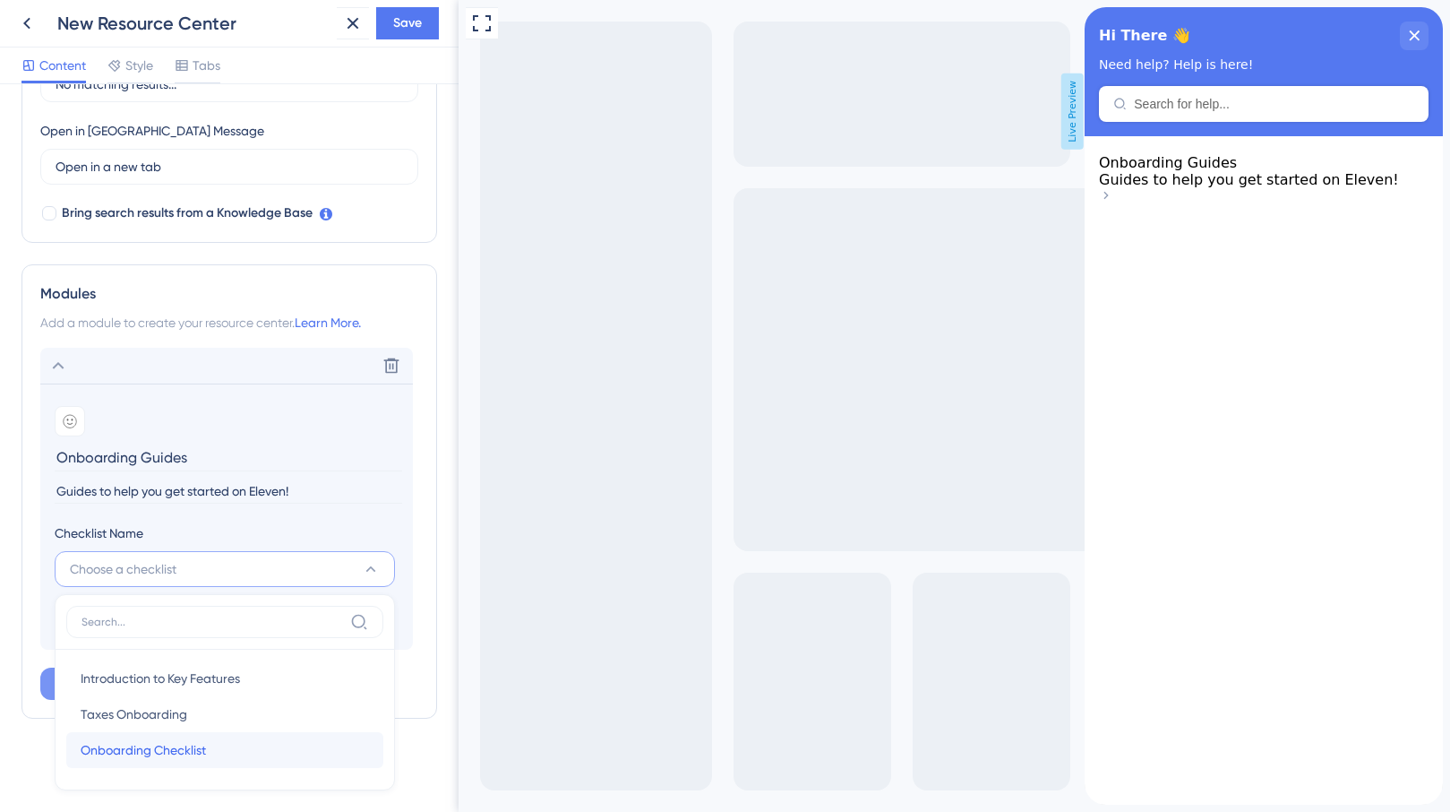
click at [178, 751] on span "Onboarding Checklist" at bounding box center [143, 750] width 125 height 22
type input "Onboarding Checklist"
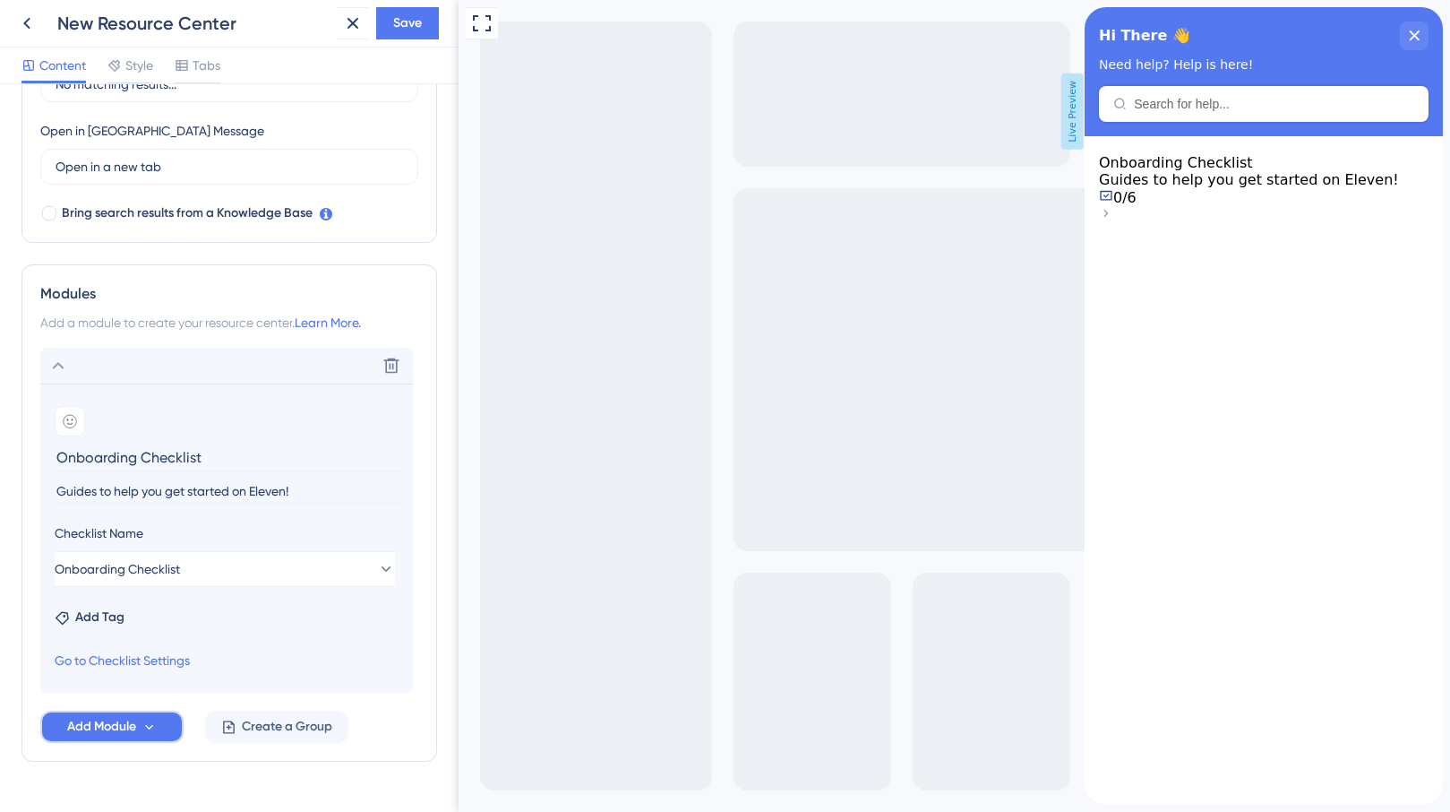
click at [108, 730] on span "Add Module" at bounding box center [101, 727] width 69 height 22
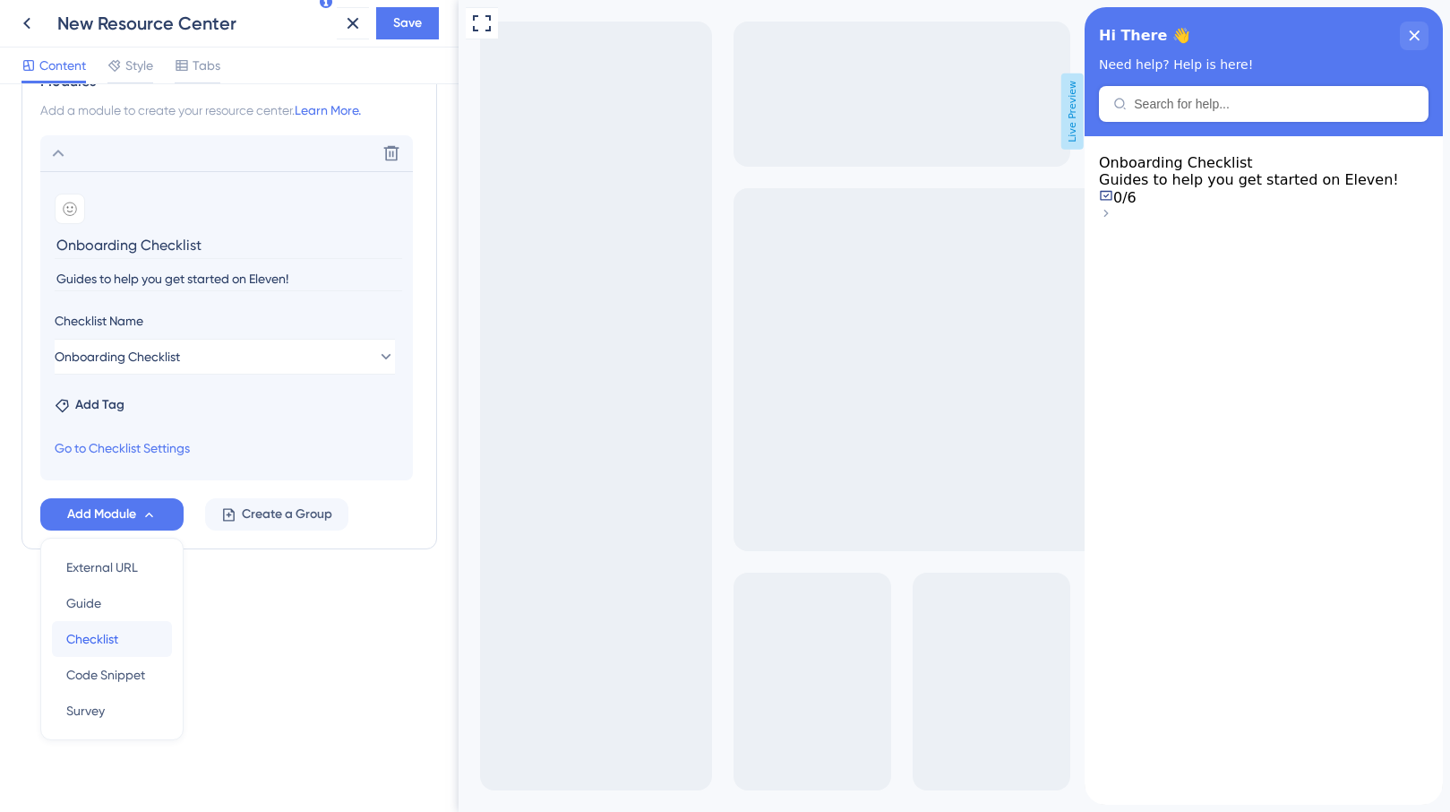
click at [125, 630] on div "Checklist Checklist" at bounding box center [111, 639] width 91 height 36
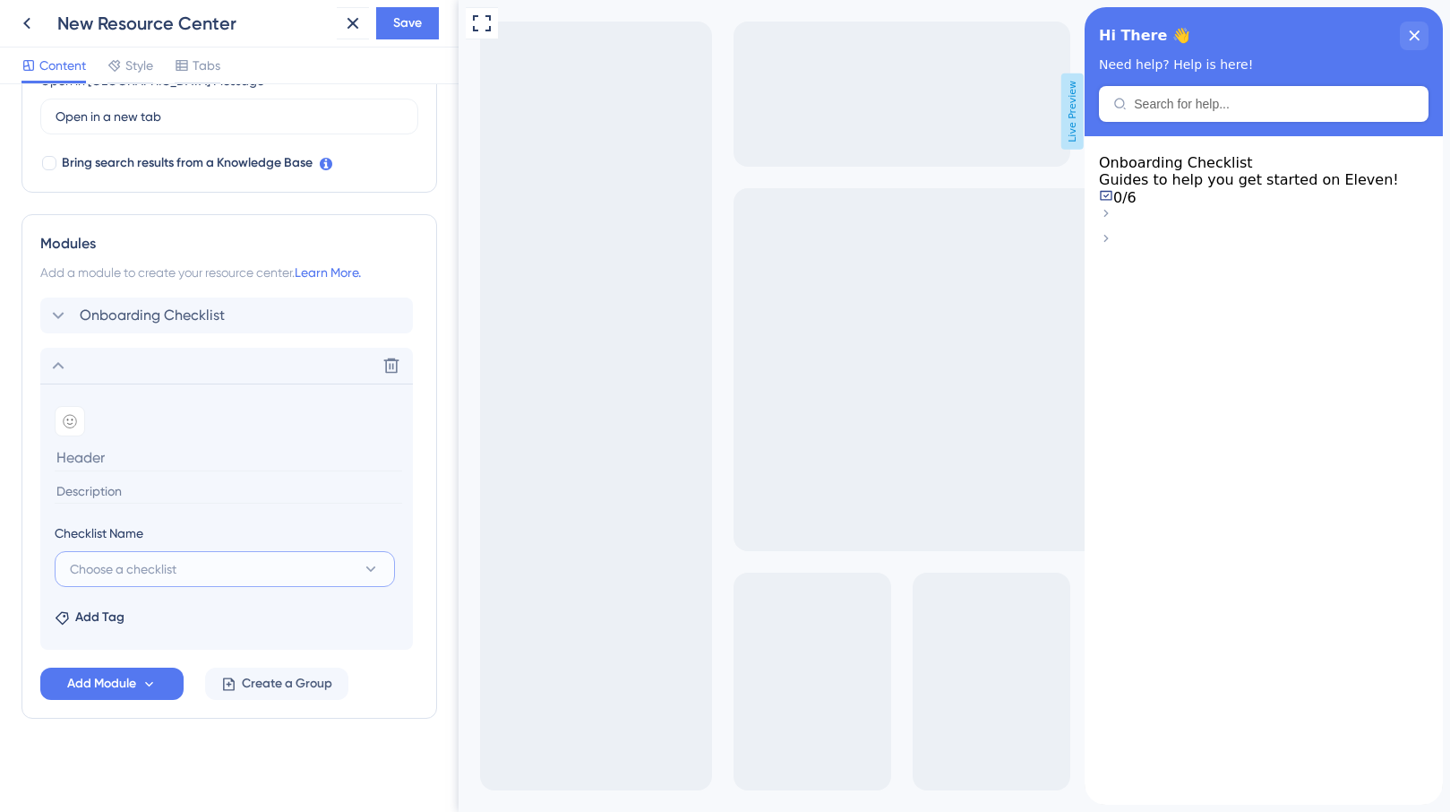
click at [154, 561] on span "Choose a checklist" at bounding box center [123, 569] width 107 height 22
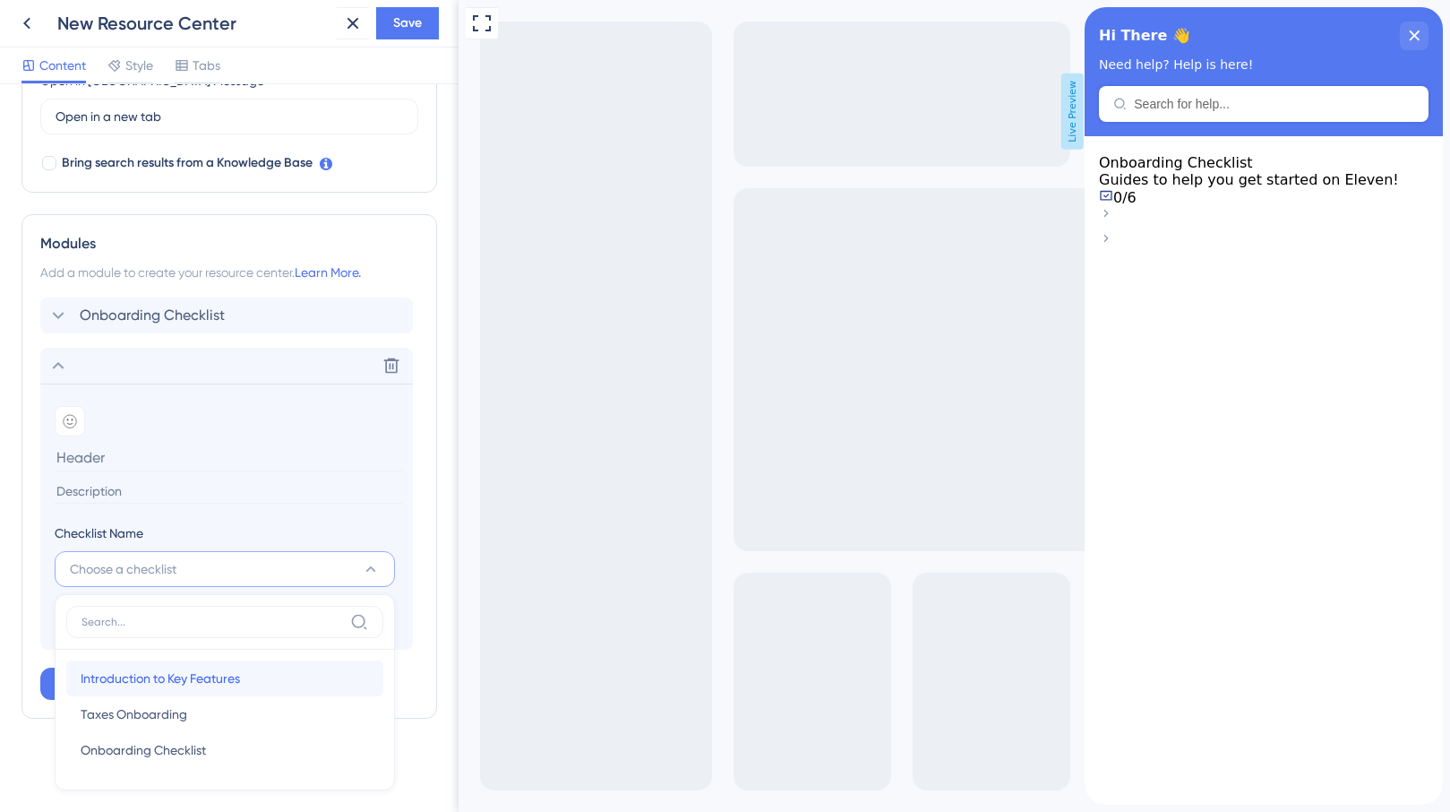
click at [192, 677] on span "Introduction to Key Features" at bounding box center [160, 678] width 159 height 22
type input "Introduction to Key Features"
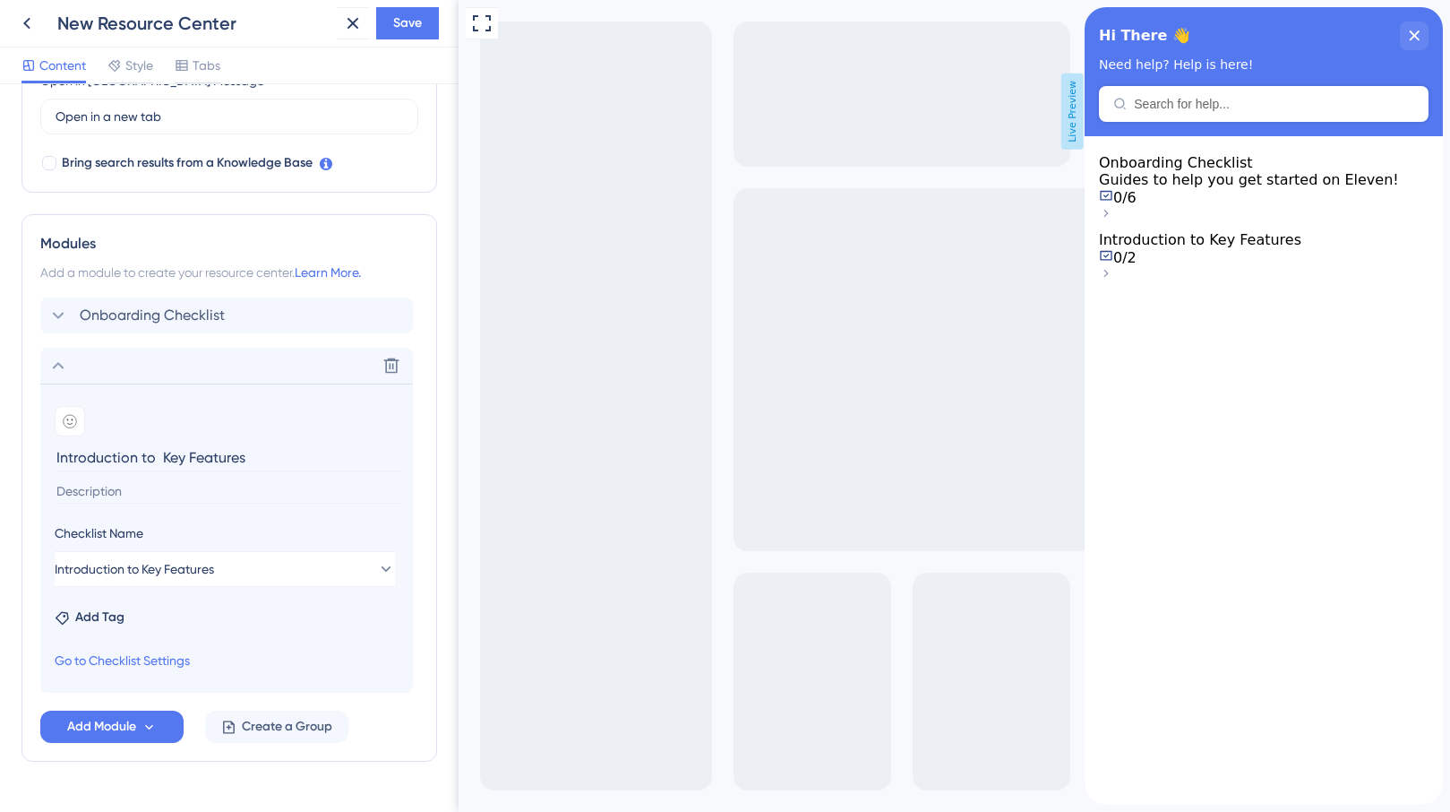
click at [116, 502] on input at bounding box center [229, 491] width 348 height 24
drag, startPoint x: 267, startPoint y: 450, endPoint x: 44, endPoint y: 456, distance: 223.2
click at [44, 456] on section "Add emoji Introduction to Key Features Checklist Name Introduction to Key Featu…" at bounding box center [226, 537] width 373 height 309
click at [175, 475] on section "Add emoji Introduction to Key Features" at bounding box center [227, 453] width 344 height 95
click at [166, 486] on input at bounding box center [229, 491] width 348 height 24
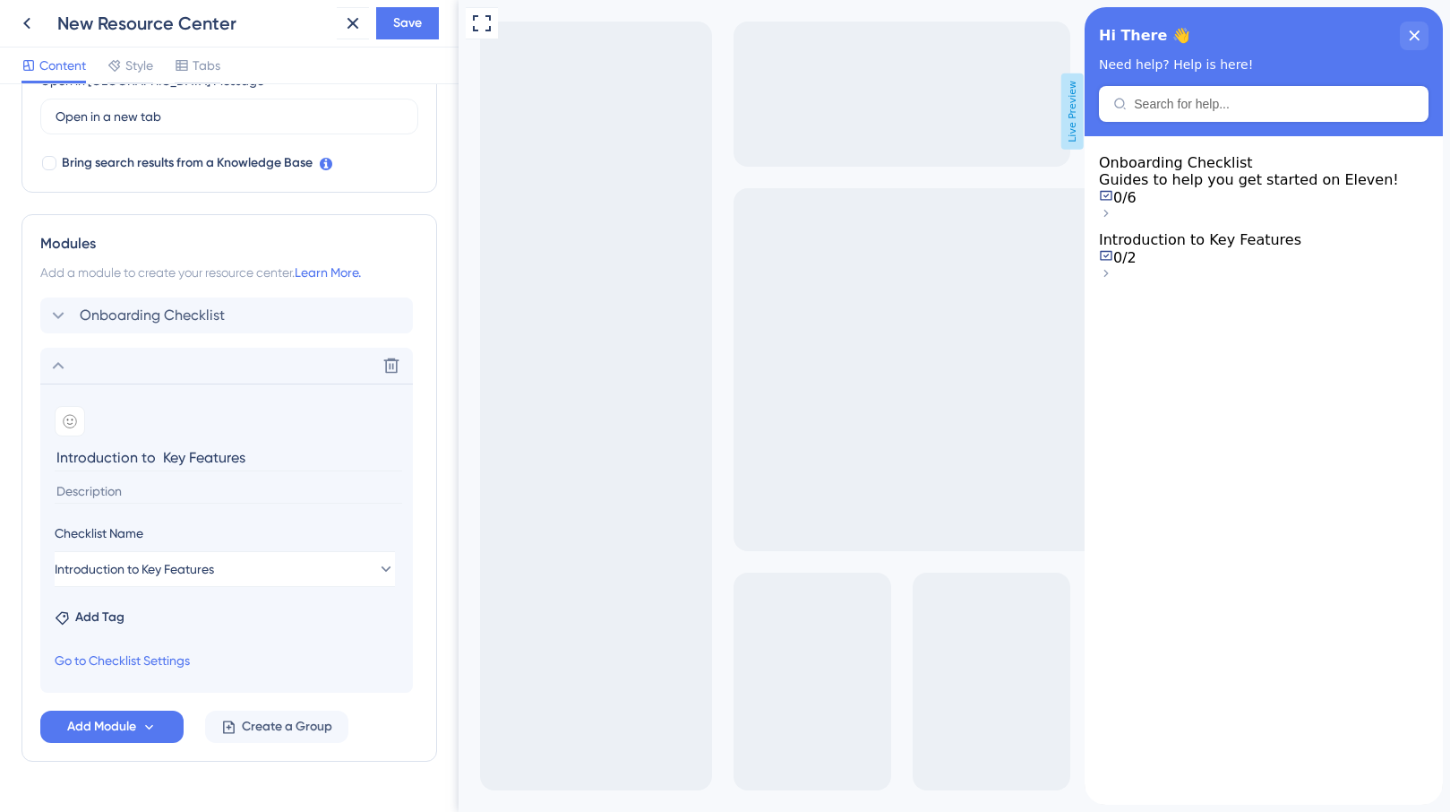
paste input "An overview of the essential tools and functions that help you get the most out…"
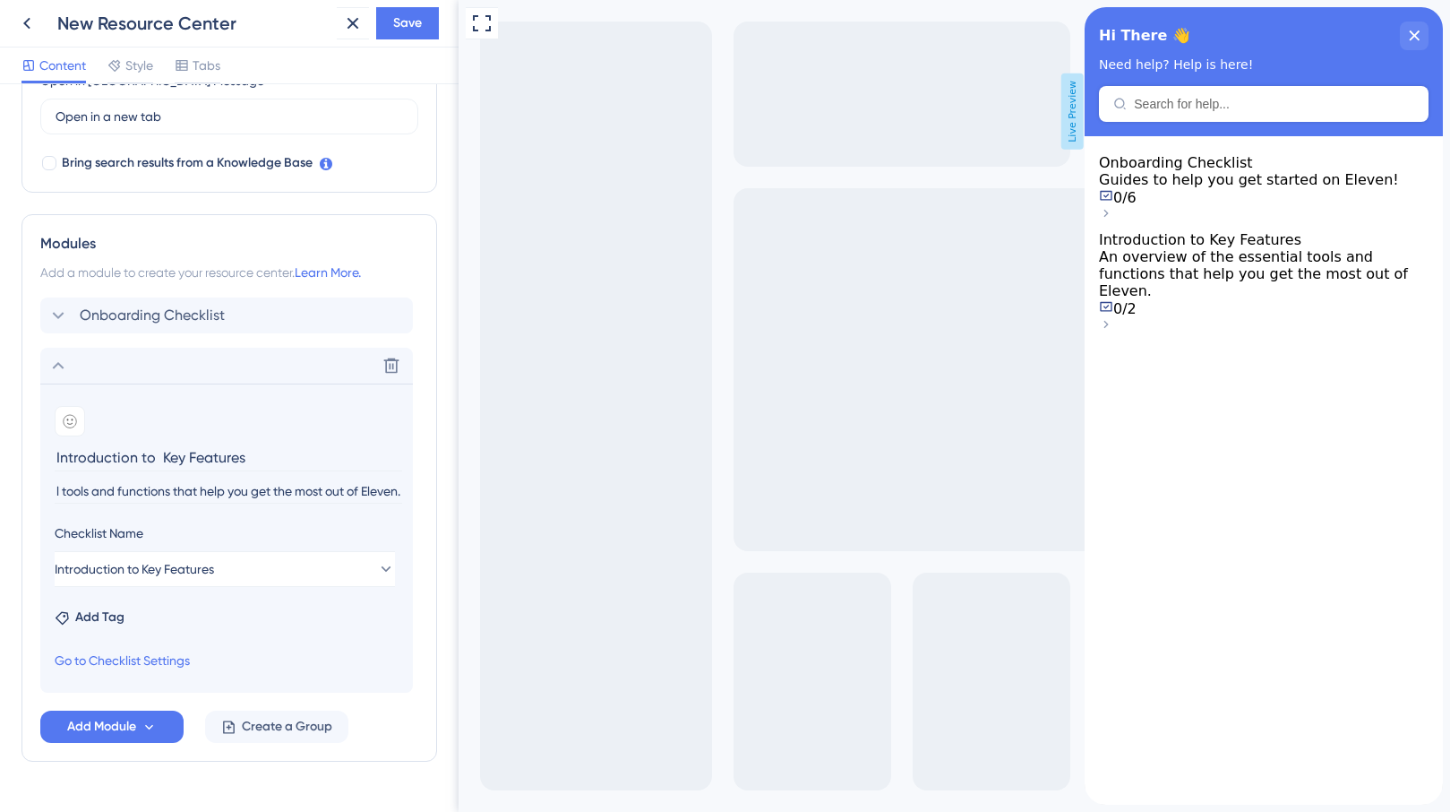
scroll to position [0, 0]
click at [120, 494] on input "An overview of the essential tools and functions that help you get the most out…" at bounding box center [229, 491] width 348 height 24
paste input "Discover the core features that power Eleven"
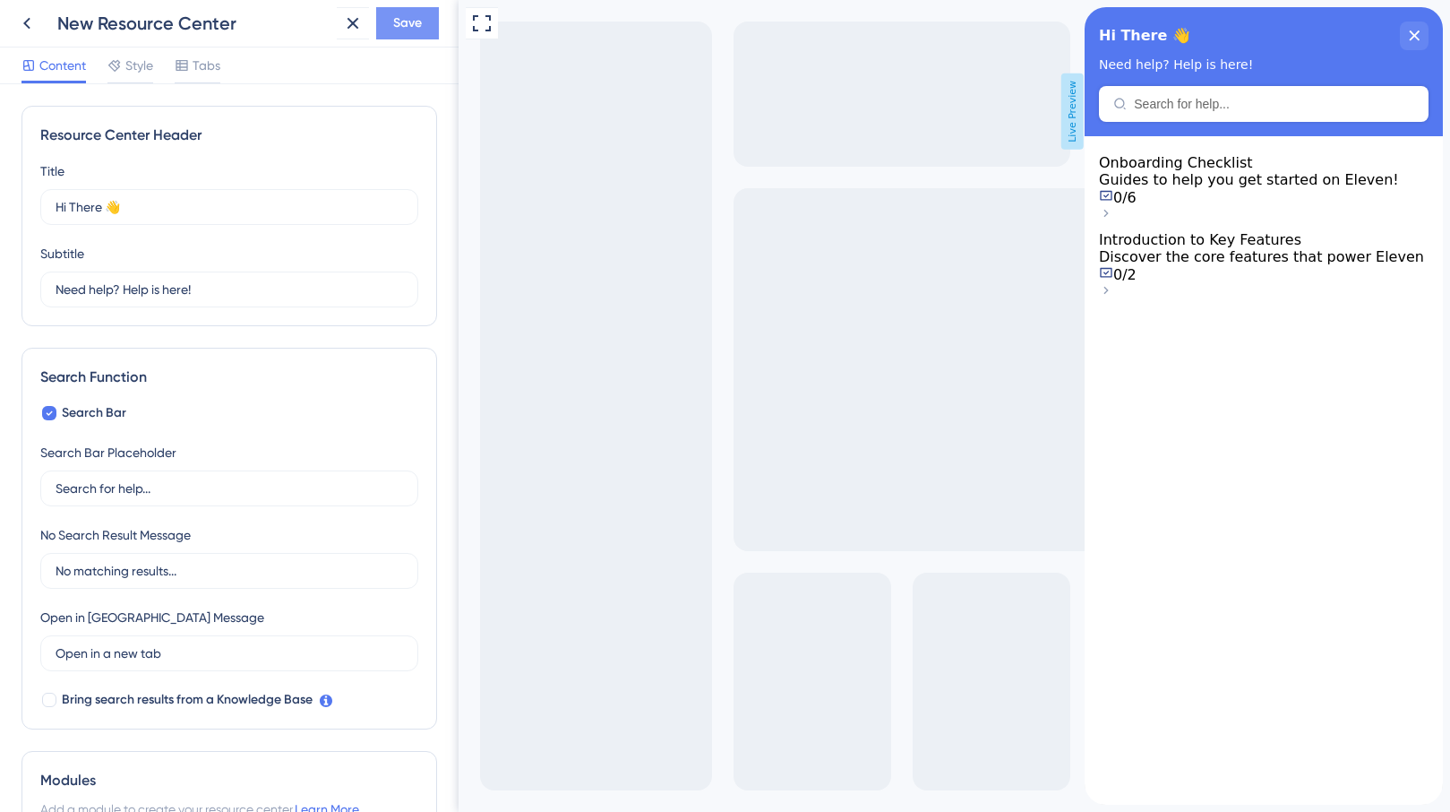
type input "Discover the core features that power Eleven"
click at [410, 22] on span "Save" at bounding box center [407, 24] width 29 height 22
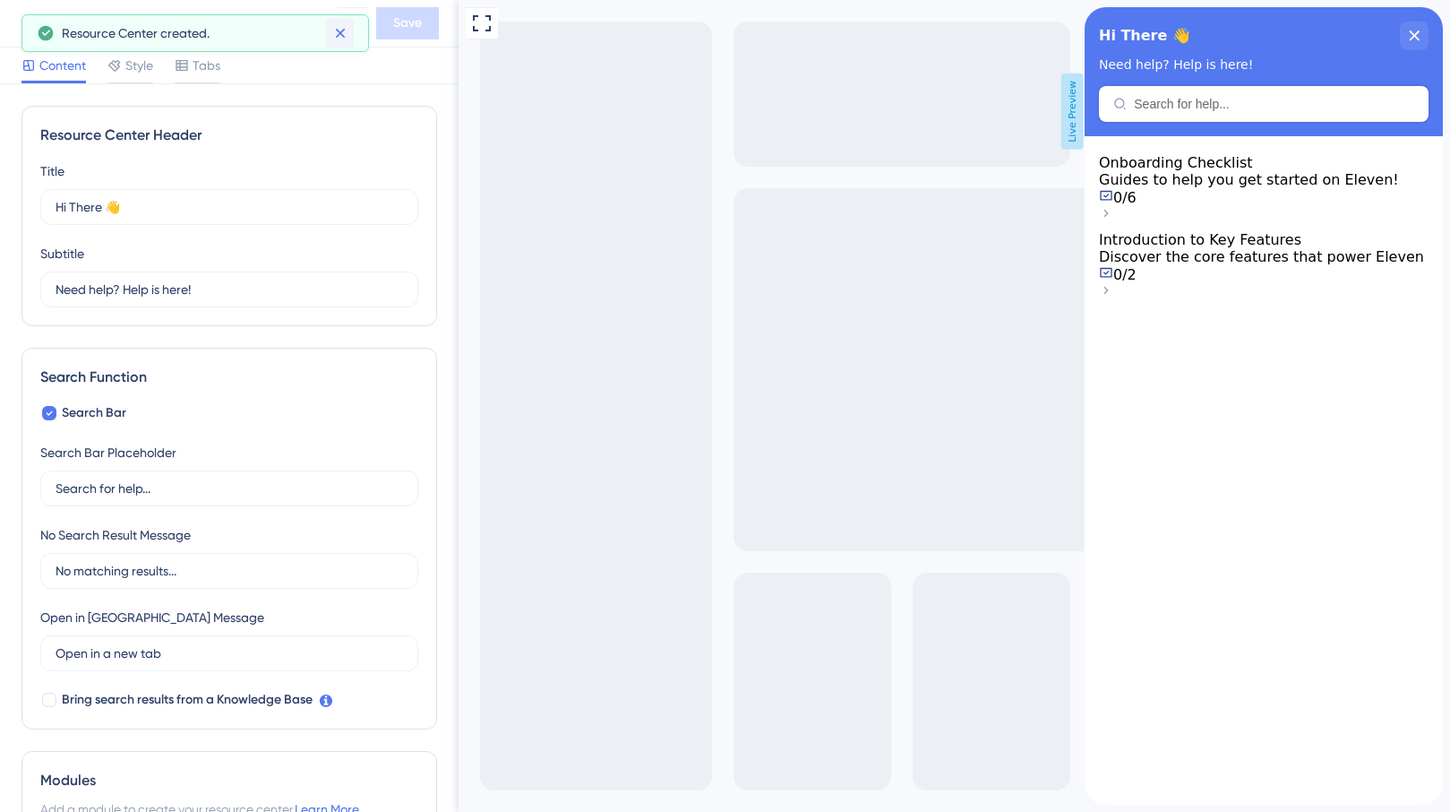
click at [338, 29] on icon at bounding box center [340, 33] width 18 height 18
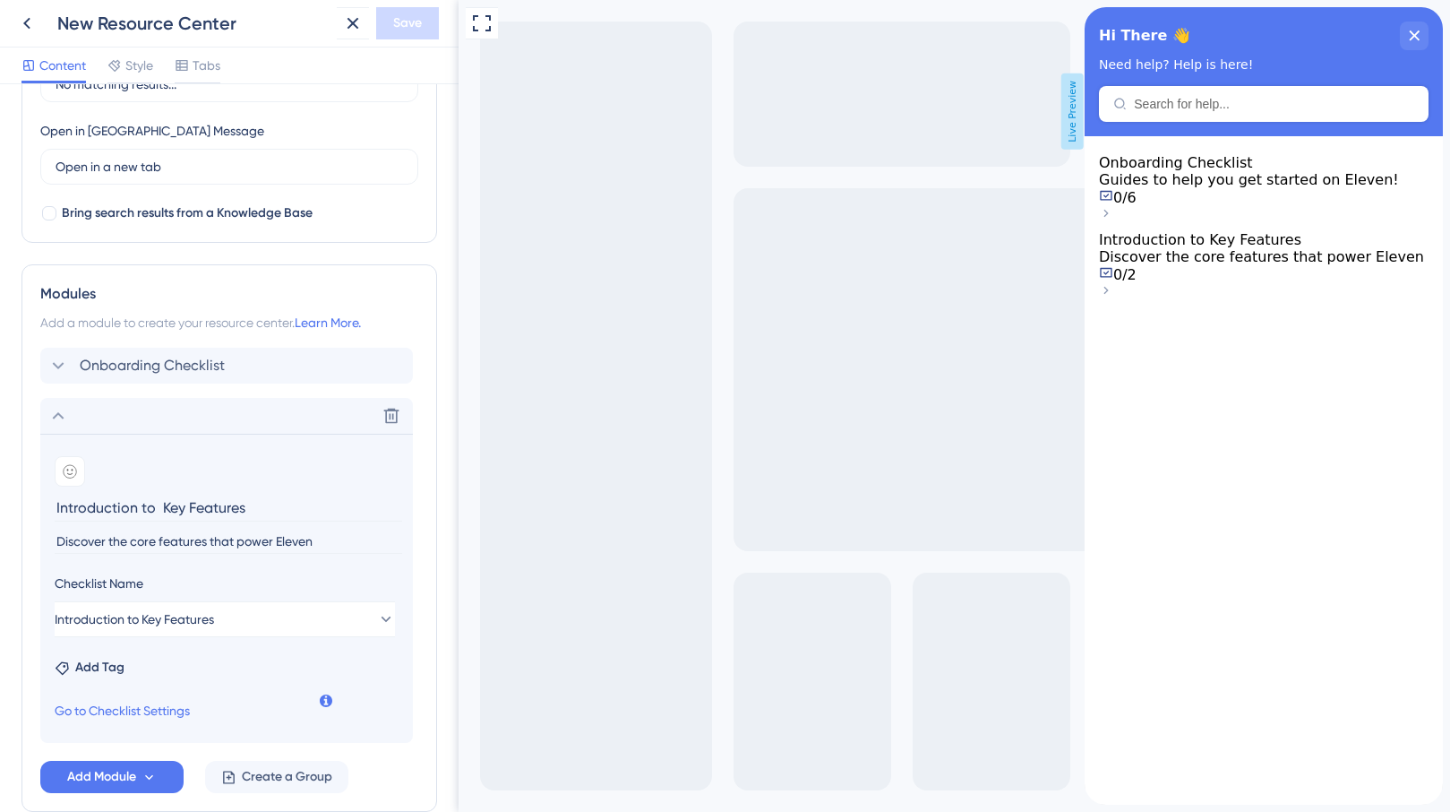
scroll to position [580, 0]
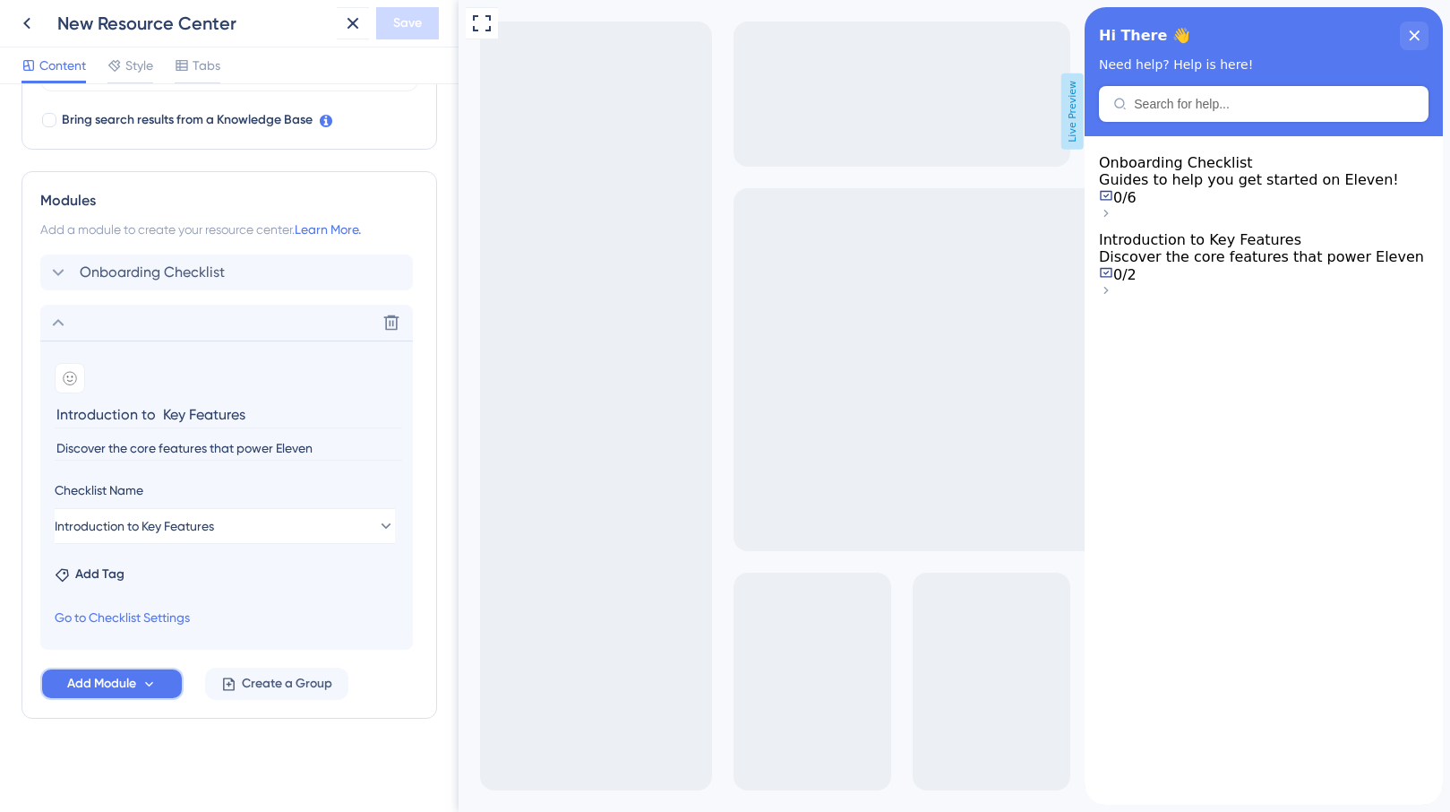
click at [106, 681] on span "Add Module" at bounding box center [101, 684] width 69 height 22
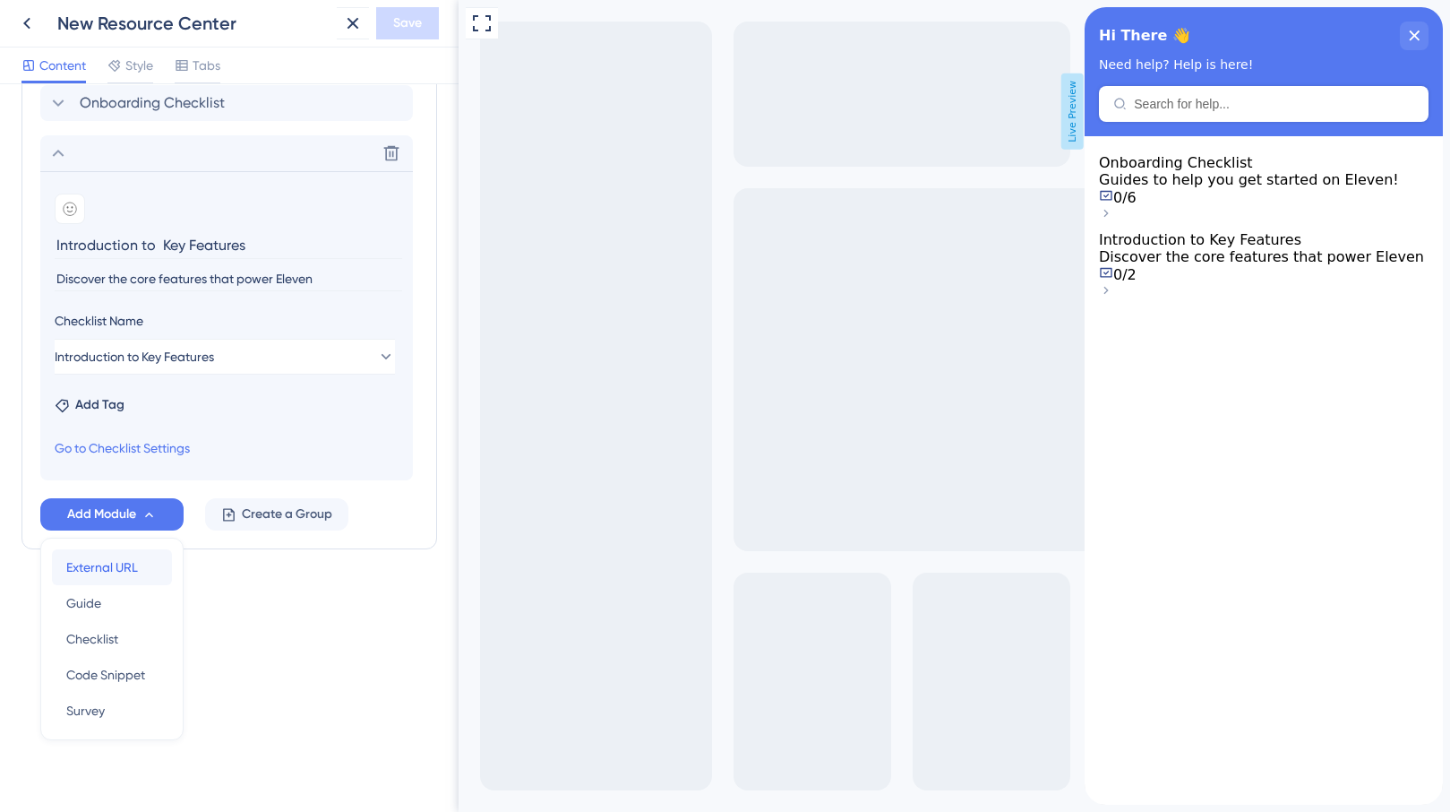
click at [110, 568] on span "External URL" at bounding box center [102, 567] width 72 height 22
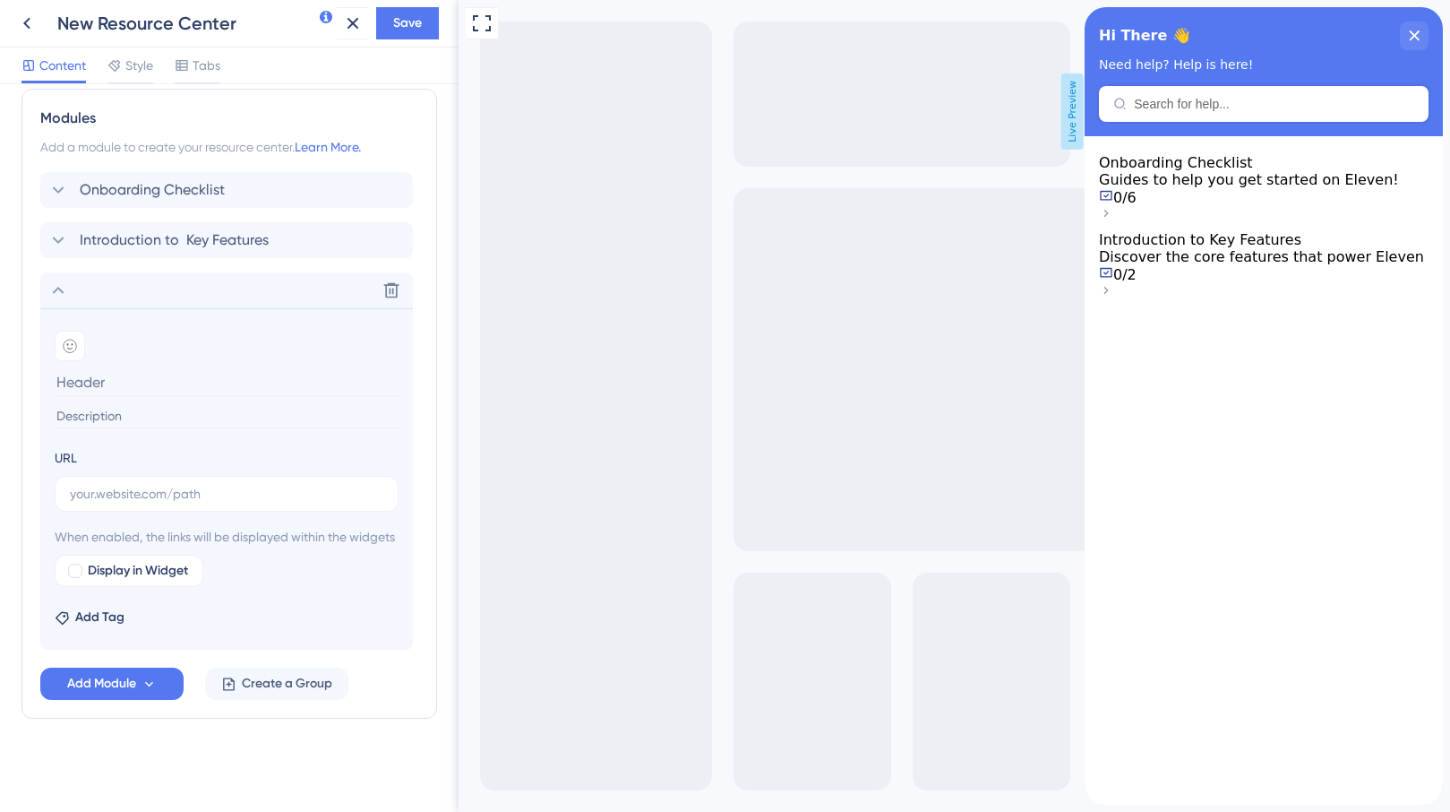
scroll to position [684, 0]
click at [118, 484] on input "text" at bounding box center [227, 494] width 314 height 20
paste input "[URL][DOMAIN_NAME]"
type input "[URL][DOMAIN_NAME]"
click at [116, 368] on input at bounding box center [229, 382] width 348 height 28
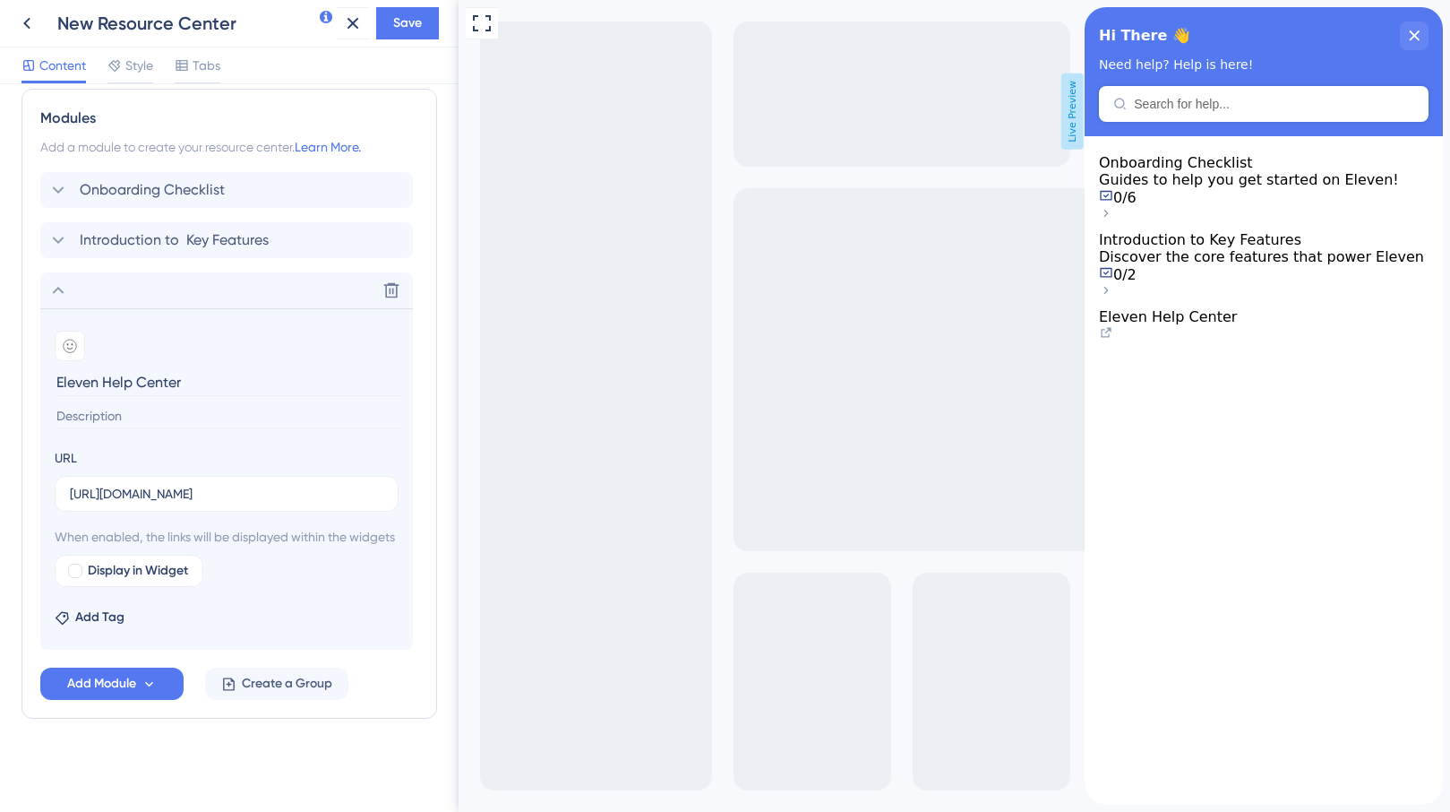
type input "Eleven Help Center"
click at [129, 404] on input at bounding box center [229, 416] width 348 height 24
click at [217, 404] on input "Find tutorials of more advance features in Eleven" at bounding box center [229, 416] width 348 height 24
click at [219, 404] on input "Find tutorials of more advance features in Eleven" at bounding box center [229, 416] width 348 height 24
paste input "n more advanced features in Eleven in our Help Center."
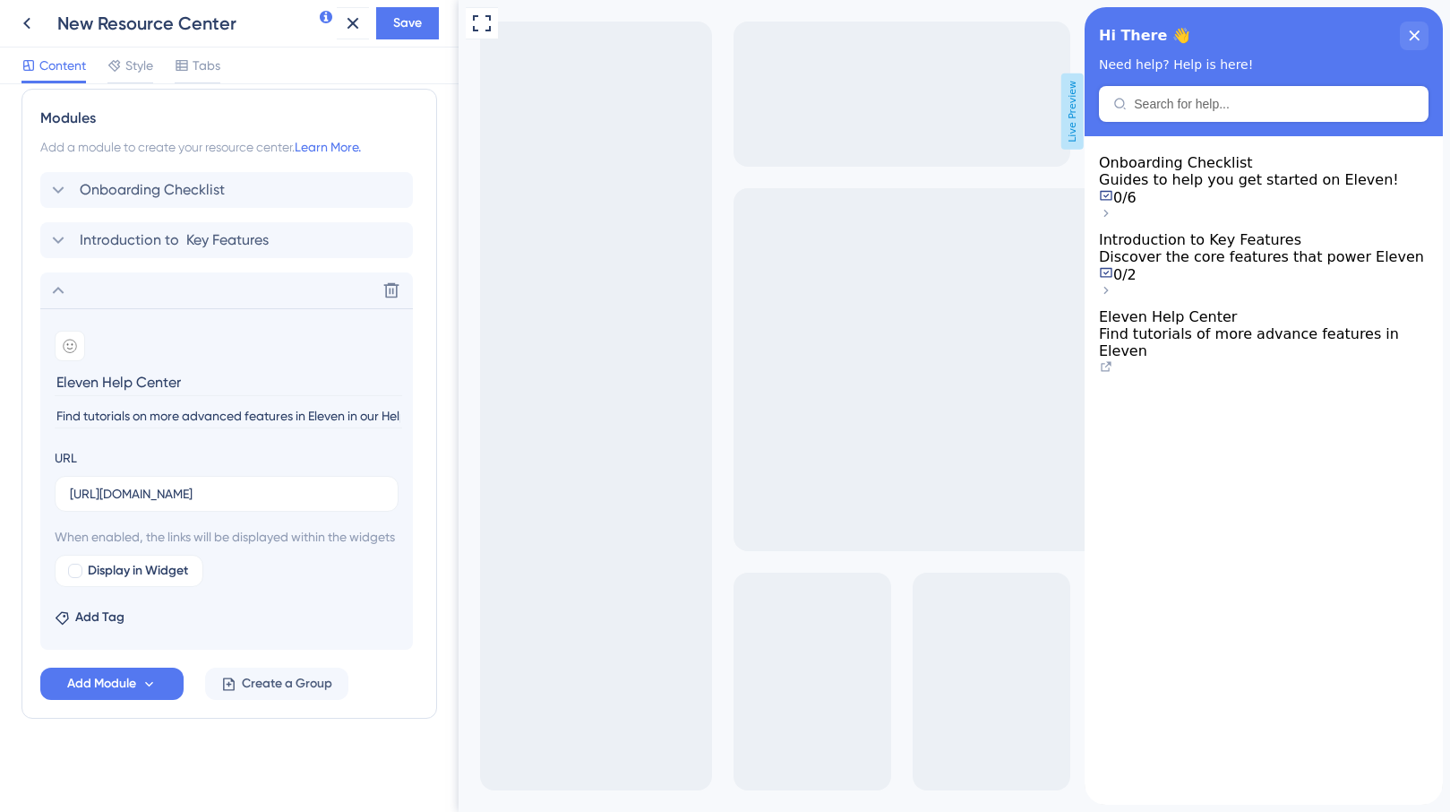
scroll to position [0, 56]
drag, startPoint x: 290, startPoint y: 393, endPoint x: 245, endPoint y: 393, distance: 45.7
click at [245, 404] on input "Find tutorials on more advanced features in Eleven in our Help Center." at bounding box center [229, 416] width 348 height 24
click at [396, 404] on input "Find tutorials on more advanced features in our Help Center." at bounding box center [229, 416] width 348 height 24
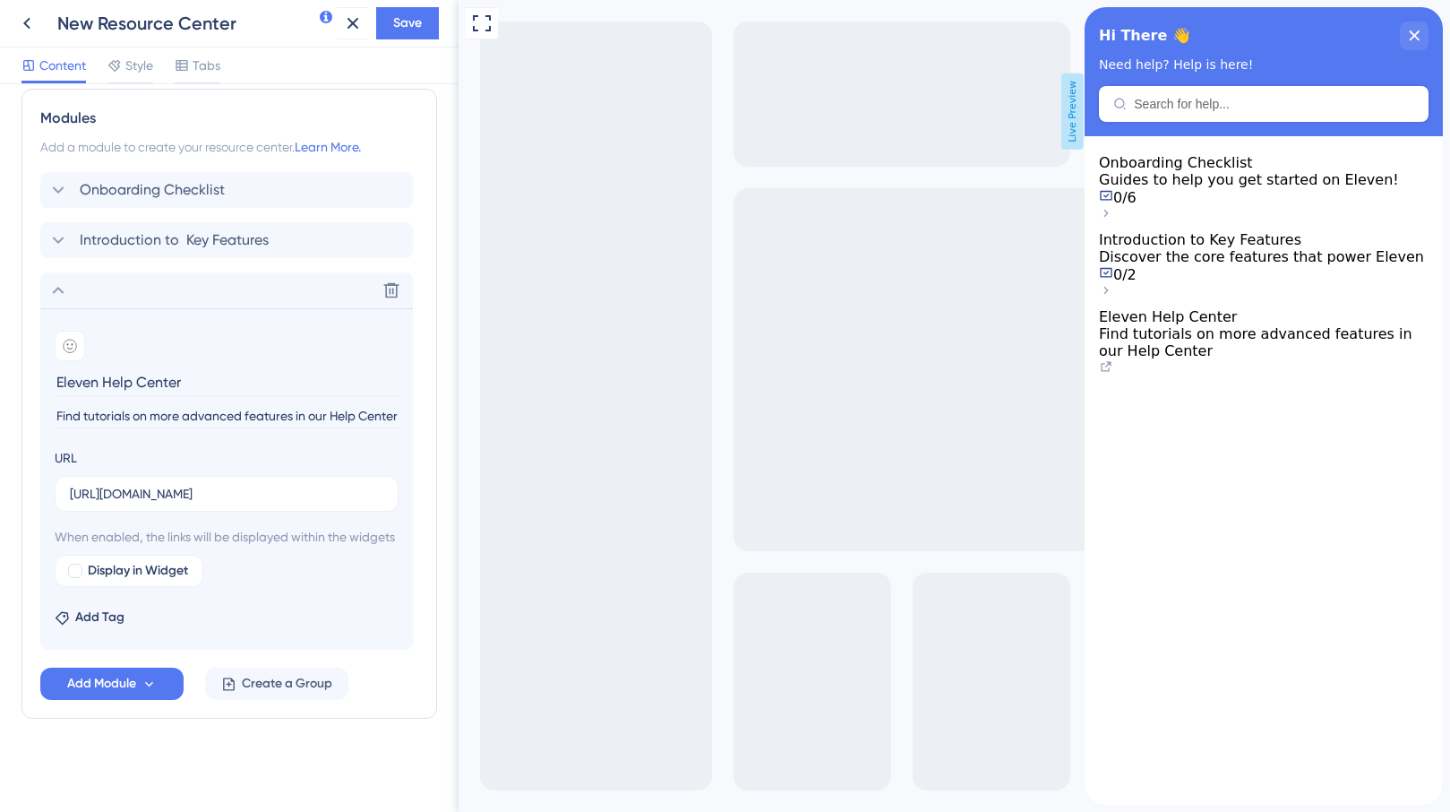
scroll to position [0, 0]
type input "Find tutorials on more advanced features in our Help Center"
click at [113, 563] on span "Display in Widget" at bounding box center [138, 571] width 100 height 22
click at [110, 689] on span "Add Module" at bounding box center [101, 684] width 69 height 22
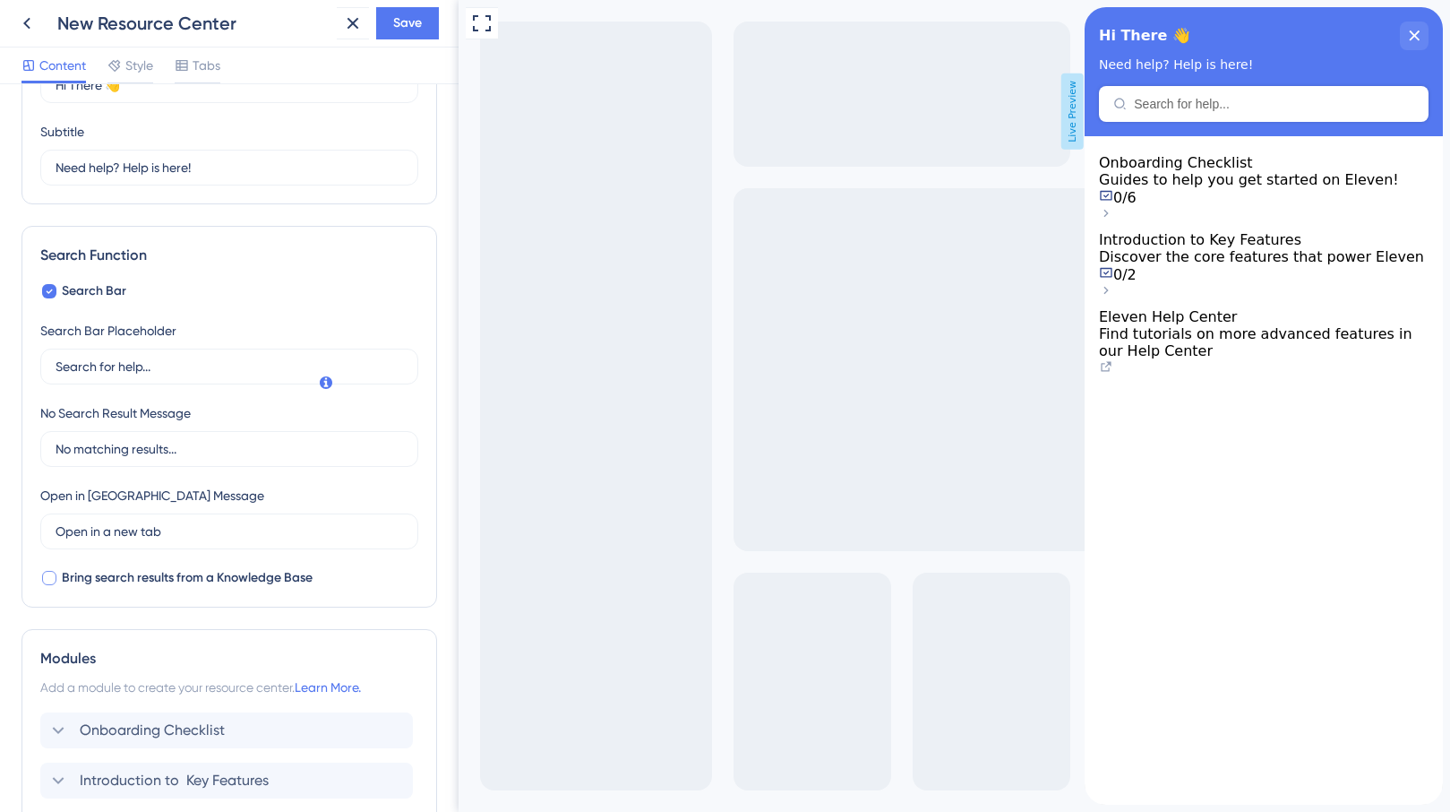
scroll to position [853, 0]
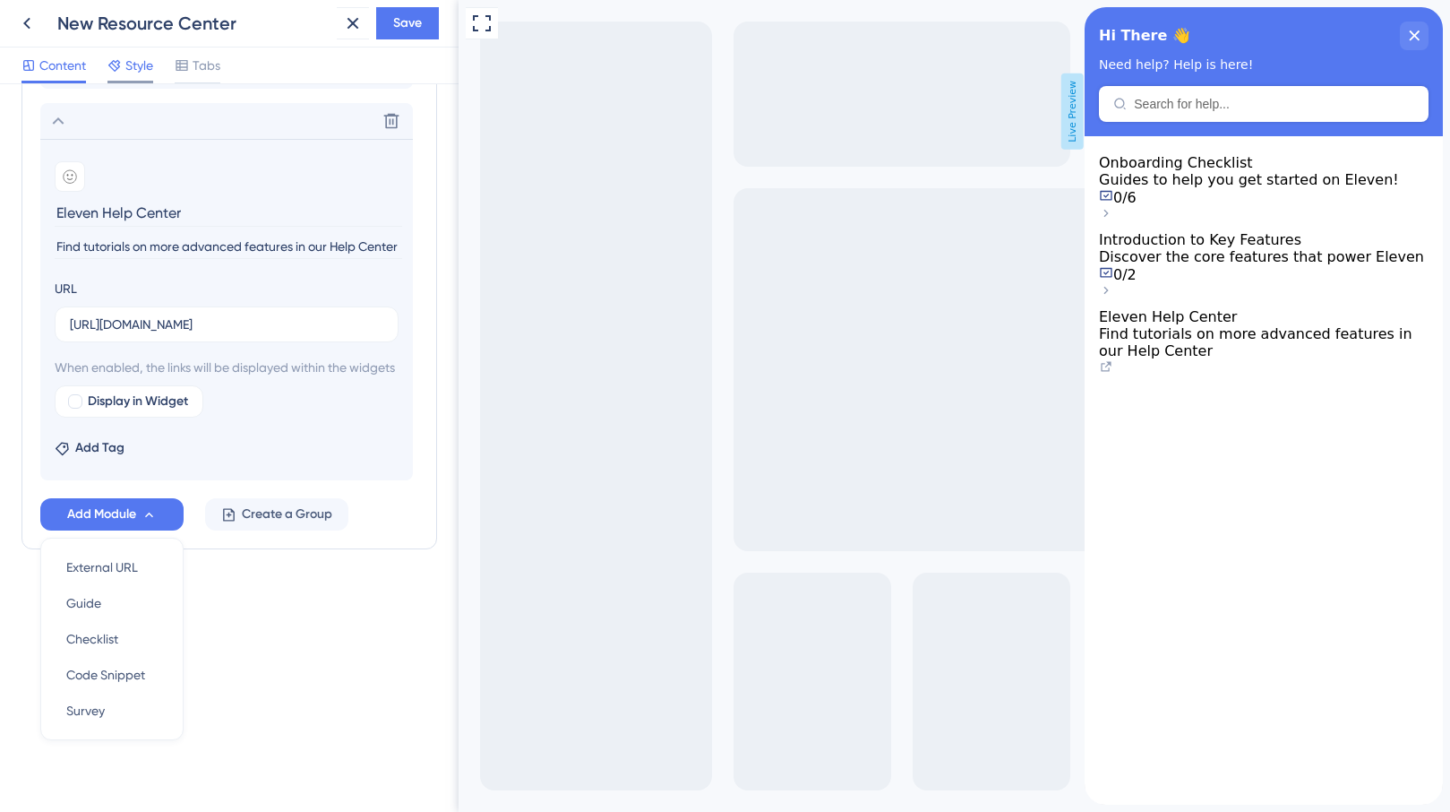
click at [121, 58] on icon at bounding box center [115, 65] width 14 height 14
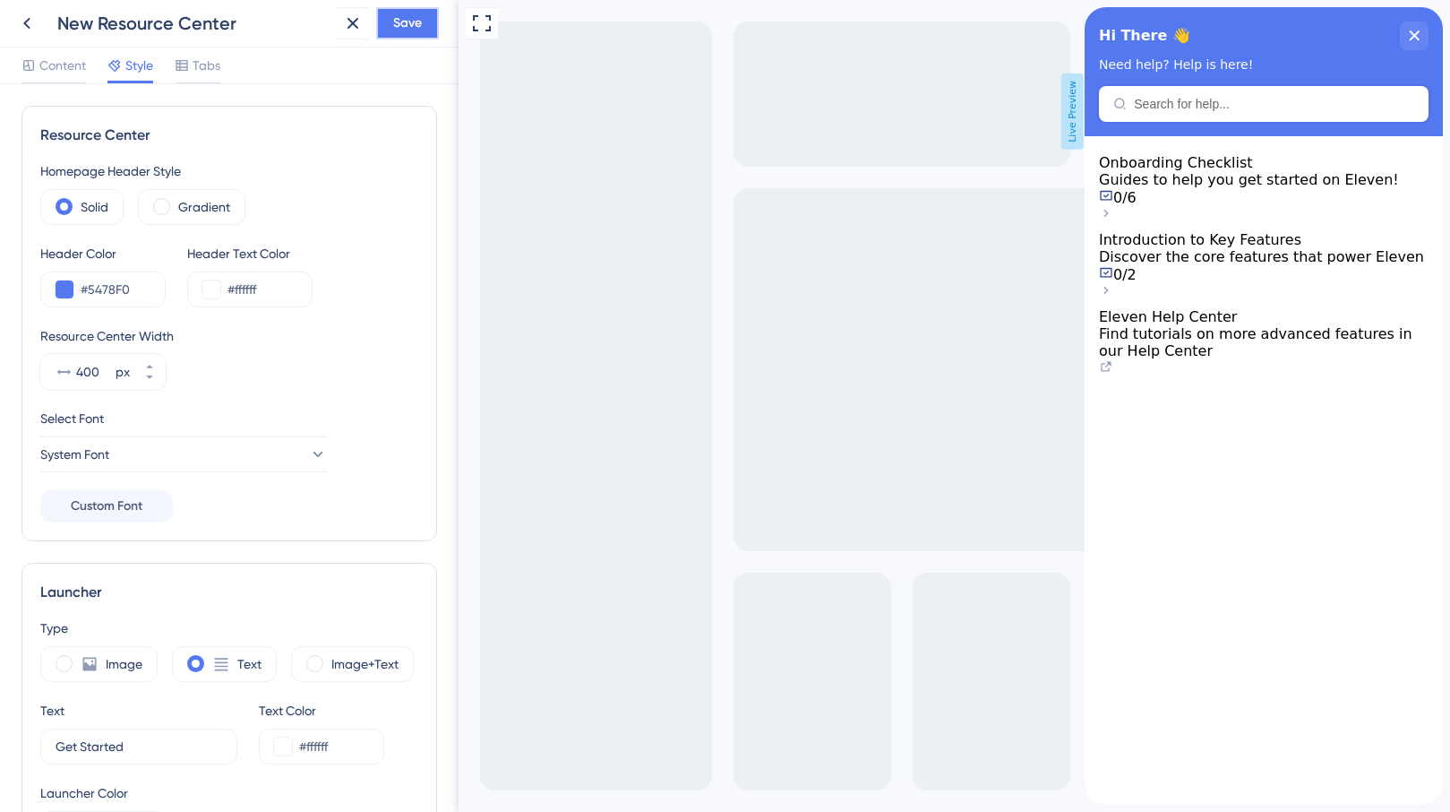
click at [409, 26] on span "Save" at bounding box center [407, 24] width 29 height 22
click at [340, 28] on button at bounding box center [353, 23] width 32 height 32
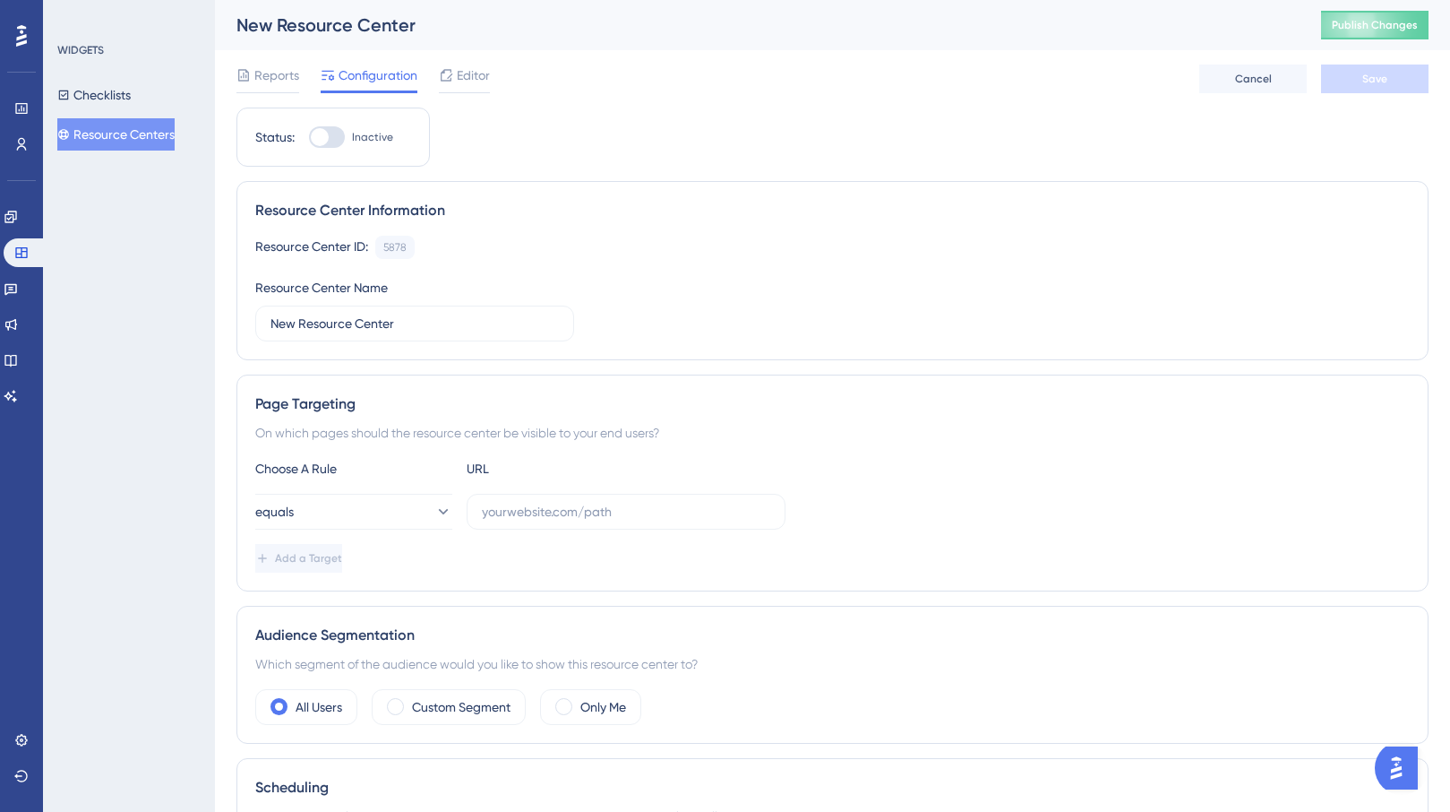
click at [303, 145] on div "Status: Inactive" at bounding box center [333, 137] width 156 height 22
click at [328, 133] on div at bounding box center [320, 137] width 18 height 18
click at [309, 137] on input "Inactive" at bounding box center [308, 137] width 1 height 1
checkbox input "false"
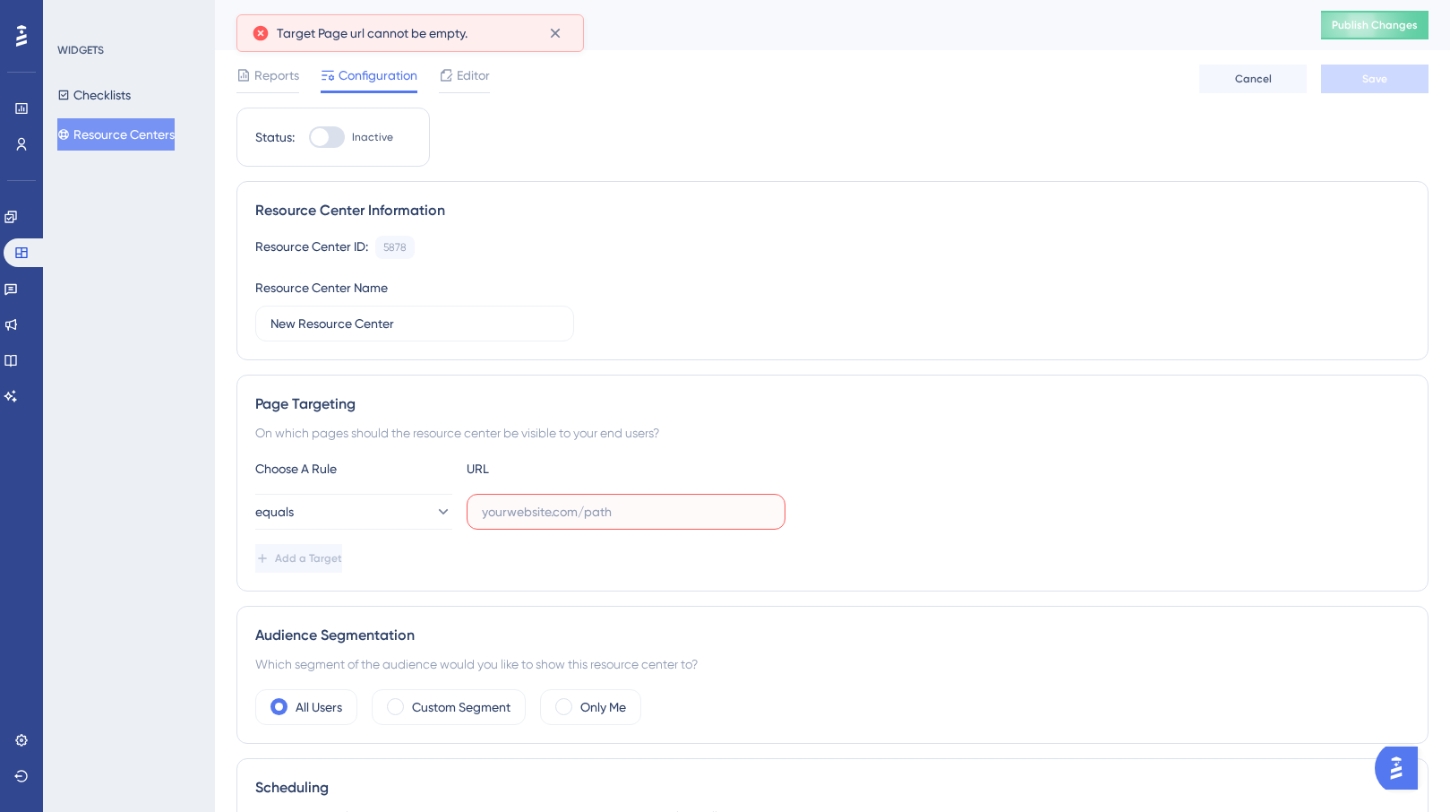
click at [519, 512] on input "text" at bounding box center [626, 512] width 288 height 20
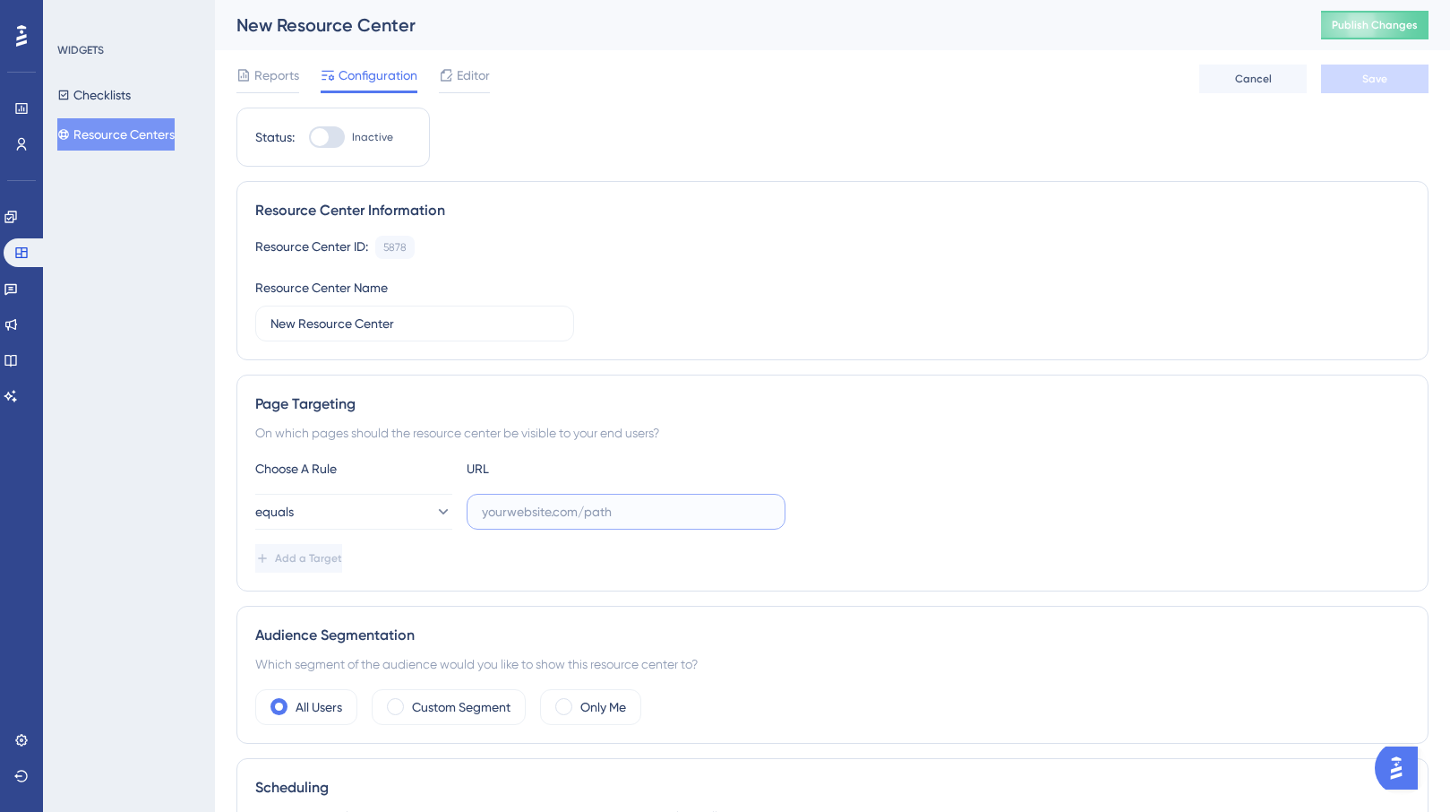
paste input "[URL][DOMAIN_NAME]"
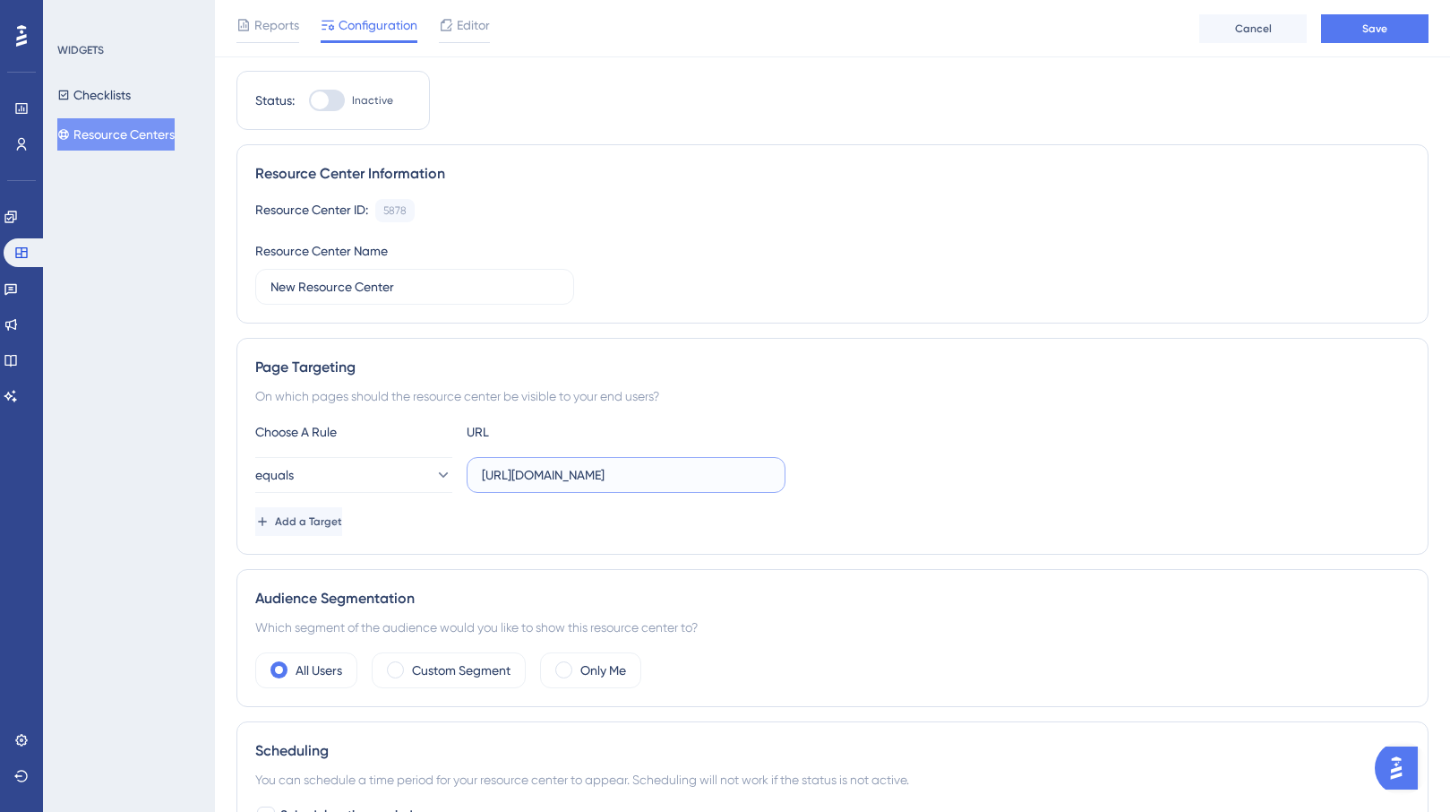
scroll to position [106, 0]
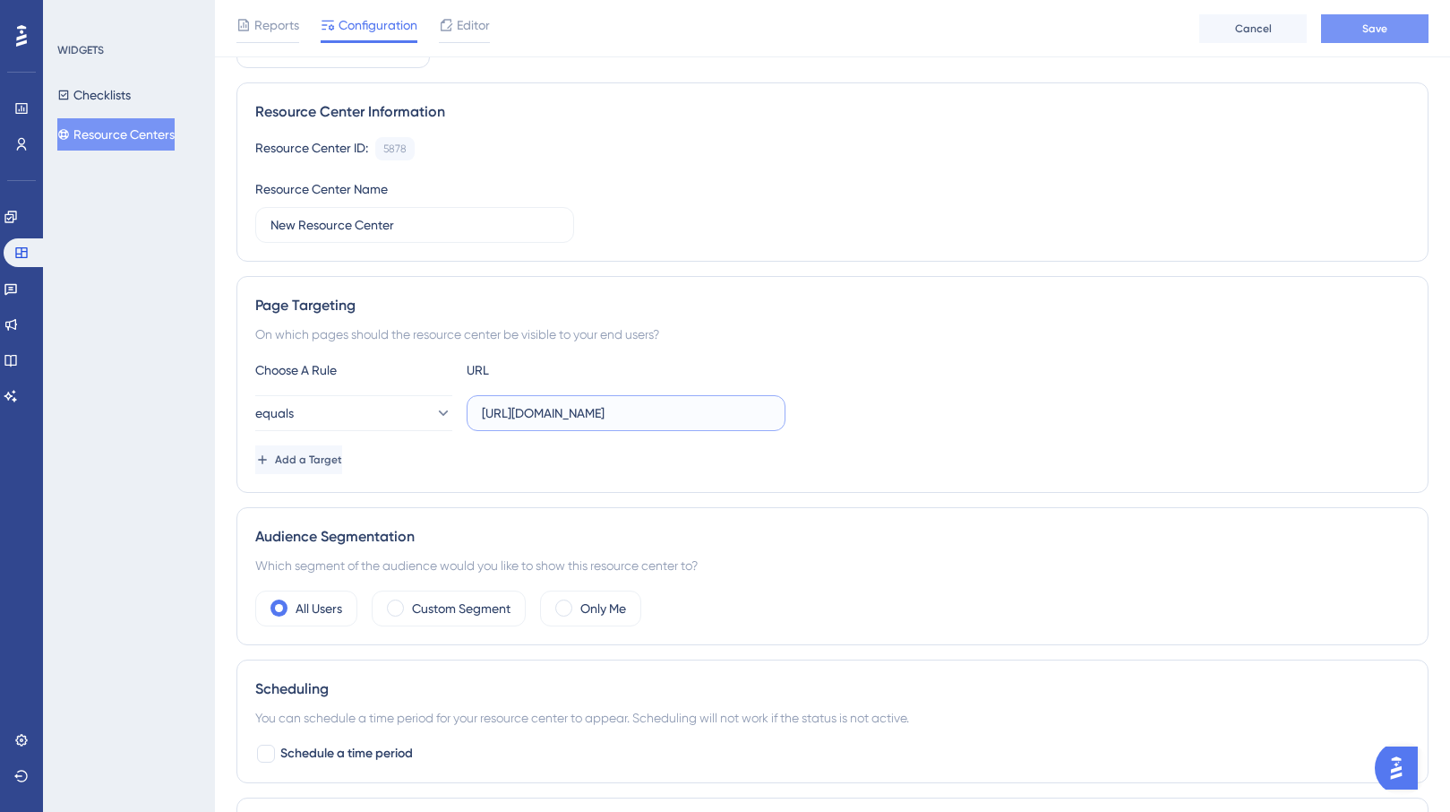
type input "[URL][DOMAIN_NAME]"
click at [1406, 22] on button "Save" at bounding box center [1375, 28] width 108 height 29
click at [386, 418] on button "equals" at bounding box center [353, 413] width 197 height 36
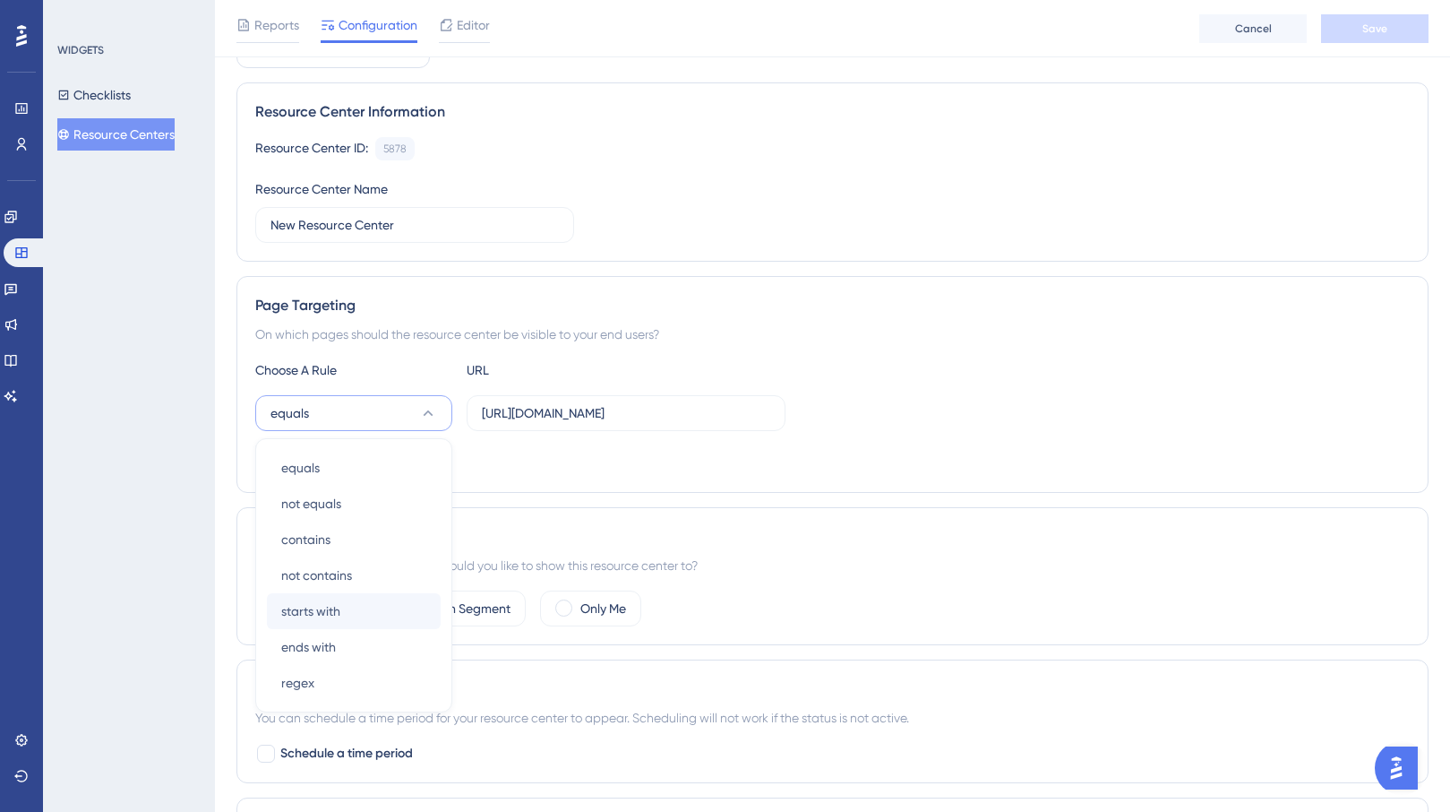
scroll to position [275, 0]
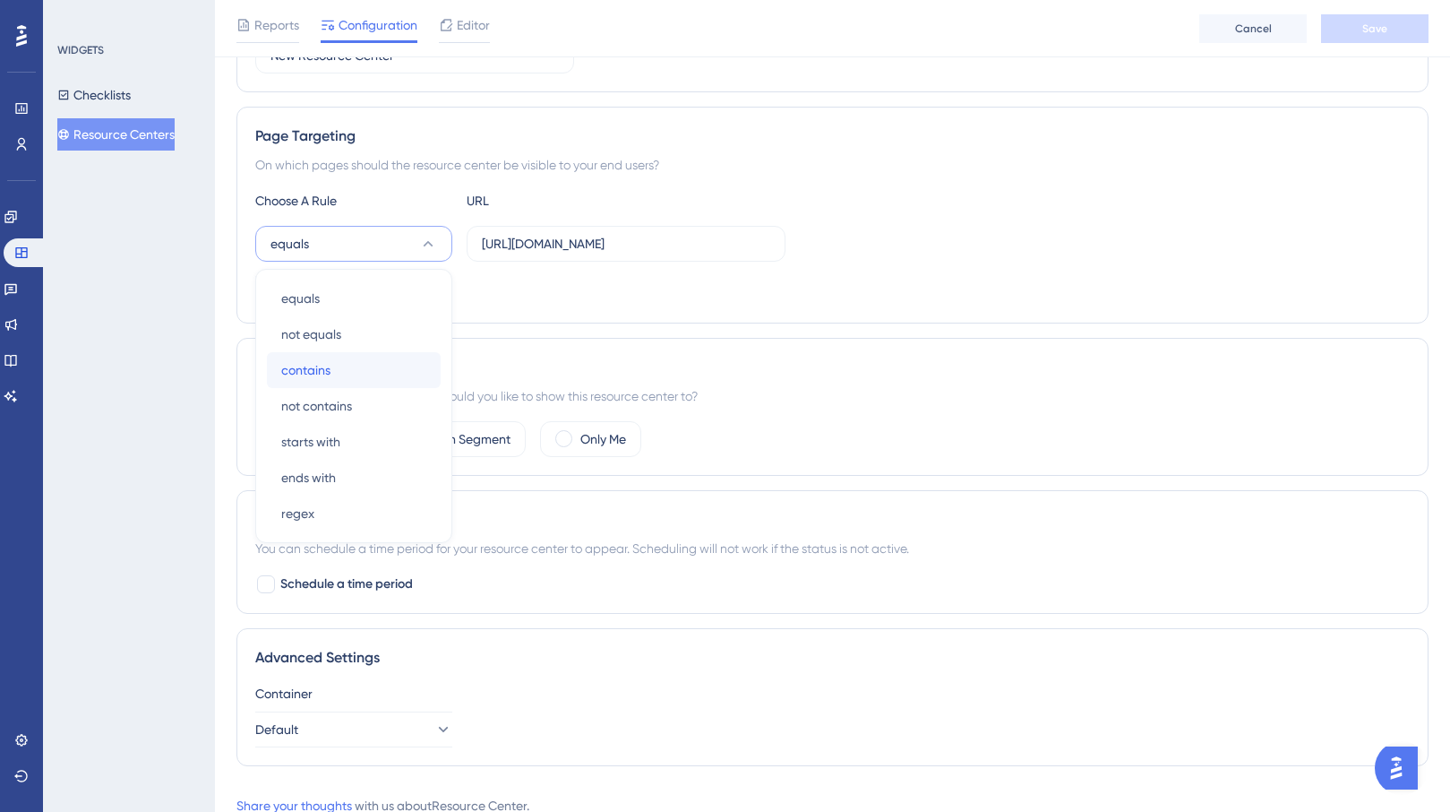
click at [373, 366] on div "contains contains" at bounding box center [353, 370] width 145 height 36
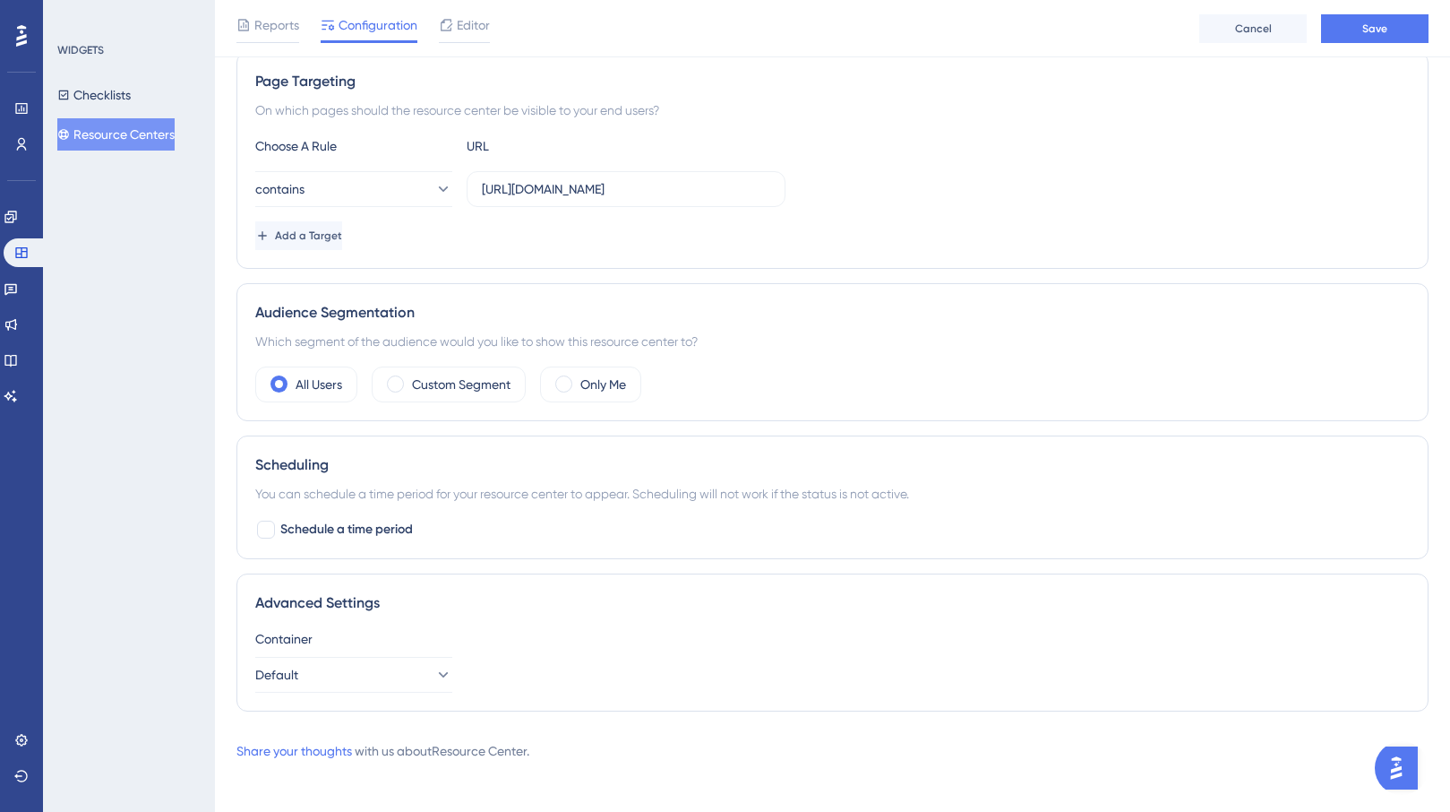
scroll to position [337, 0]
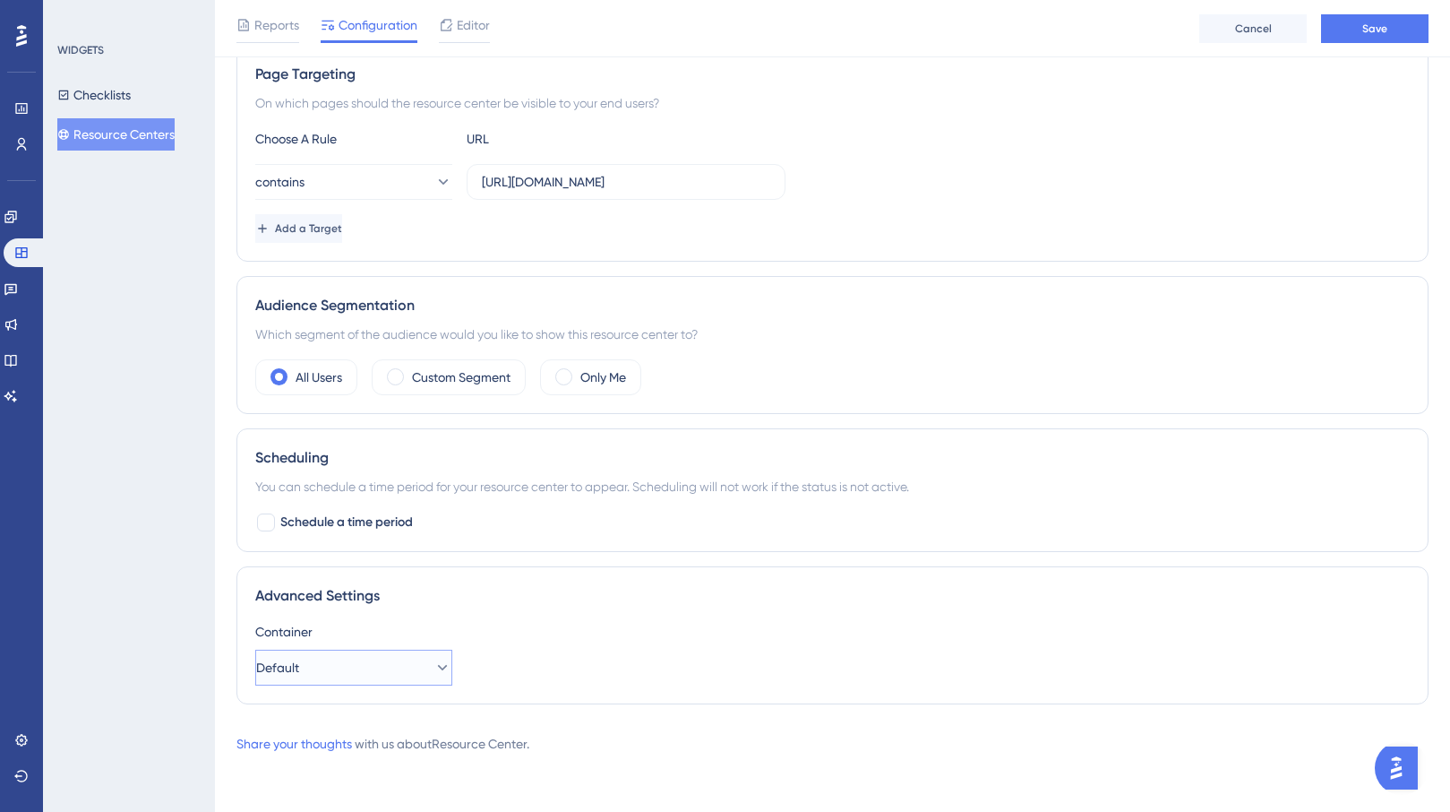
click at [388, 675] on button "Default" at bounding box center [353, 667] width 197 height 36
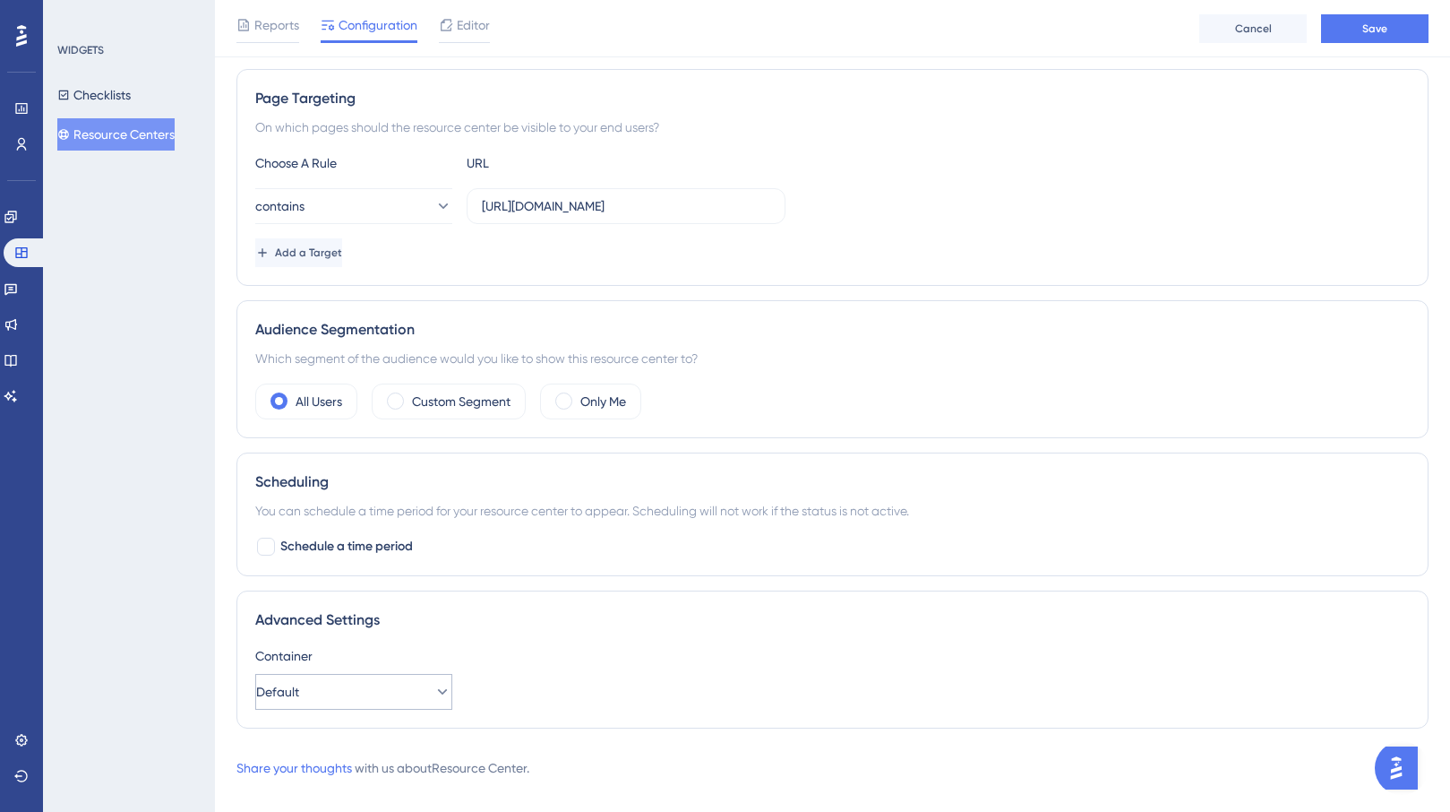
scroll to position [0, 0]
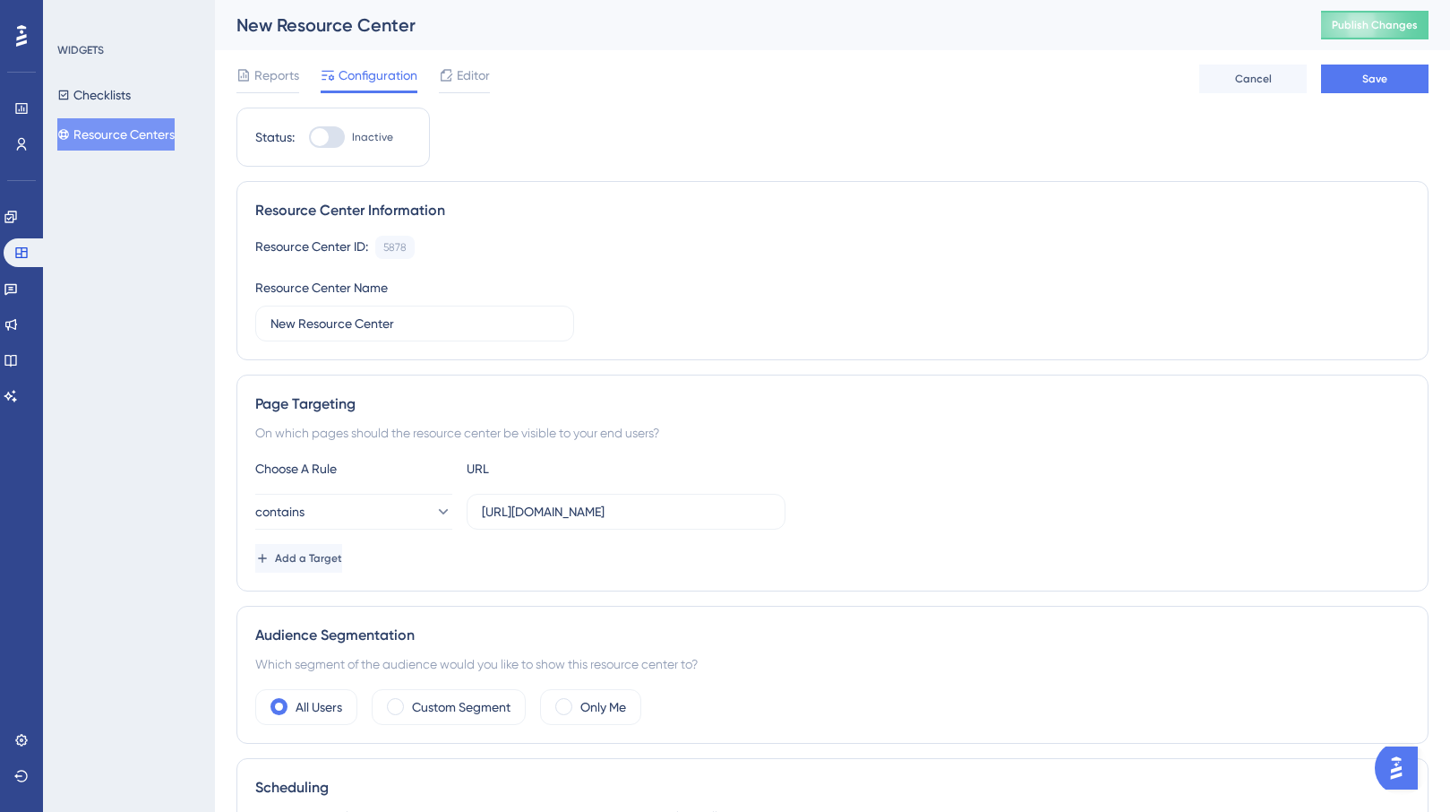
click at [336, 140] on div at bounding box center [327, 137] width 36 height 22
click at [309, 138] on input "Inactive" at bounding box center [308, 137] width 1 height 1
checkbox input "true"
click at [1381, 72] on span "Save" at bounding box center [1375, 79] width 25 height 14
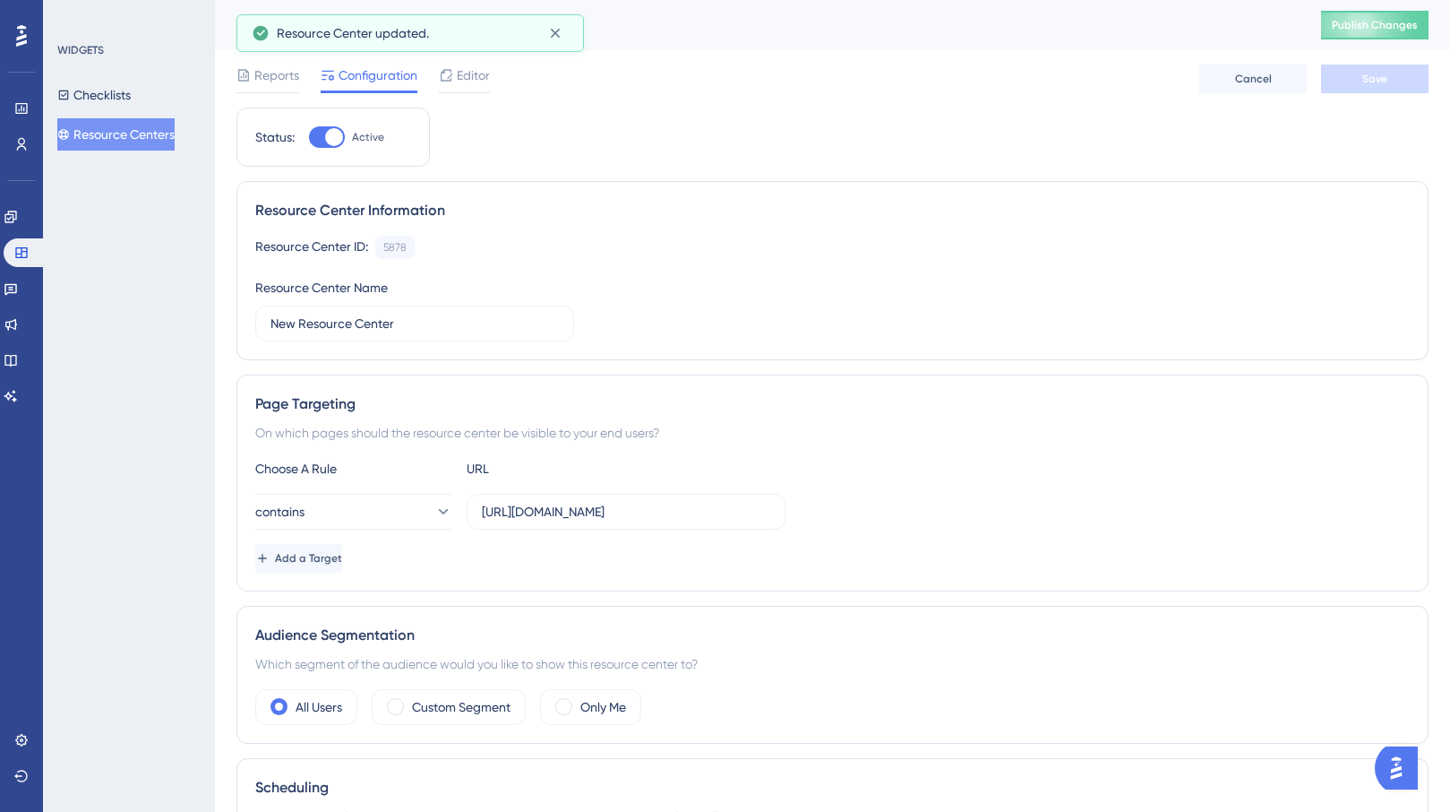
click at [1364, 27] on span "Publish Changes" at bounding box center [1375, 25] width 86 height 14
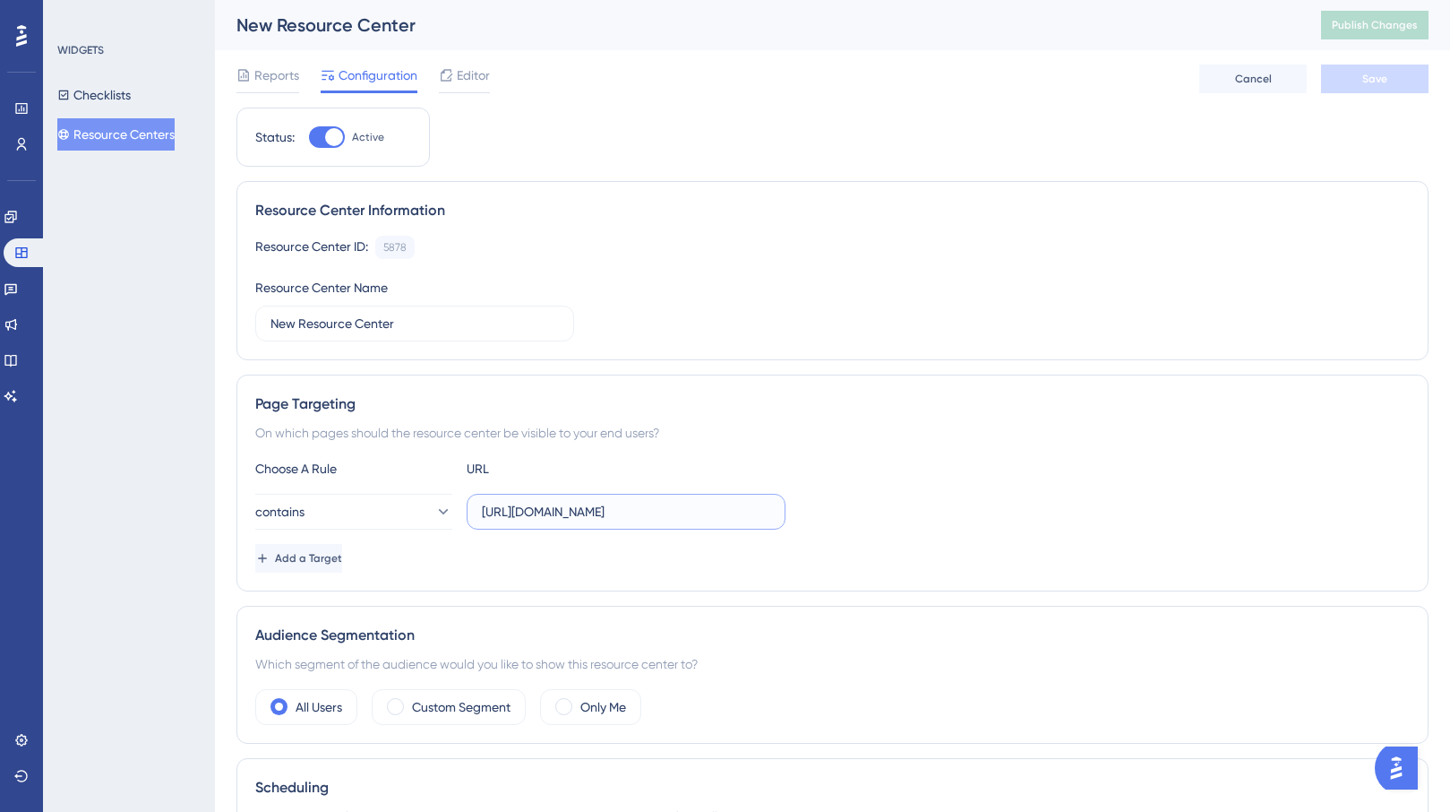
click at [527, 512] on input "[URL][DOMAIN_NAME]" at bounding box center [626, 512] width 288 height 20
click at [526, 512] on input "[URL][DOMAIN_NAME]" at bounding box center [626, 512] width 288 height 20
drag, startPoint x: 523, startPoint y: 512, endPoint x: 423, endPoint y: 500, distance: 101.0
click at [423, 500] on div "contains [URL][DOMAIN_NAME]" at bounding box center [520, 512] width 530 height 36
type input "[DOMAIN_NAME]"
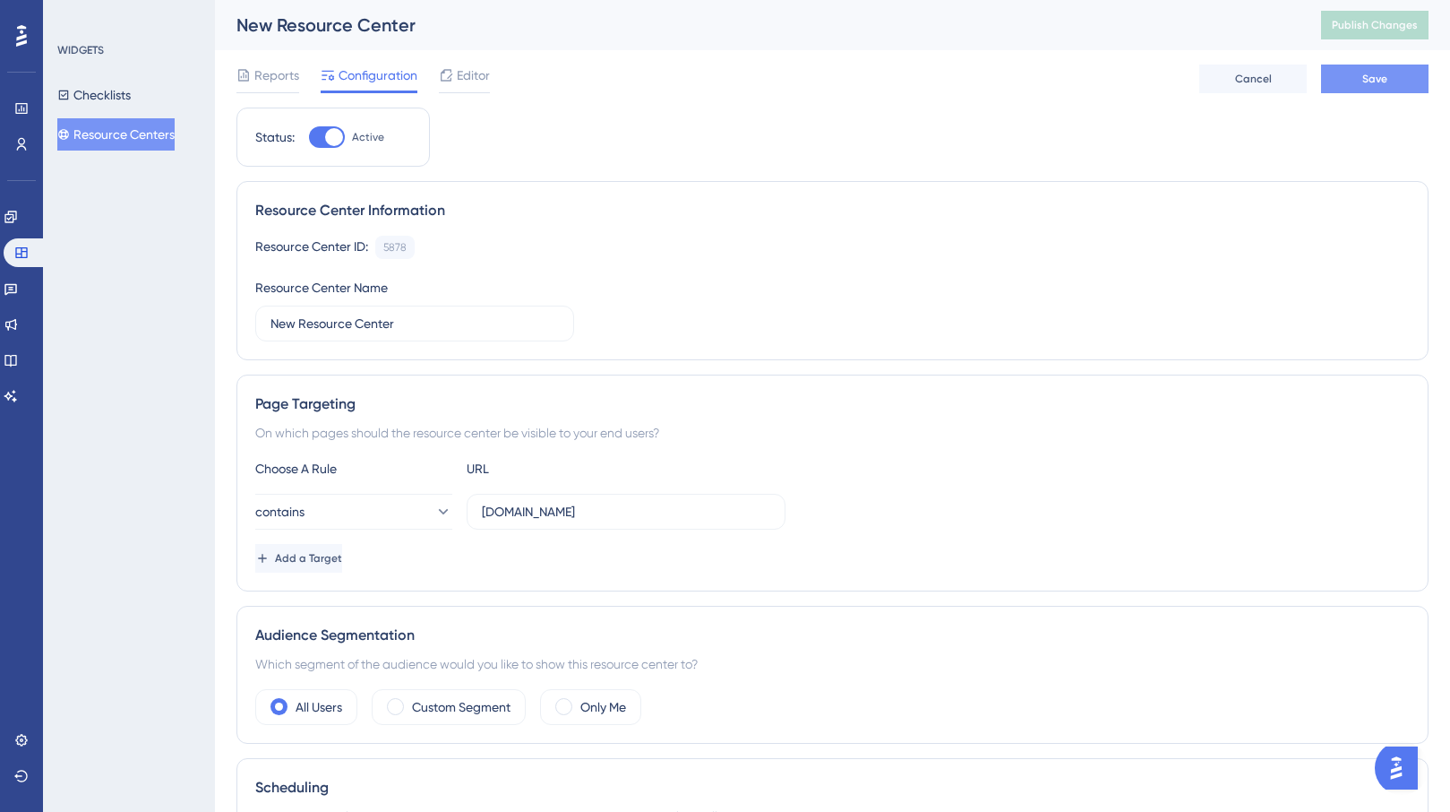
click at [1372, 86] on button "Save" at bounding box center [1375, 79] width 108 height 29
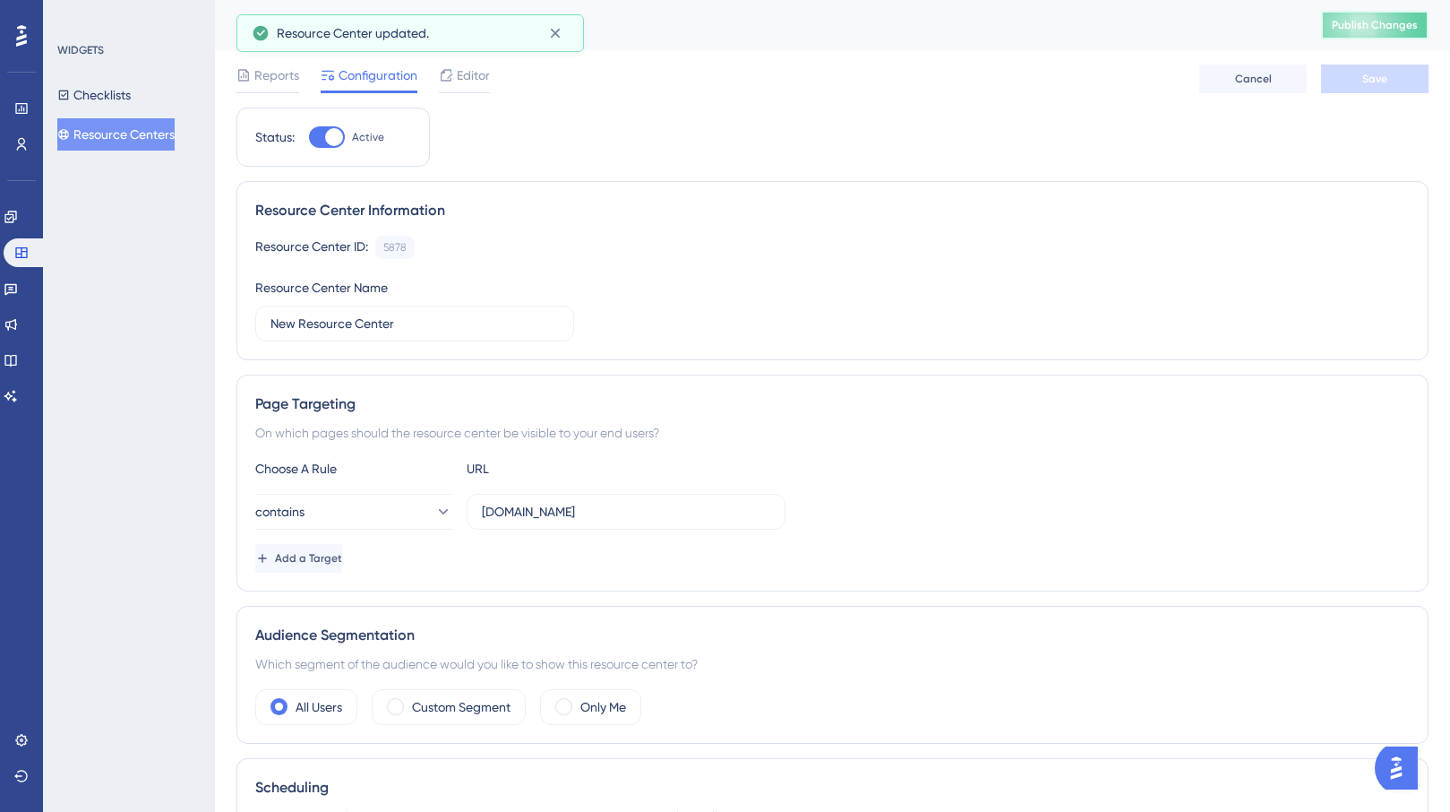
click at [1389, 19] on span "Publish Changes" at bounding box center [1375, 25] width 86 height 14
click at [407, 330] on input "New Resource Center" at bounding box center [415, 324] width 288 height 20
click at [601, 274] on div "Resource Center ID: 5878 Copy Resource Center Name New Resource Center" at bounding box center [832, 289] width 1155 height 106
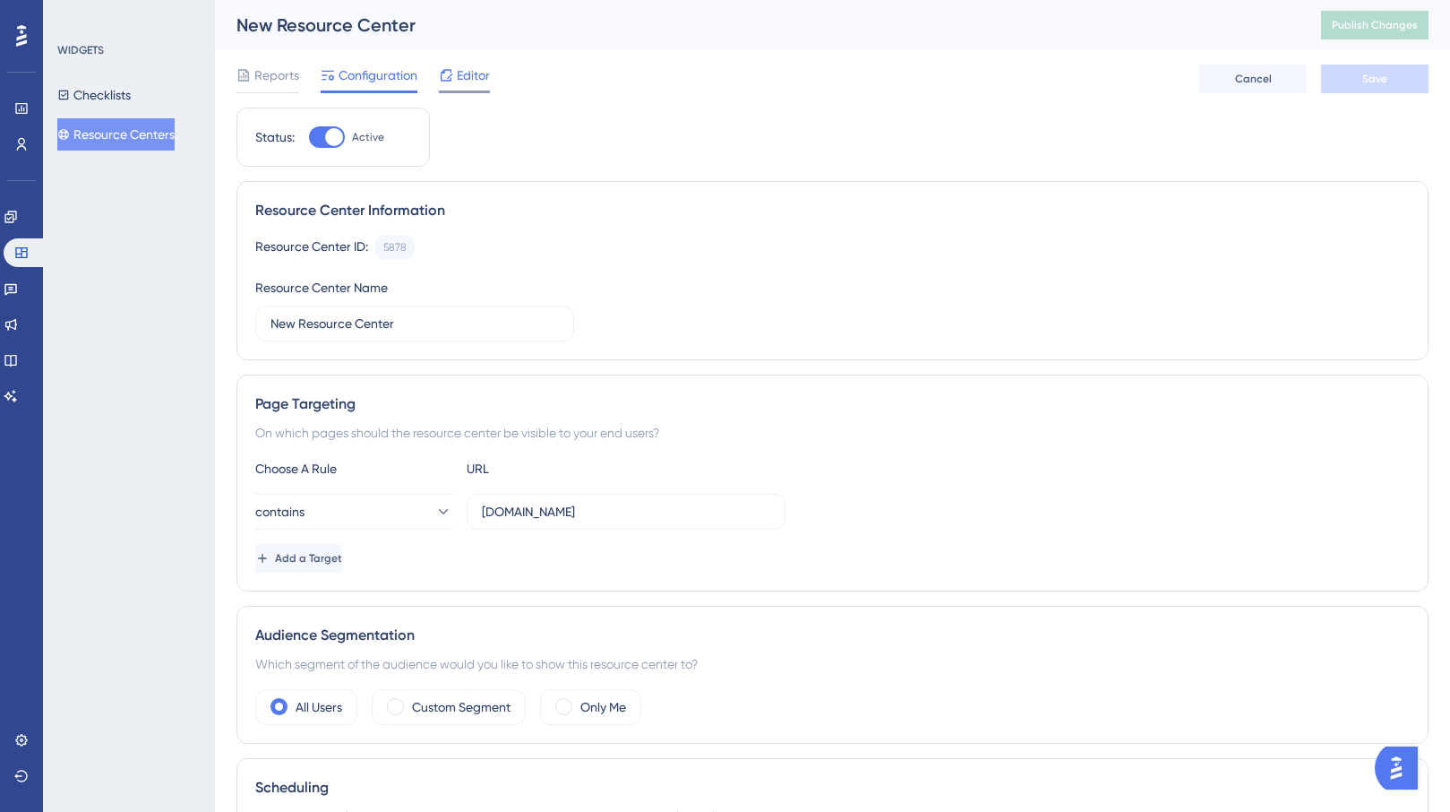
click at [449, 84] on div at bounding box center [446, 76] width 14 height 22
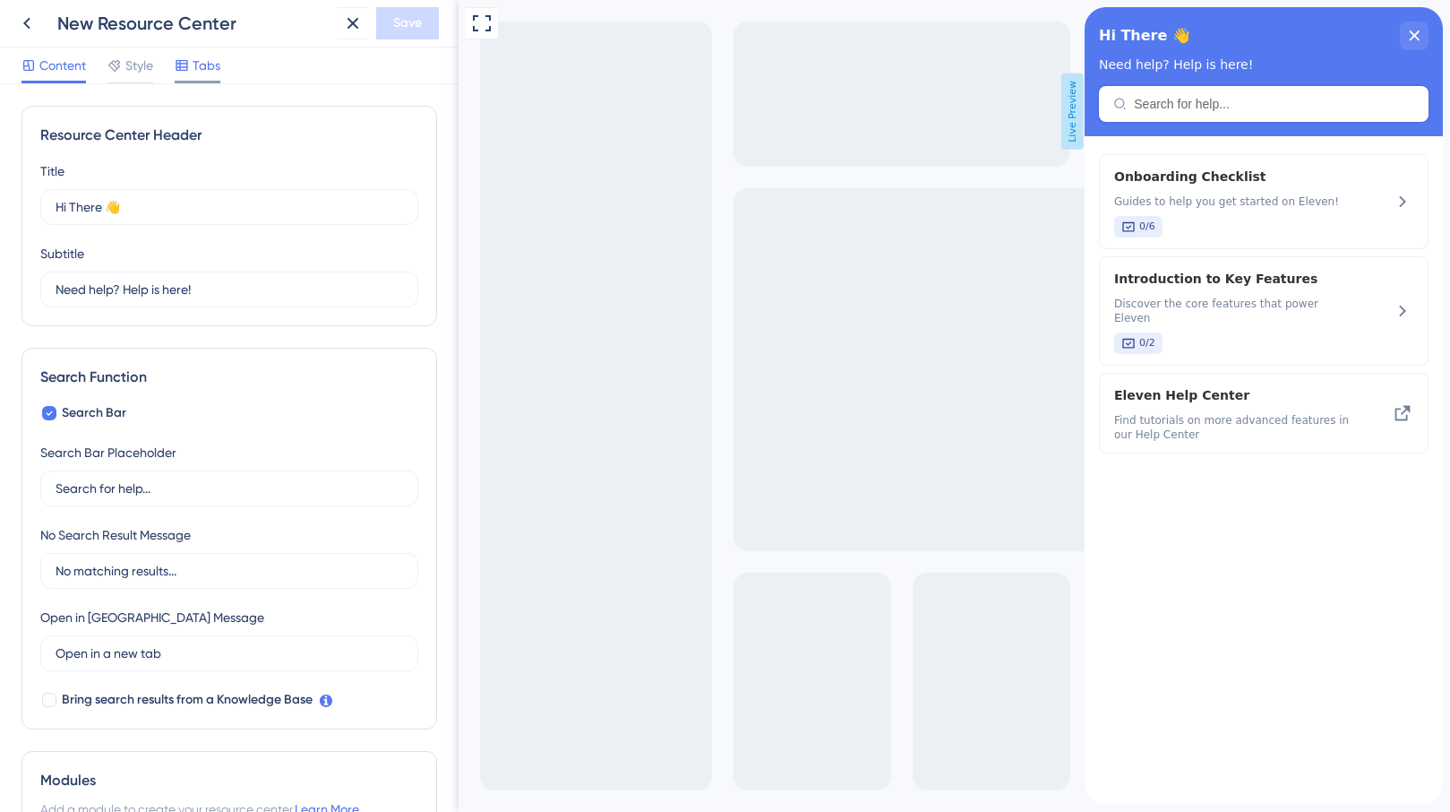
click at [202, 65] on span "Tabs" at bounding box center [207, 66] width 28 height 22
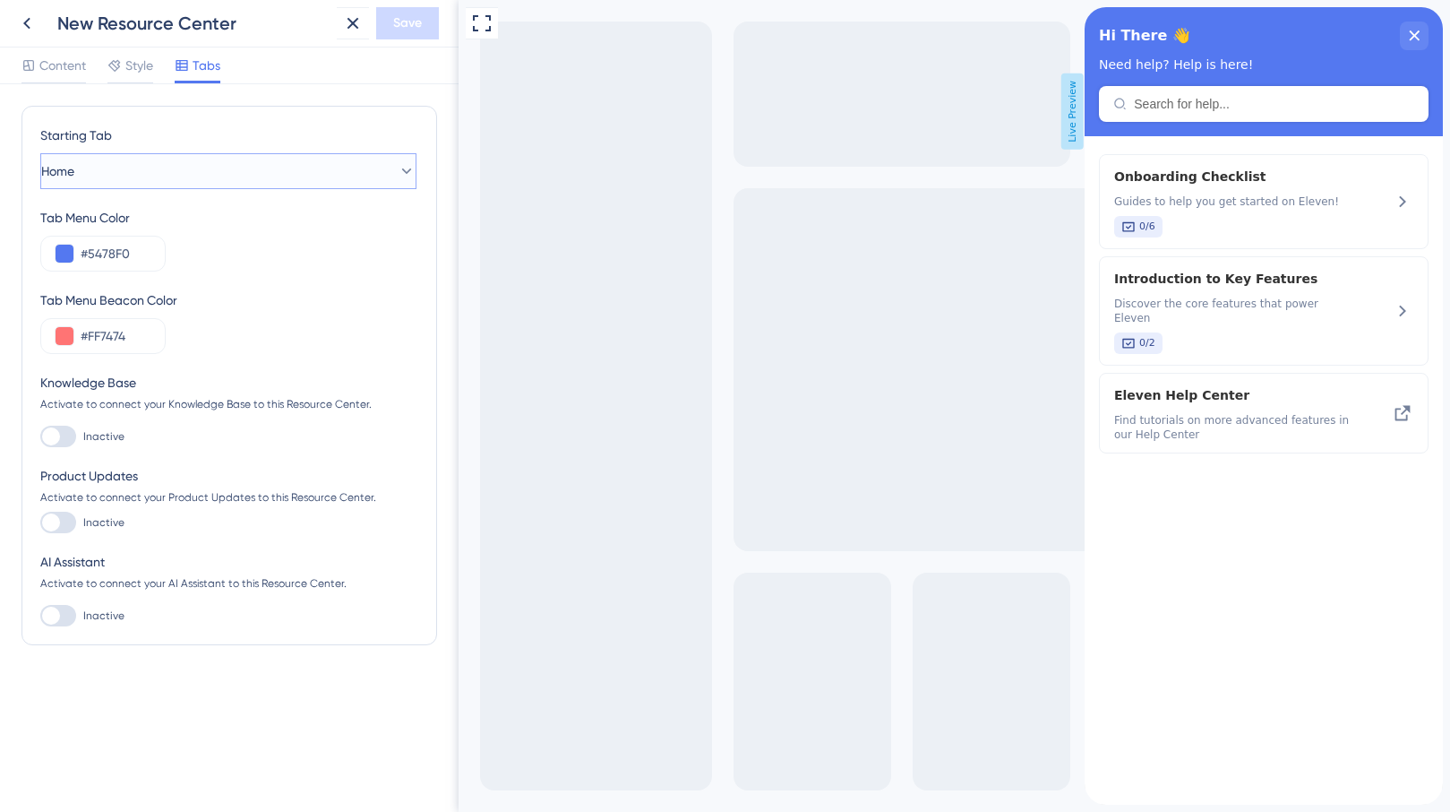
click at [193, 171] on button "Home" at bounding box center [228, 171] width 376 height 36
click at [48, 438] on div at bounding box center [51, 436] width 18 height 18
click at [40, 437] on input "Inactive" at bounding box center [39, 436] width 1 height 1
checkbox input "false"
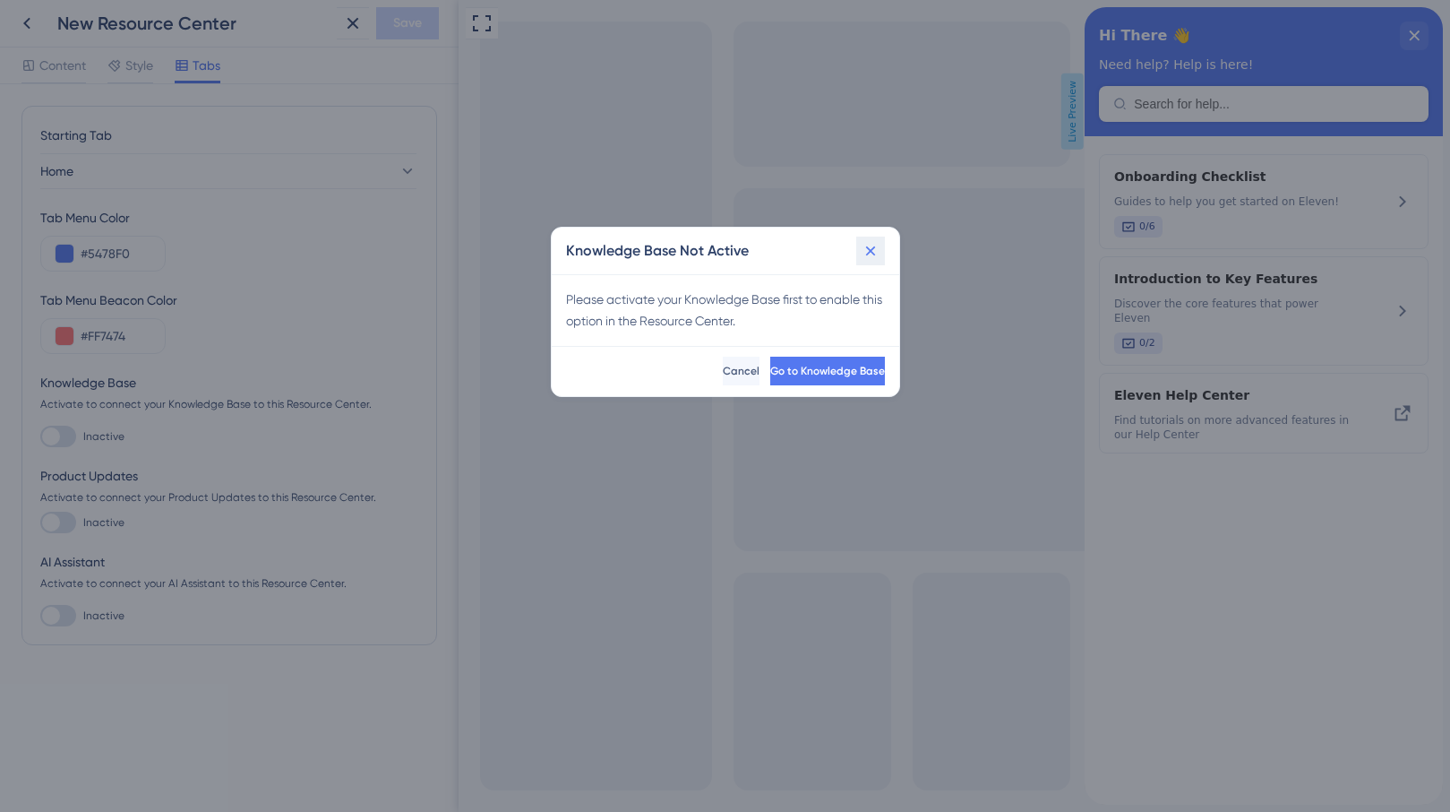
drag, startPoint x: 871, startPoint y: 256, endPoint x: 411, endPoint y: 256, distance: 459.6
click at [871, 256] on icon at bounding box center [871, 251] width 18 height 18
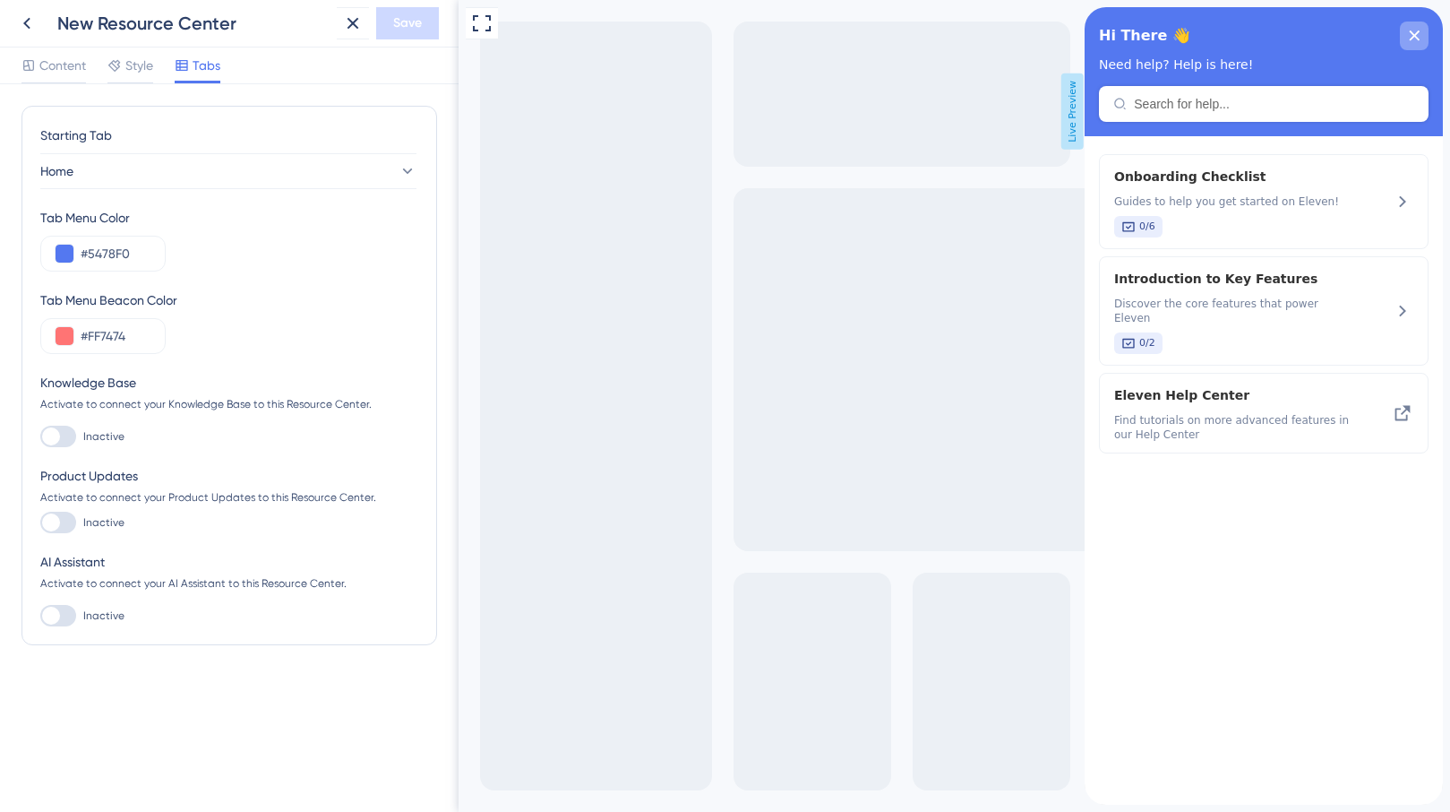
click at [1412, 38] on icon "close resource center" at bounding box center [1415, 35] width 10 height 10
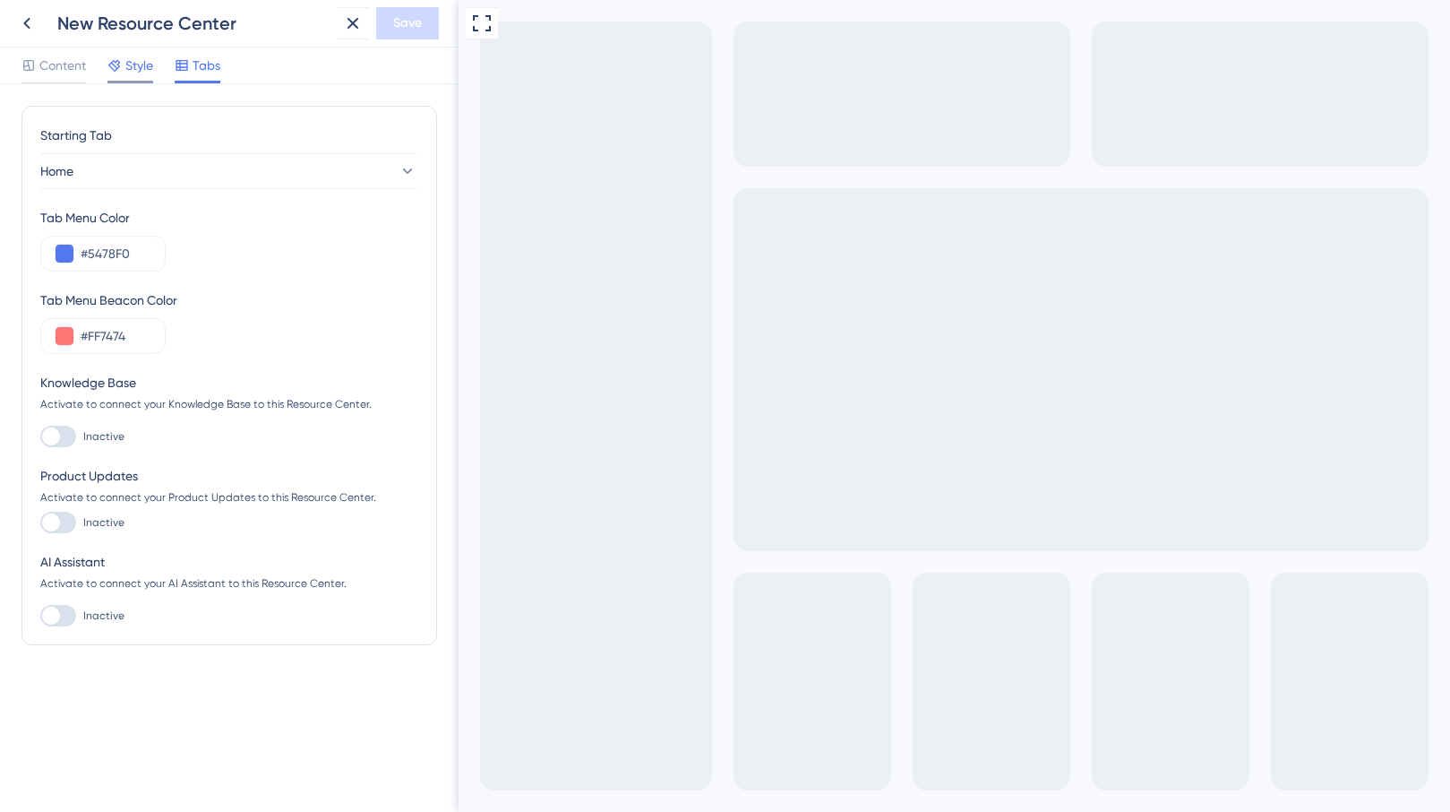
click at [139, 62] on span "Style" at bounding box center [139, 66] width 28 height 22
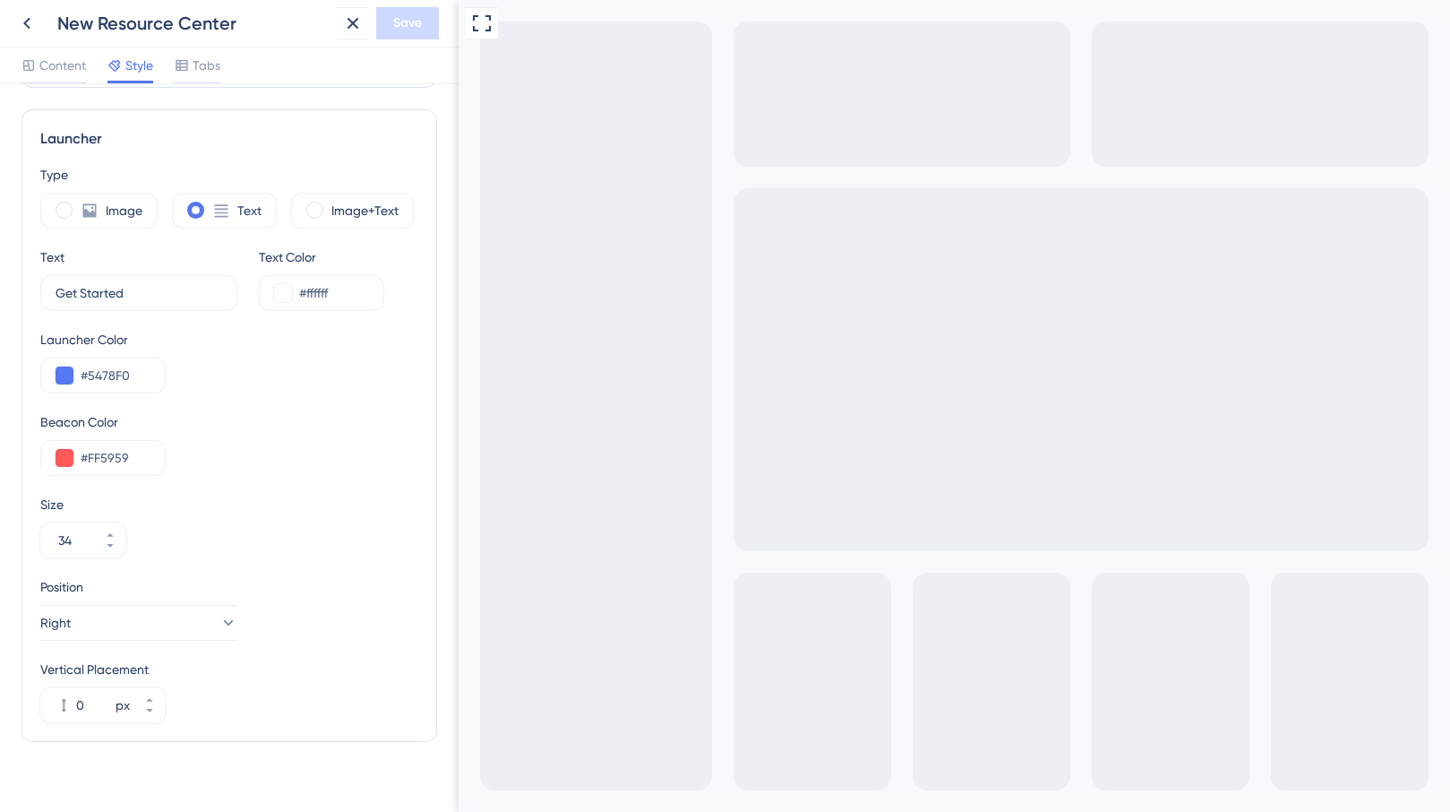
scroll to position [452, 0]
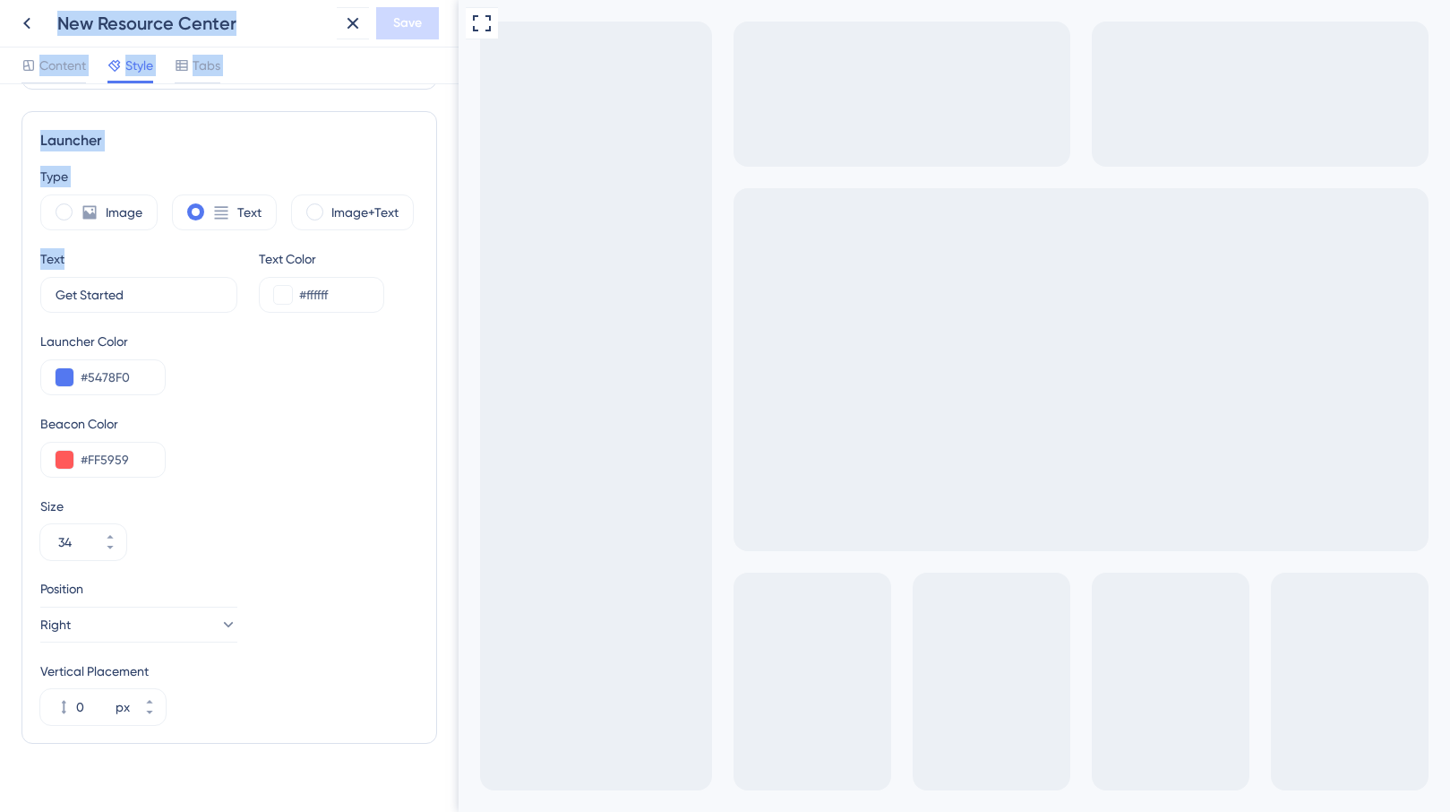
drag, startPoint x: 149, startPoint y: 305, endPoint x: -12, endPoint y: 287, distance: 161.5
click at [0, 0] on html "New Resource Center Save Content Style Tabs Resource Center Homepage Header Sty…" at bounding box center [725, 0] width 1450 height 0
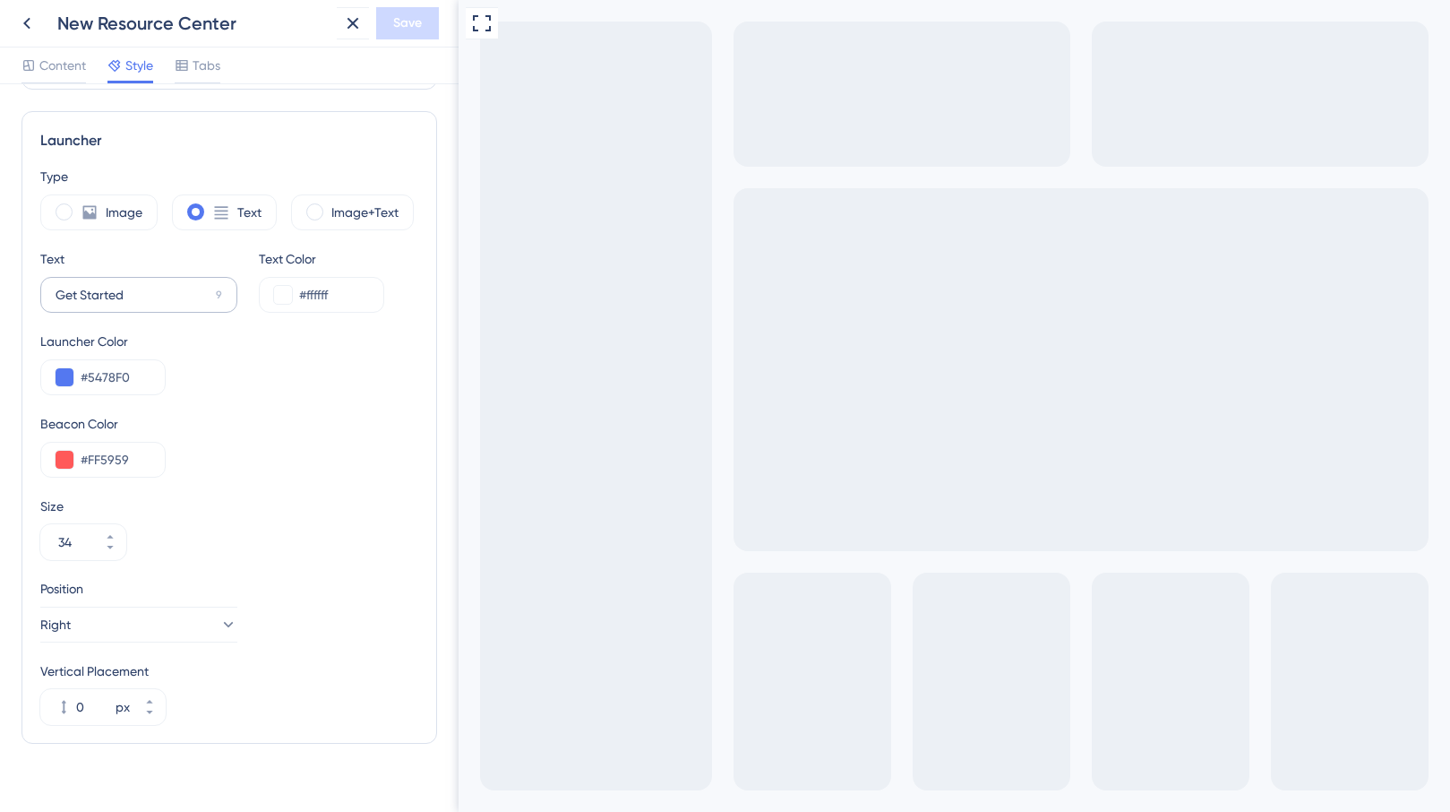
click at [159, 282] on label "Get Started 9" at bounding box center [138, 295] width 197 height 36
click at [159, 285] on input "Get Started" at bounding box center [132, 295] width 153 height 20
drag, startPoint x: 147, startPoint y: 296, endPoint x: 55, endPoint y: 289, distance: 92.5
click at [55, 289] on label "Get Started 9" at bounding box center [138, 295] width 197 height 36
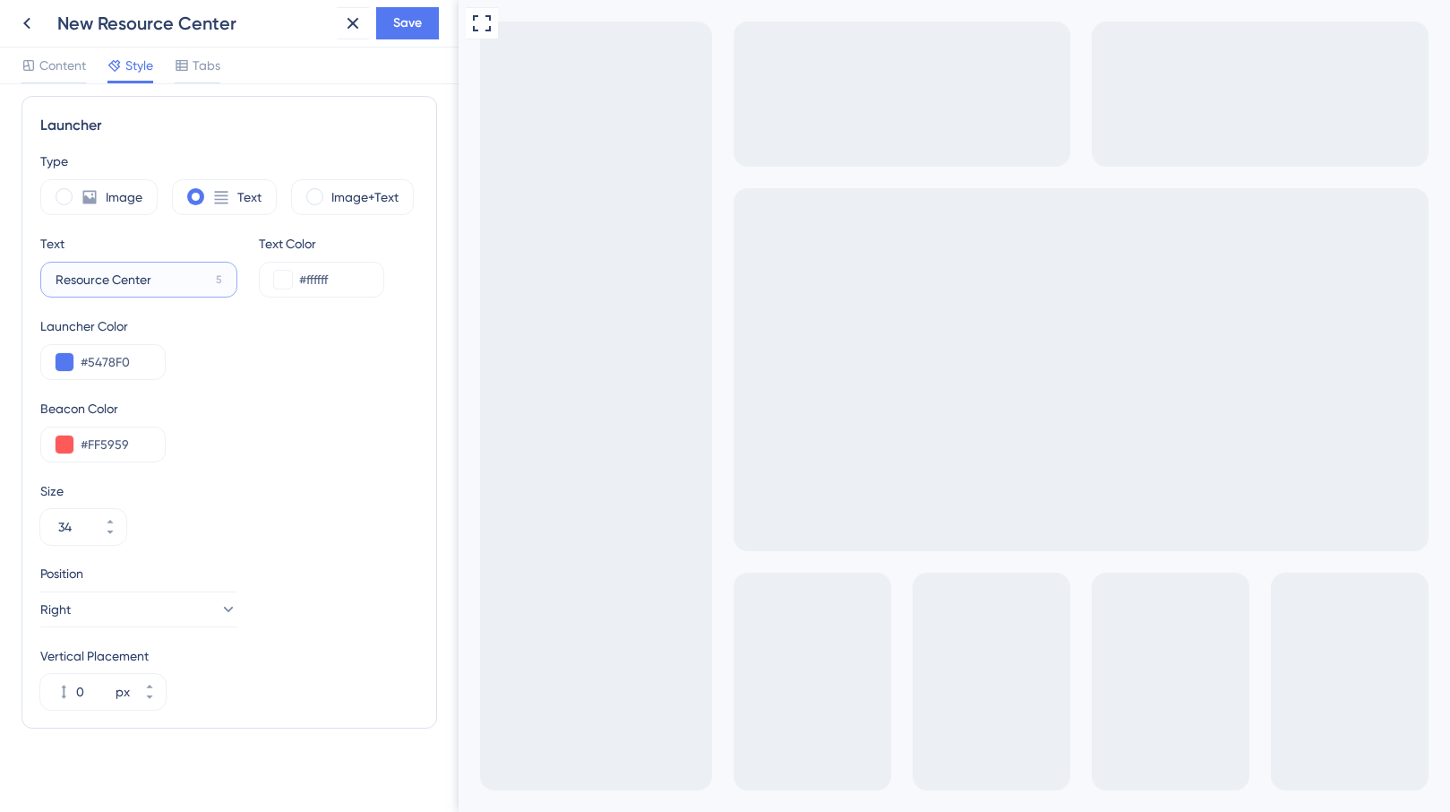
scroll to position [477, 0]
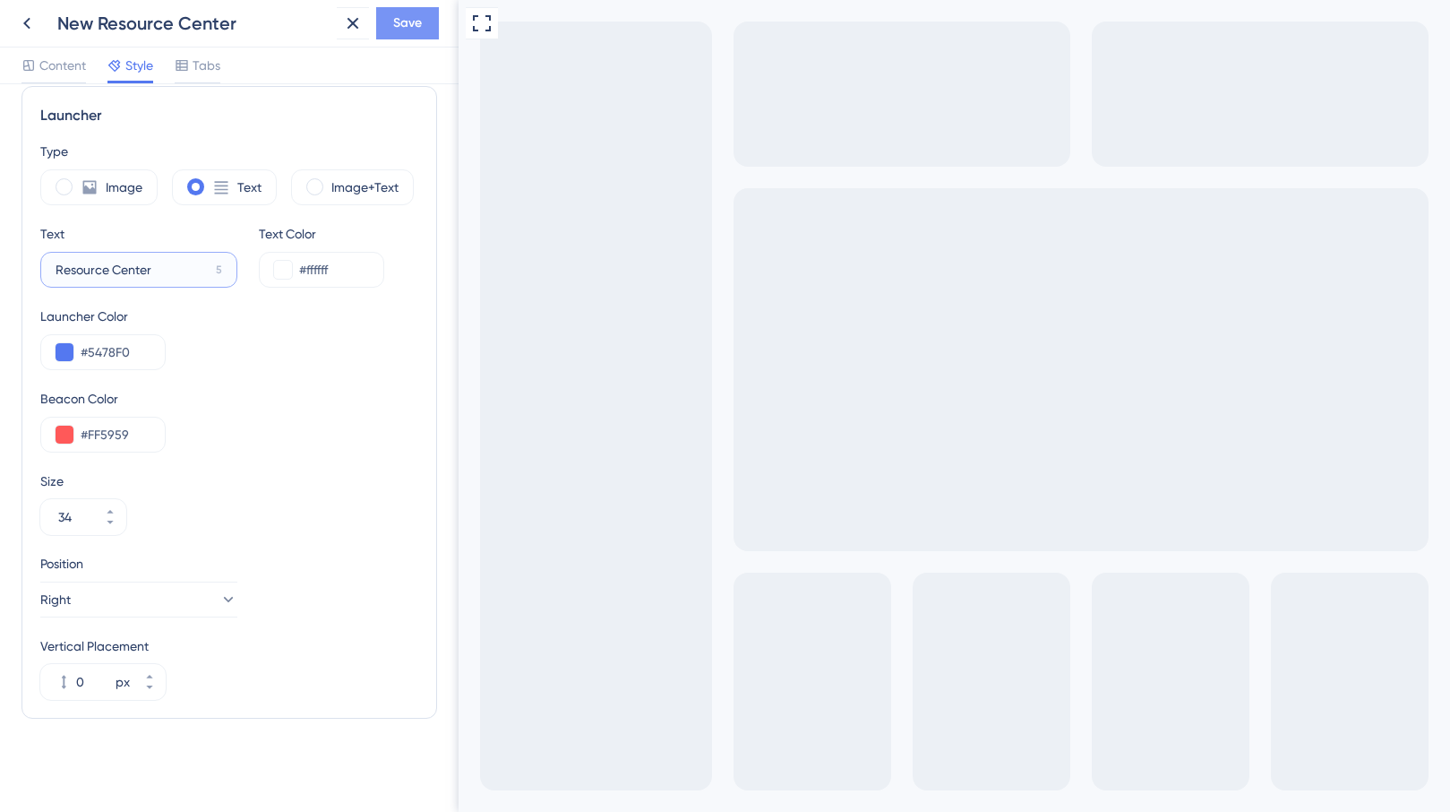
type input "Resource Center"
click at [416, 10] on button "Save" at bounding box center [407, 23] width 63 height 32
click at [352, 30] on icon at bounding box center [353, 24] width 22 height 22
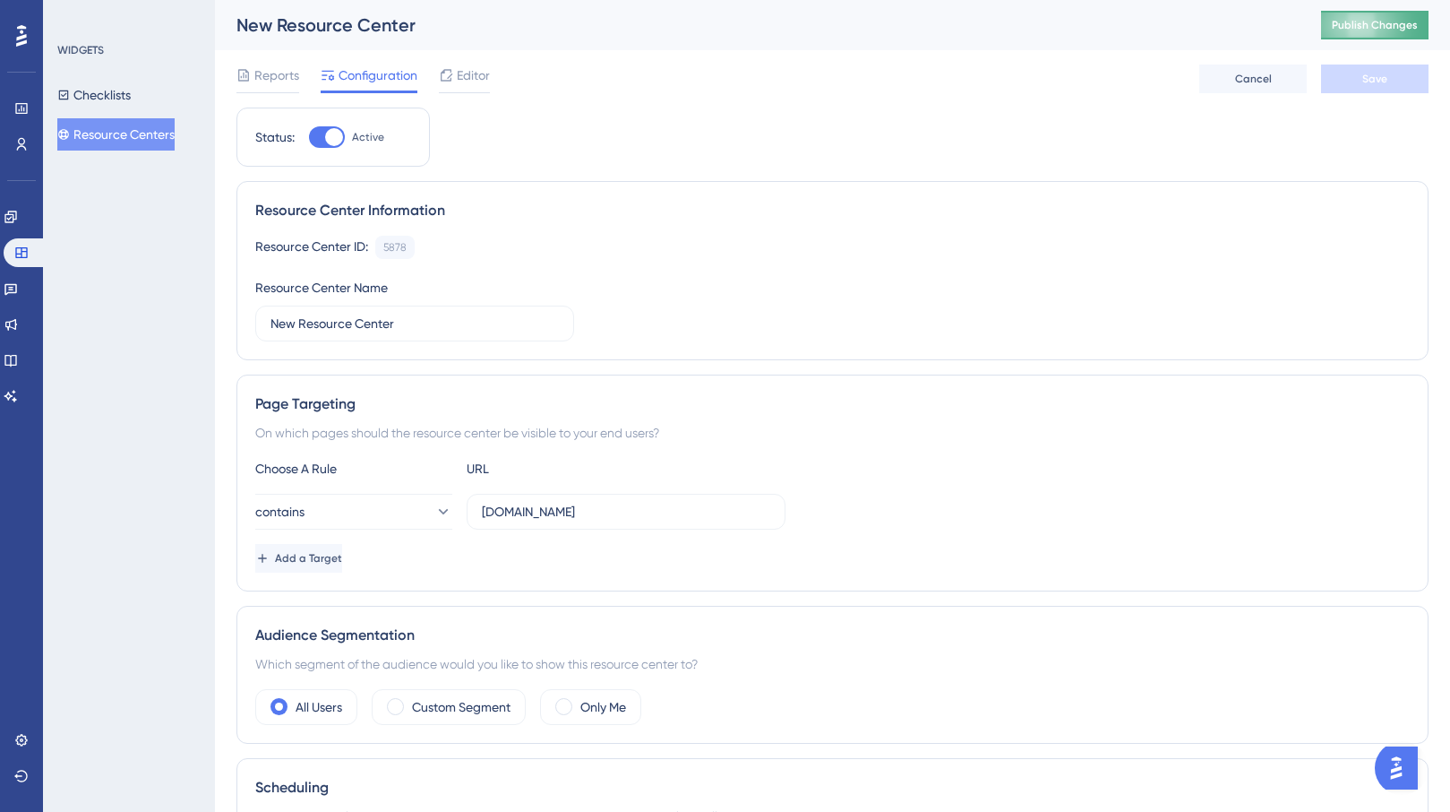
click at [1417, 27] on button "Publish Changes" at bounding box center [1375, 25] width 108 height 29
